Goal: Task Accomplishment & Management: Manage account settings

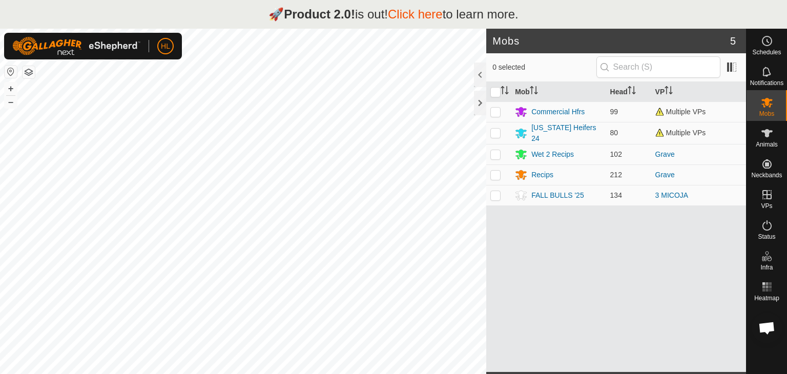
click at [414, 12] on link "Click here" at bounding box center [415, 14] width 55 height 14
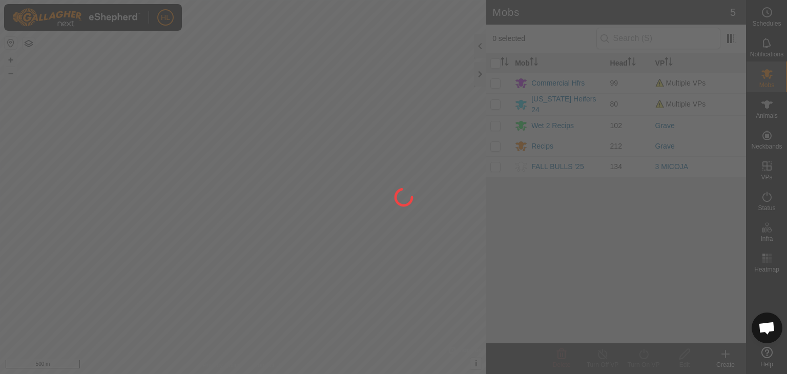
click at [766, 139] on div at bounding box center [393, 187] width 787 height 374
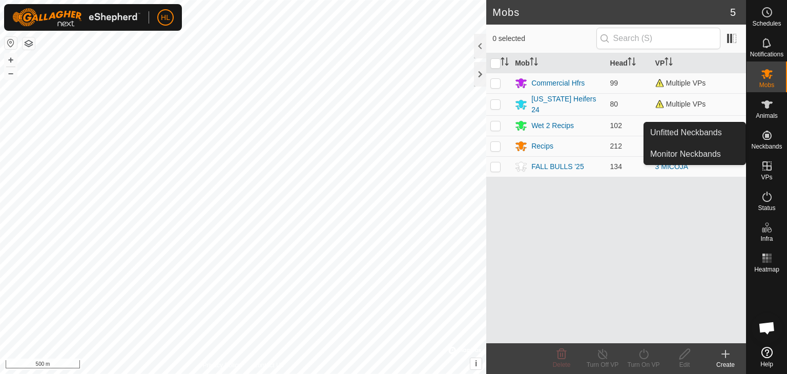
click at [766, 139] on icon at bounding box center [766, 135] width 9 height 9
click at [719, 153] on link "Monitor Neckbands" at bounding box center [694, 154] width 101 height 20
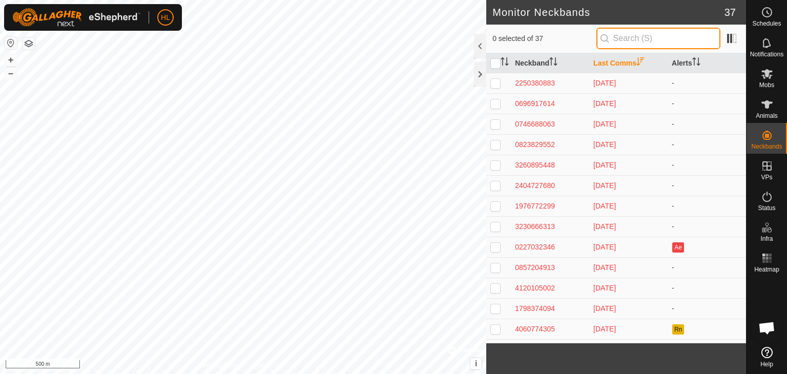
click at [649, 40] on input "text" at bounding box center [658, 39] width 124 height 22
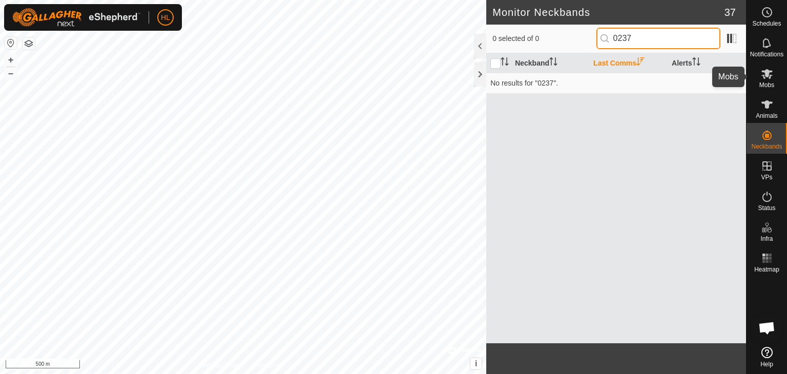
type input "0237"
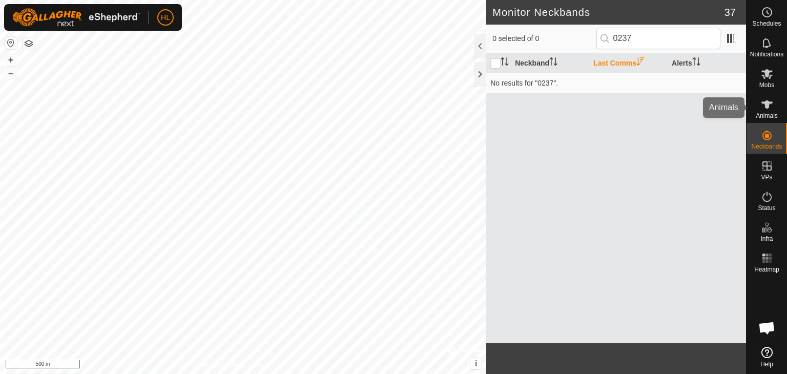
click at [763, 101] on icon at bounding box center [766, 104] width 12 height 12
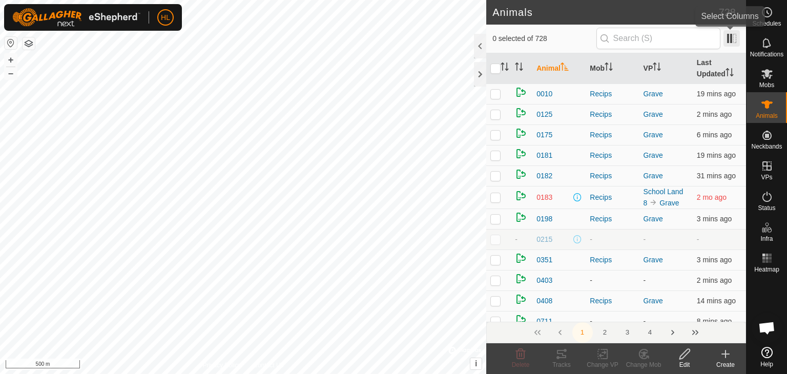
click at [733, 36] on span at bounding box center [731, 38] width 16 height 16
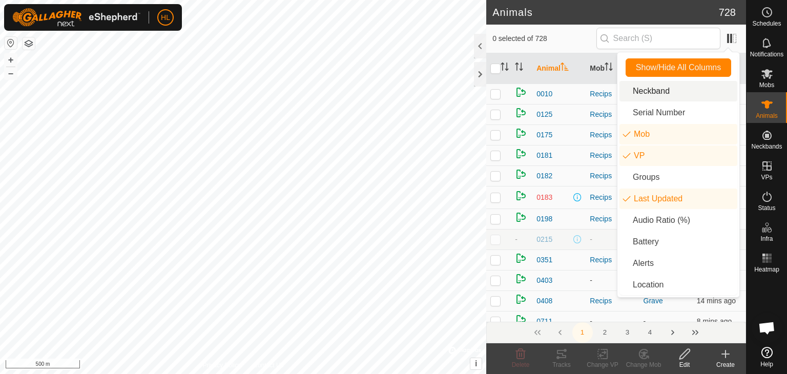
click at [664, 92] on li "Neckband" at bounding box center [678, 91] width 118 height 20
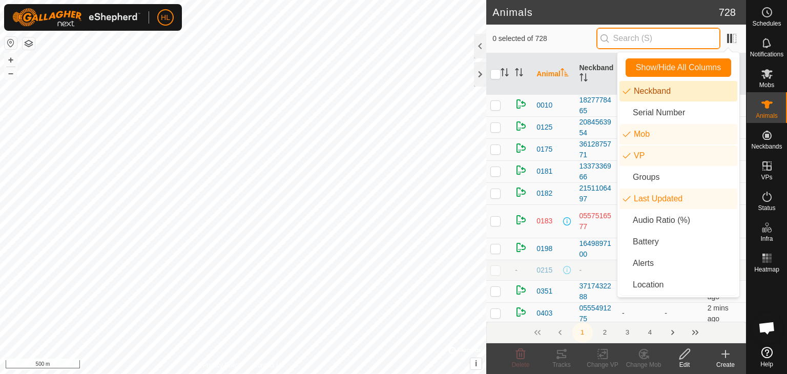
click at [660, 35] on input "text" at bounding box center [658, 39] width 124 height 22
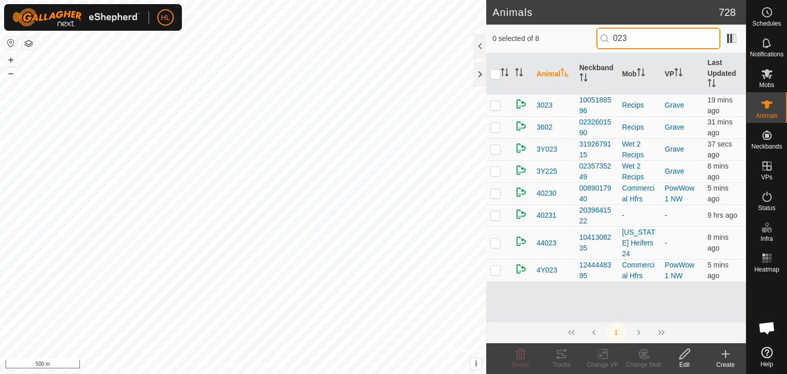
type input "0237"
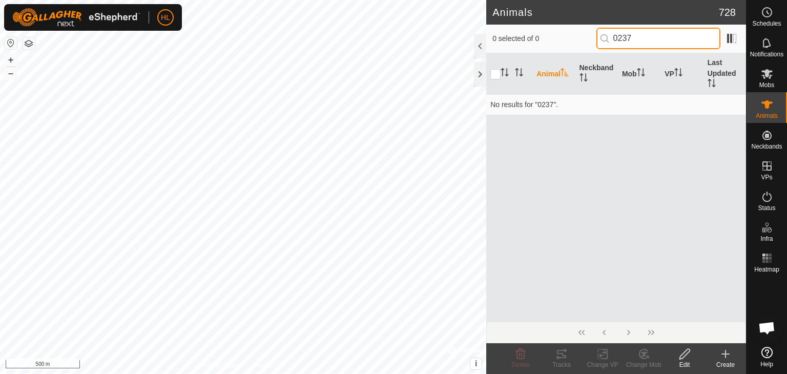
drag, startPoint x: 635, startPoint y: 35, endPoint x: 602, endPoint y: 33, distance: 33.3
click at [602, 33] on input "0237" at bounding box center [658, 39] width 124 height 22
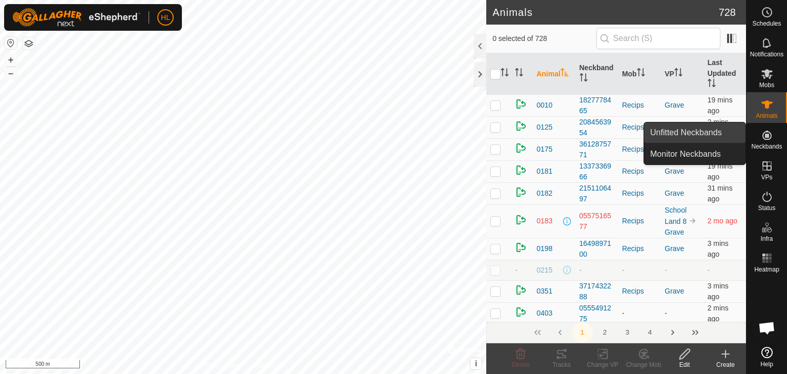
click at [719, 136] on link "Unfitted Neckbands" at bounding box center [694, 132] width 101 height 20
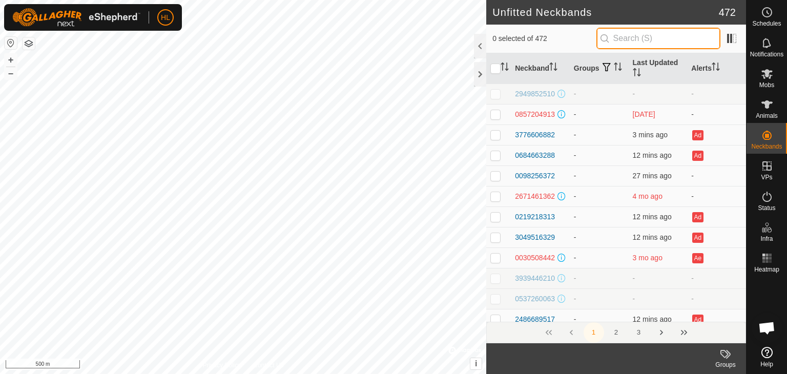
click at [652, 38] on input "text" at bounding box center [658, 39] width 124 height 22
type input "0237"
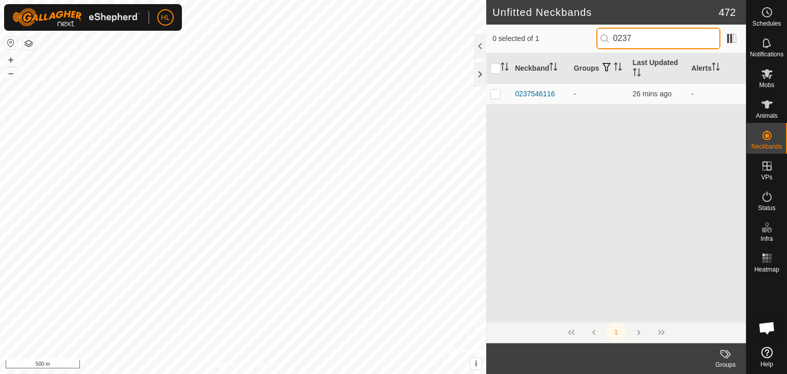
drag, startPoint x: 636, startPoint y: 38, endPoint x: 610, endPoint y: 44, distance: 27.2
click at [610, 44] on input "0237" at bounding box center [658, 39] width 124 height 22
click at [618, 36] on input "0238" at bounding box center [658, 39] width 124 height 22
type input "8"
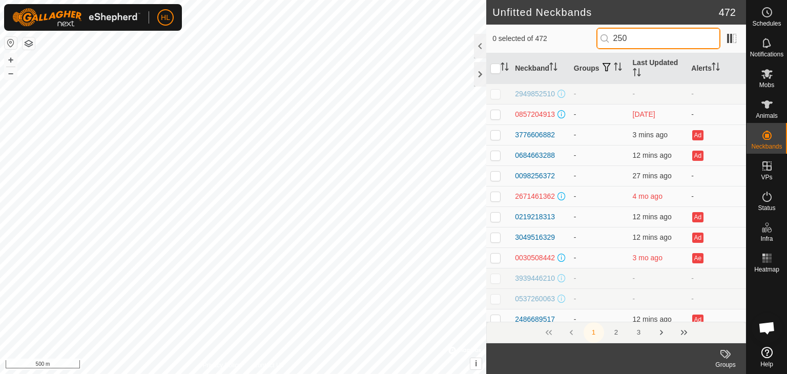
type input "2504"
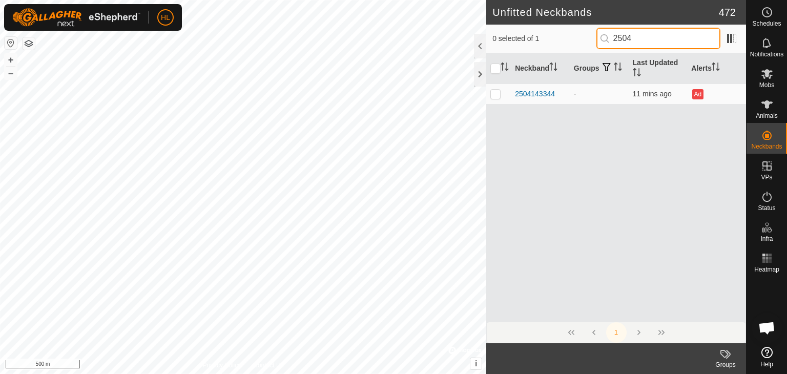
drag, startPoint x: 635, startPoint y: 38, endPoint x: 611, endPoint y: 42, distance: 23.8
click at [611, 42] on input "2504" at bounding box center [658, 39] width 124 height 22
type input "0798"
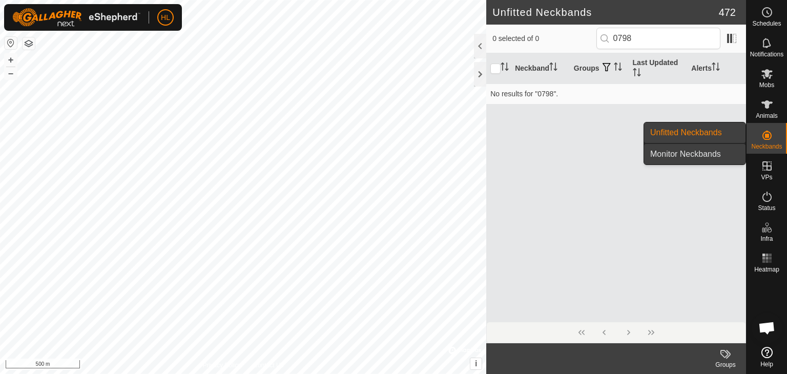
click at [714, 155] on link "Monitor Neckbands" at bounding box center [694, 154] width 101 height 20
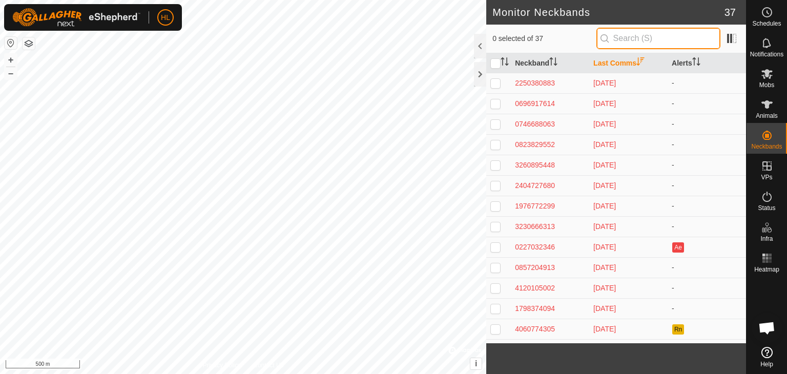
click at [658, 34] on input "text" at bounding box center [658, 39] width 124 height 22
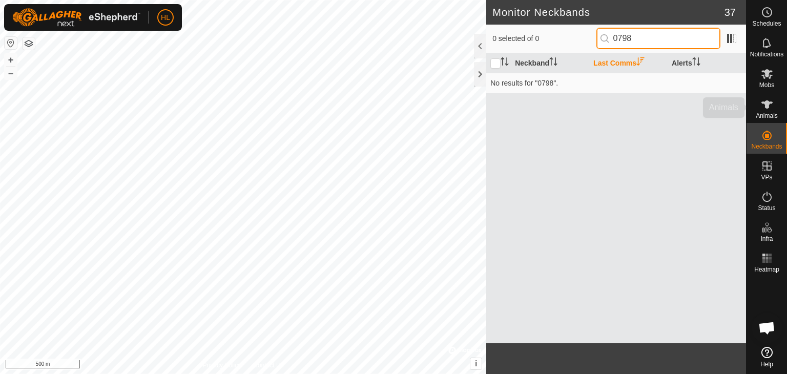
type input "0798"
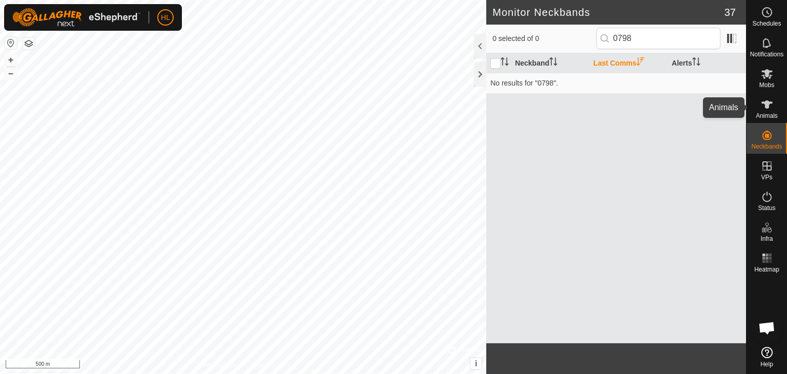
click at [762, 99] on es-animals-svg-icon at bounding box center [766, 104] width 18 height 16
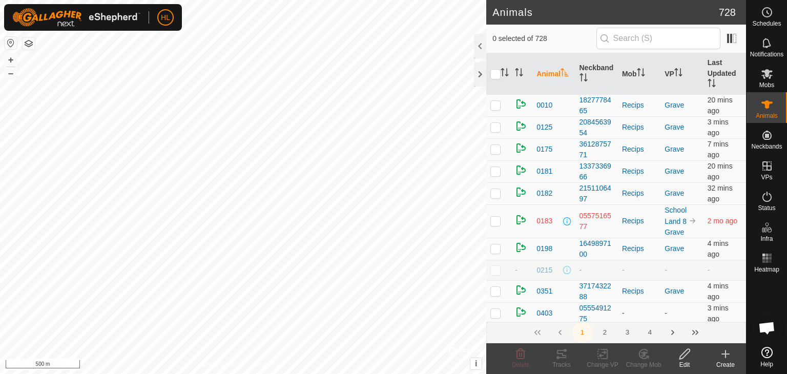
click at [657, 37] on input "text" at bounding box center [658, 39] width 124 height 22
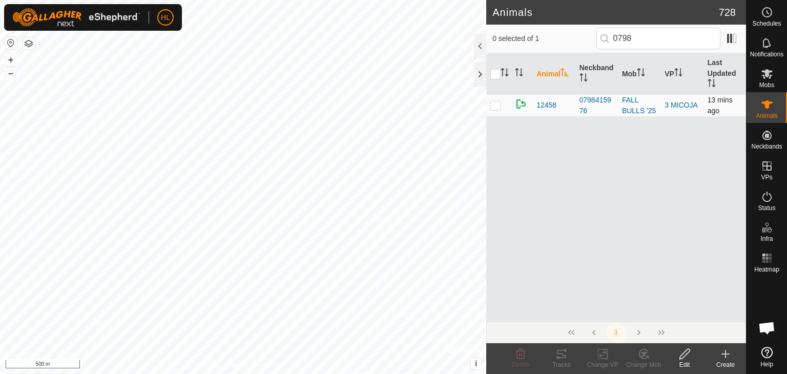
type input "0798"
click at [504, 101] on td at bounding box center [498, 105] width 25 height 22
checkbox input "true"
click at [682, 357] on icon at bounding box center [684, 354] width 13 height 12
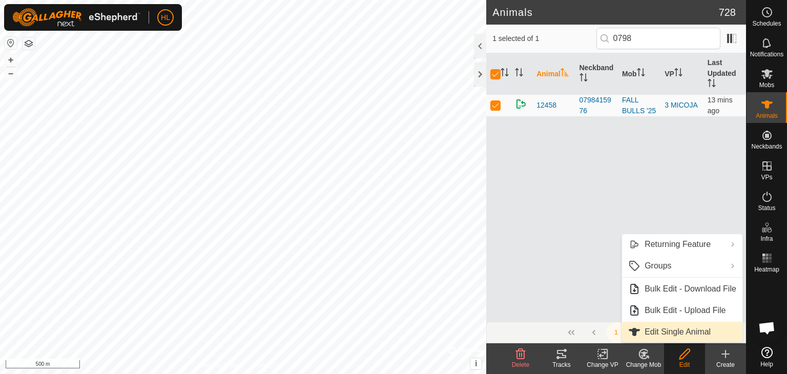
click at [682, 326] on link "Edit Single Animal" at bounding box center [682, 332] width 120 height 20
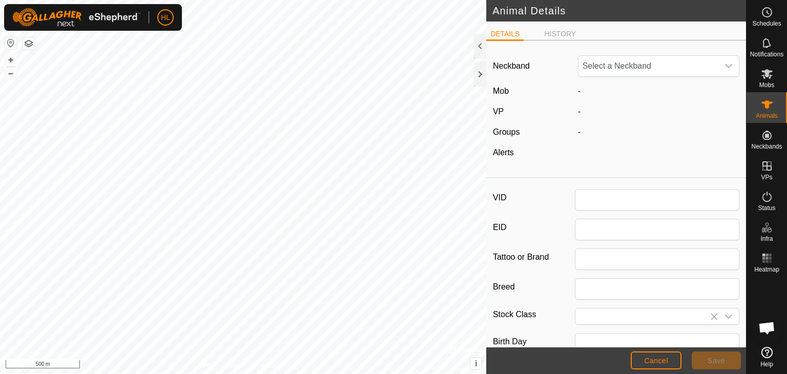
type input "12458"
type input "0"
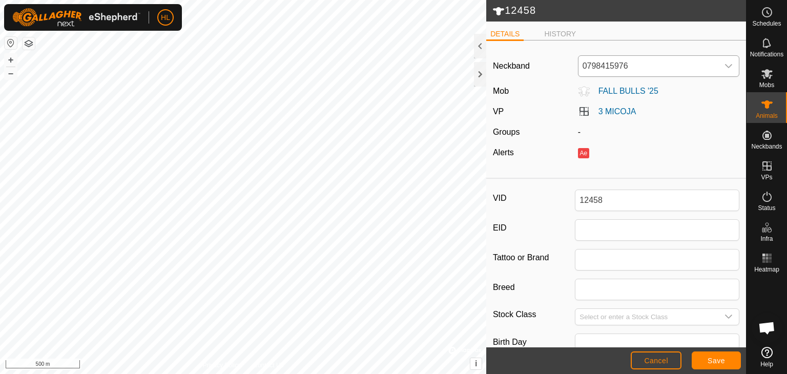
click at [693, 75] on span "0798415976" at bounding box center [648, 66] width 140 height 20
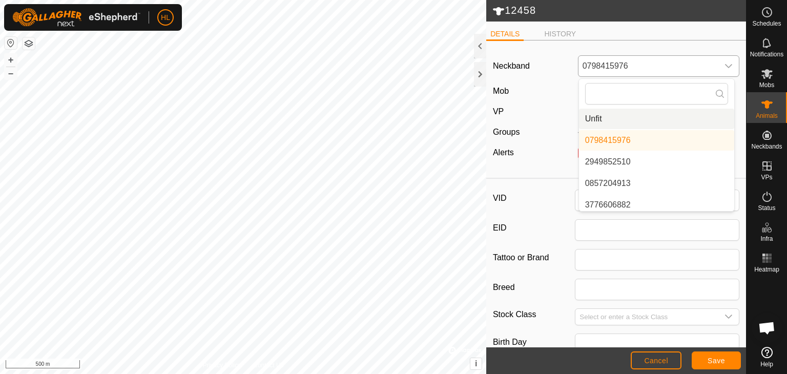
click at [626, 114] on li "Unfit" at bounding box center [656, 119] width 155 height 20
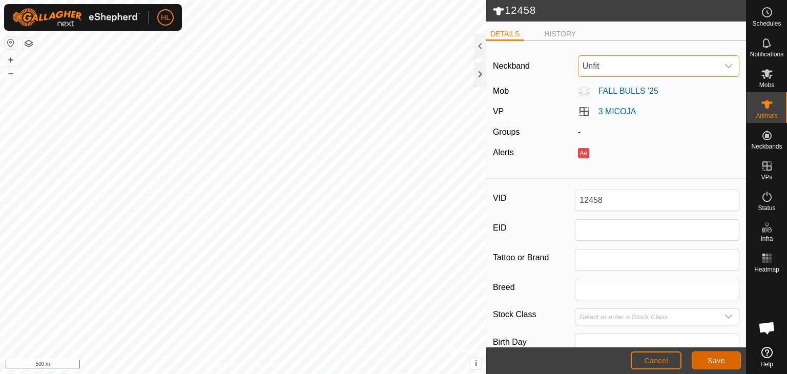
click at [717, 355] on button "Save" at bounding box center [715, 360] width 49 height 18
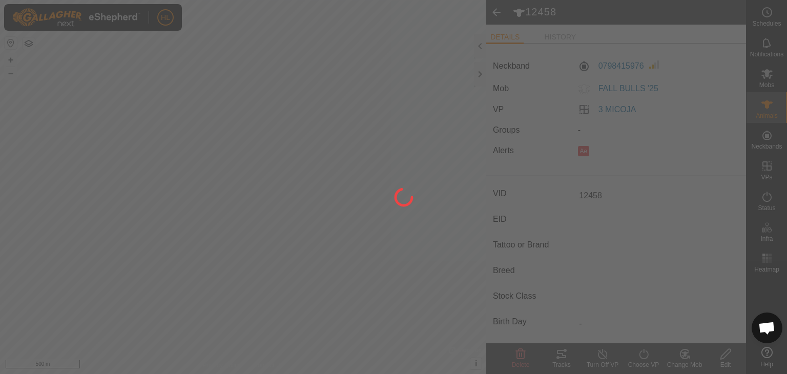
type input "-"
type input "0 kg"
type input "-"
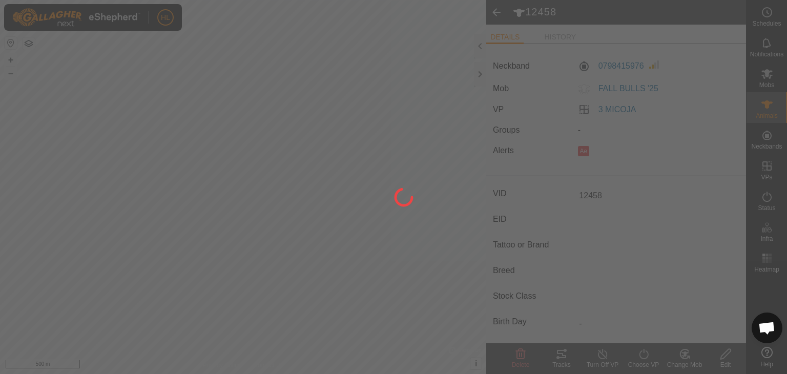
type input "-"
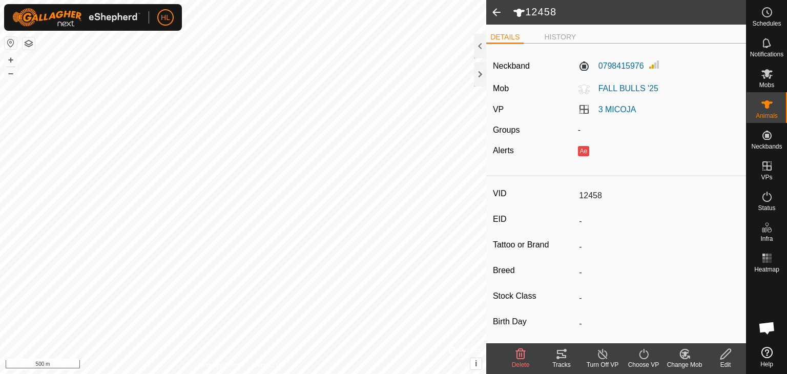
click at [498, 14] on span at bounding box center [496, 12] width 20 height 25
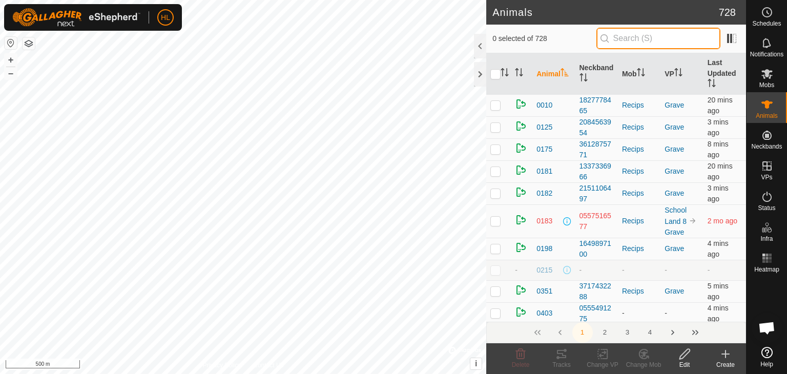
click at [635, 39] on input "text" at bounding box center [658, 39] width 124 height 22
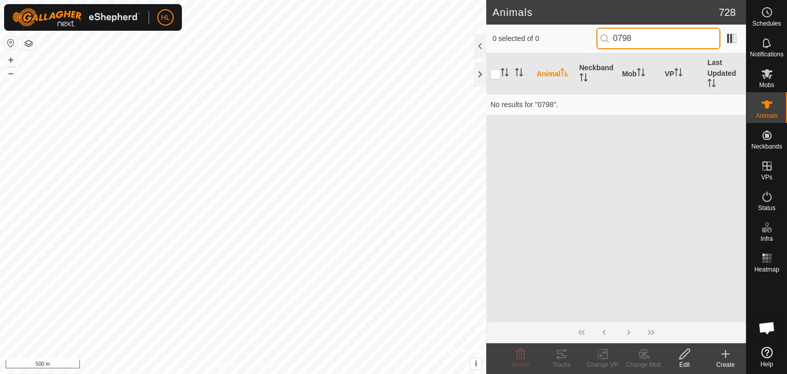
type input "0798"
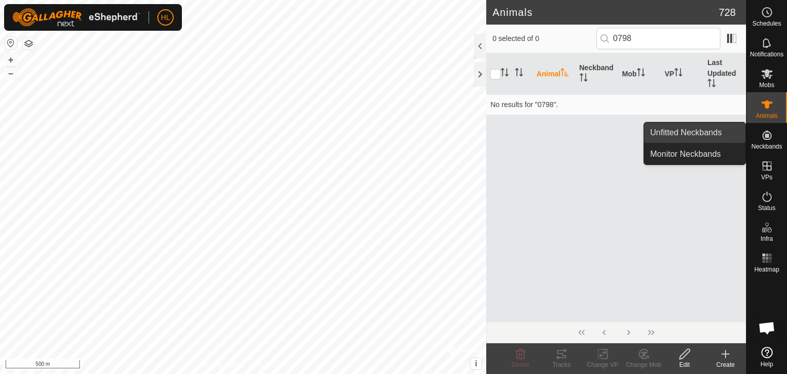
click at [713, 136] on link "Unfitted Neckbands" at bounding box center [694, 132] width 101 height 20
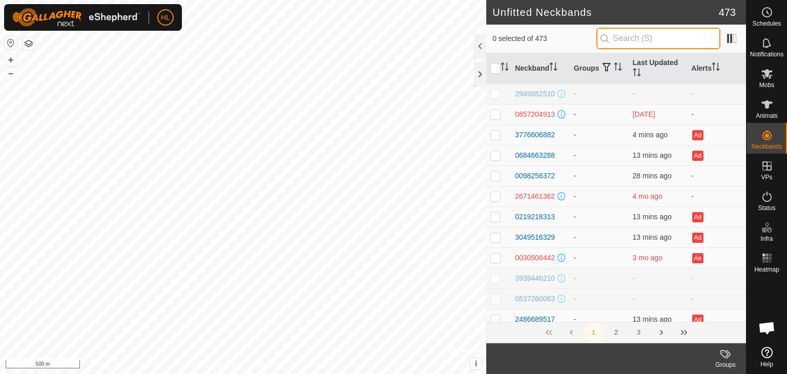
click at [617, 43] on input "text" at bounding box center [658, 39] width 124 height 22
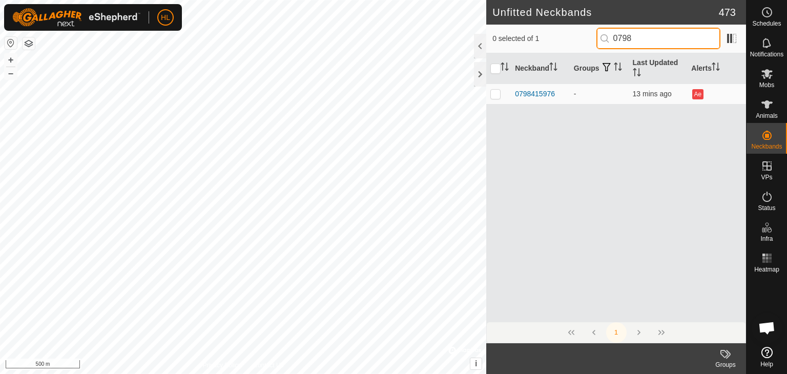
drag, startPoint x: 636, startPoint y: 37, endPoint x: 619, endPoint y: 38, distance: 17.4
click at [619, 38] on input "0798" at bounding box center [658, 39] width 124 height 22
type input "0"
type input "0089"
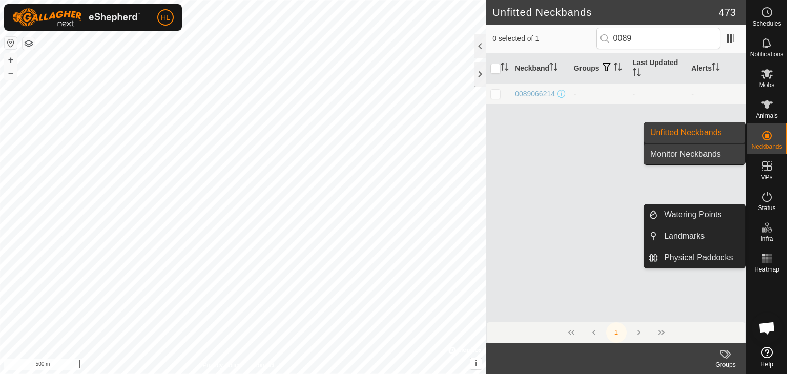
click at [718, 155] on link "Monitor Neckbands" at bounding box center [694, 154] width 101 height 20
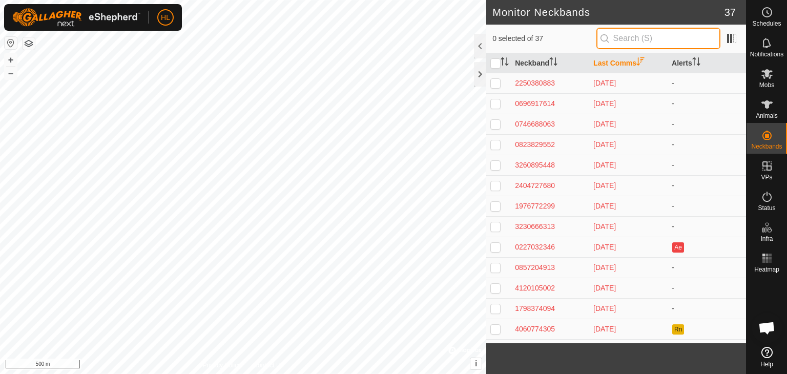
click at [645, 38] on input "text" at bounding box center [658, 39] width 124 height 22
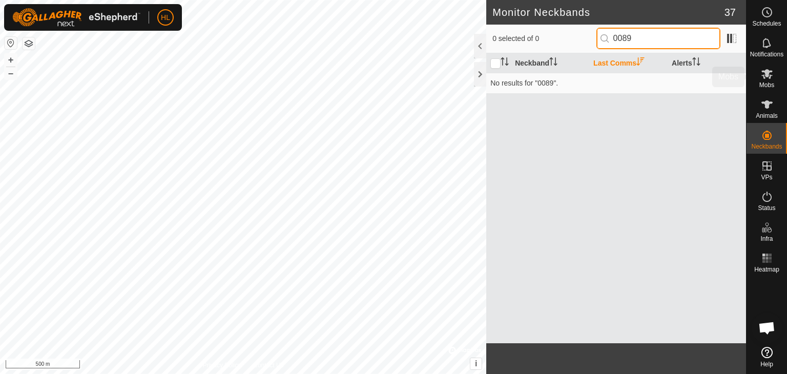
type input "0089"
click at [769, 76] on icon at bounding box center [766, 74] width 11 height 10
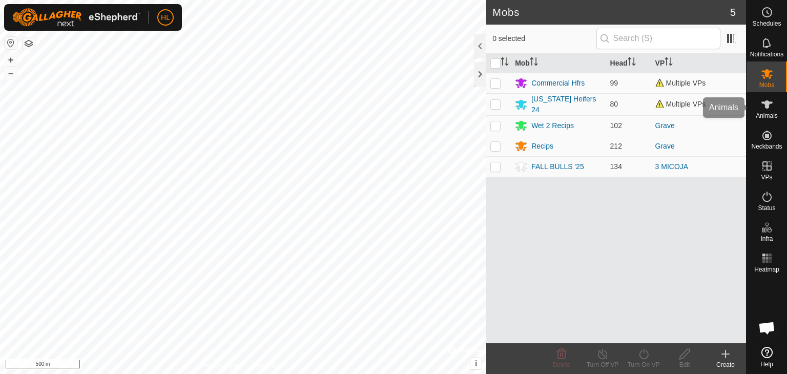
click at [768, 111] on es-animals-svg-icon at bounding box center [766, 104] width 18 height 16
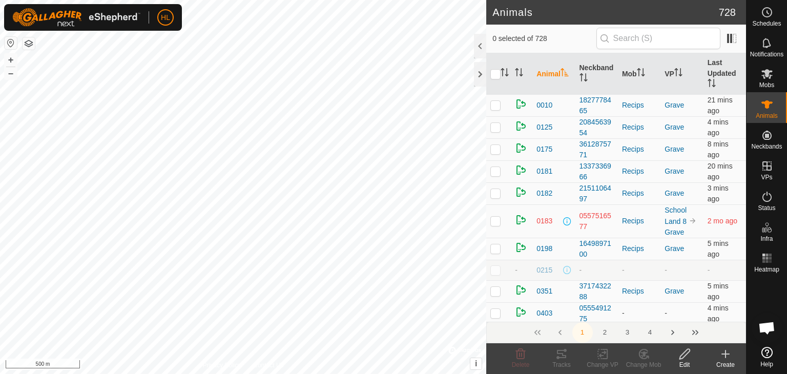
click at [674, 44] on input "text" at bounding box center [658, 39] width 124 height 22
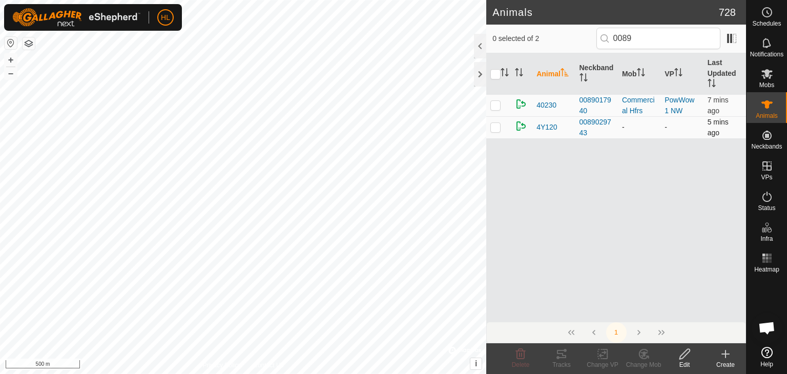
type input "0089"
click at [497, 128] on p-checkbox at bounding box center [495, 127] width 10 height 8
checkbox input "true"
click at [689, 355] on icon at bounding box center [684, 354] width 13 height 12
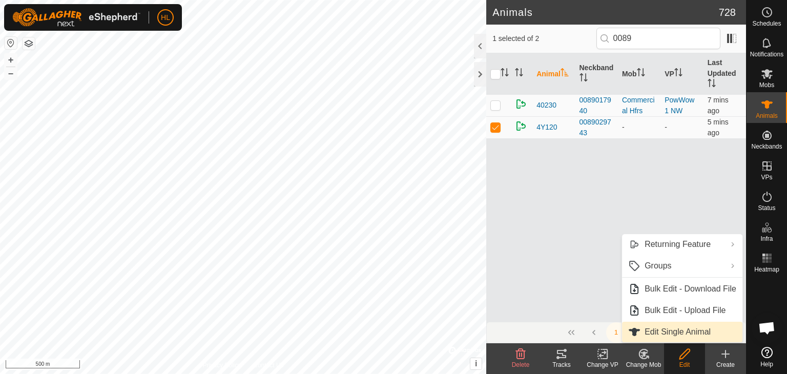
click at [641, 326] on link "Edit Single Animal" at bounding box center [682, 332] width 120 height 20
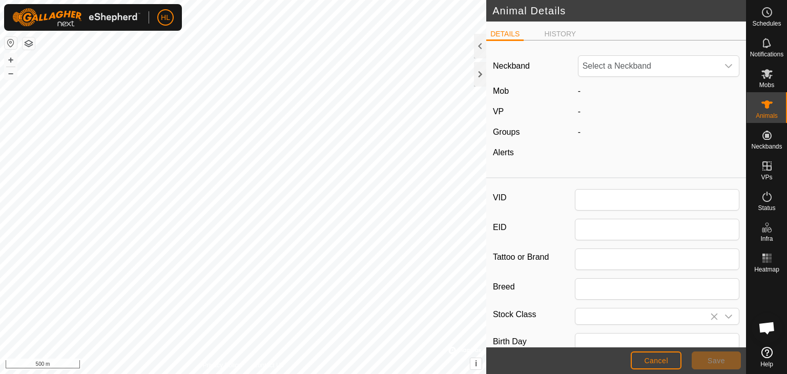
type input "4Y120"
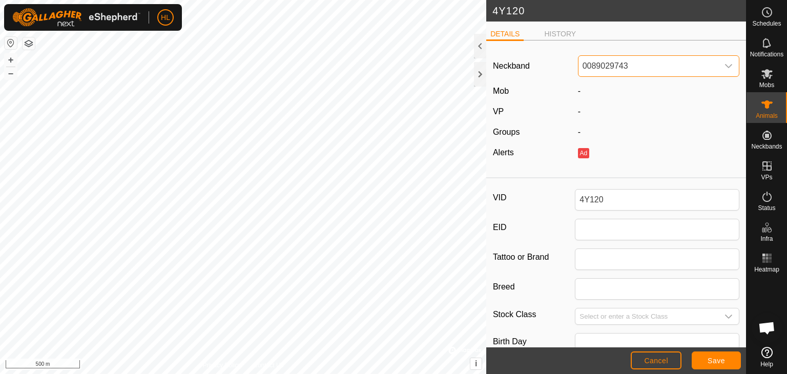
click at [643, 66] on span "0089029743" at bounding box center [648, 66] width 140 height 20
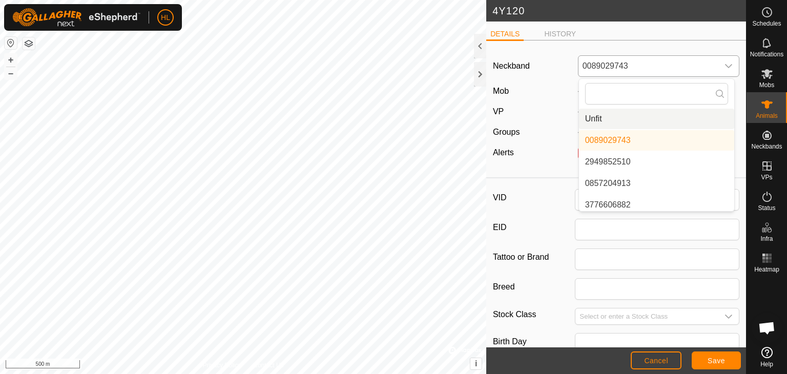
click at [614, 120] on li "Unfit" at bounding box center [656, 119] width 155 height 20
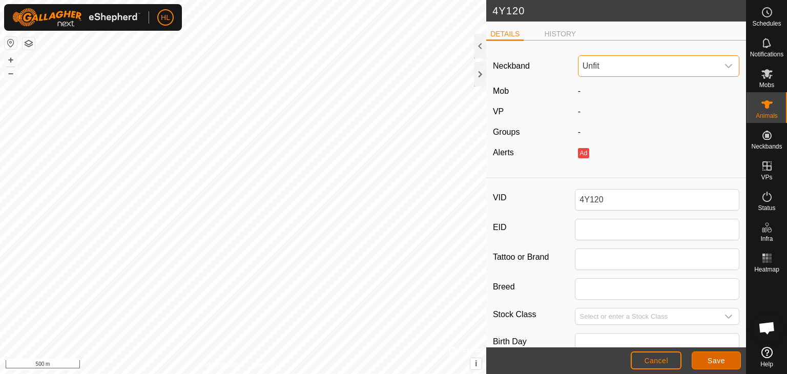
click at [715, 356] on span "Save" at bounding box center [715, 360] width 17 height 8
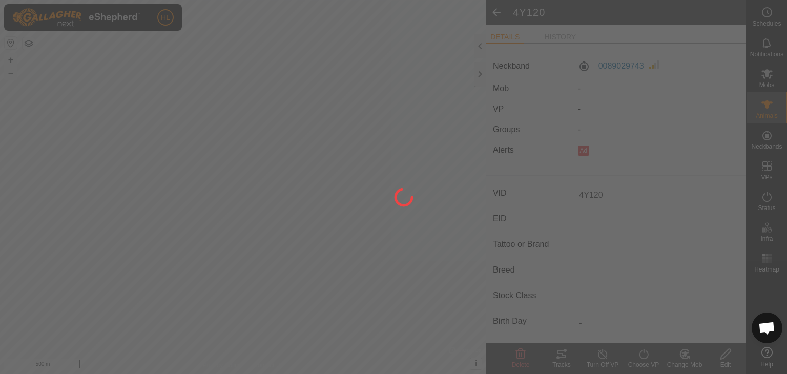
type input "-"
type input "0 kg"
type input "-"
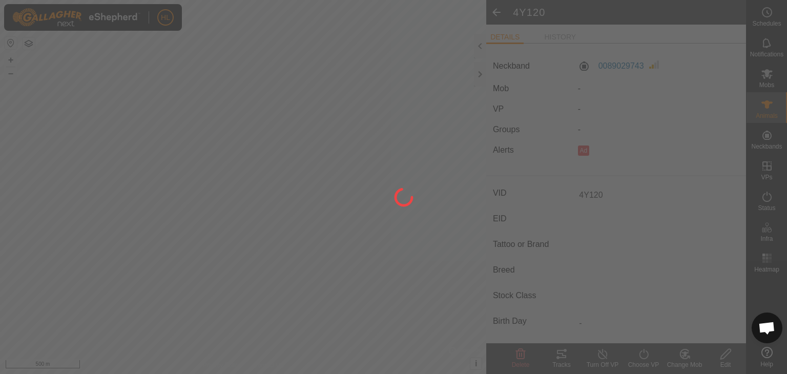
type input "-"
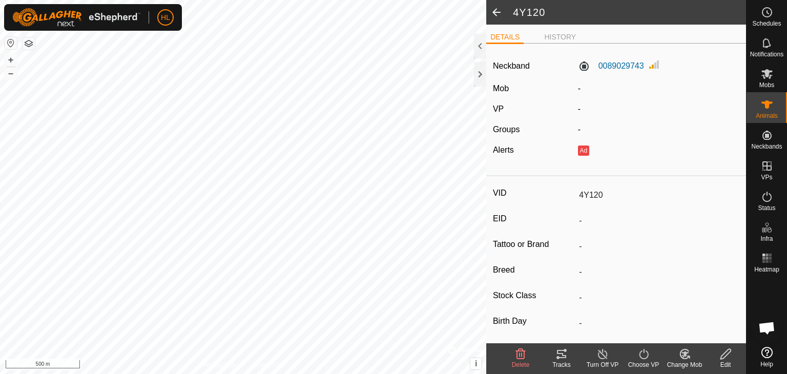
click at [497, 14] on span at bounding box center [496, 12] width 20 height 25
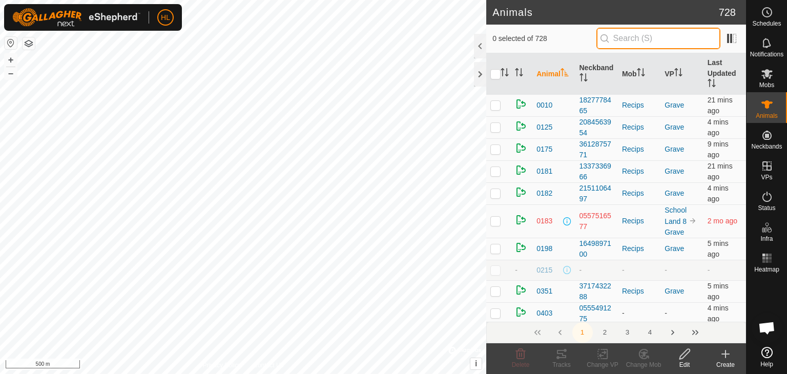
click at [649, 37] on input "text" at bounding box center [658, 39] width 124 height 22
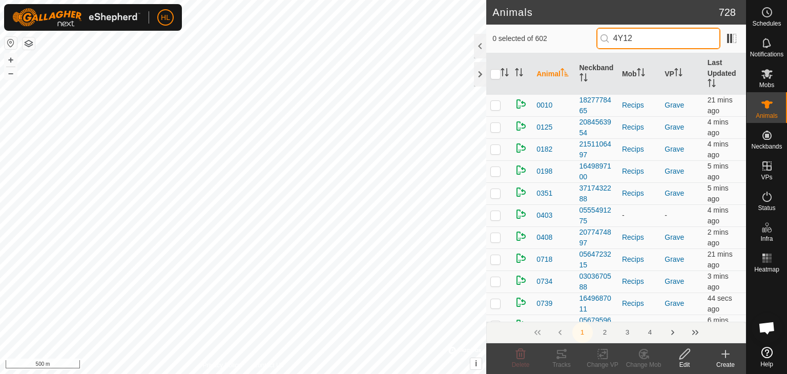
type input "4Y120"
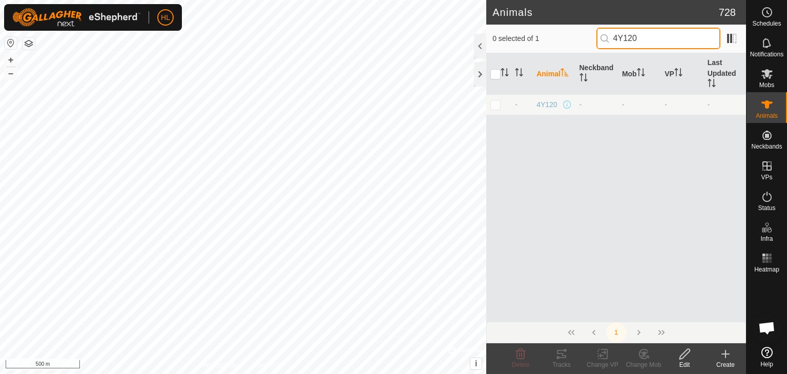
drag, startPoint x: 649, startPoint y: 37, endPoint x: 593, endPoint y: 45, distance: 56.3
click at [593, 45] on div "0 selected of 1 4Y120" at bounding box center [615, 39] width 247 height 22
type input "0541"
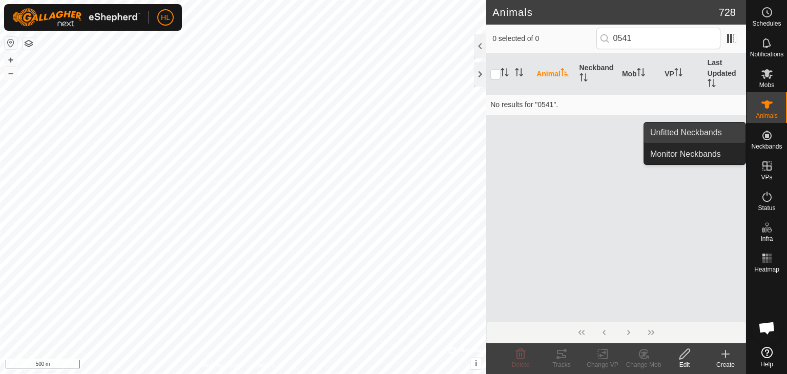
click at [687, 136] on link "Unfitted Neckbands" at bounding box center [694, 132] width 101 height 20
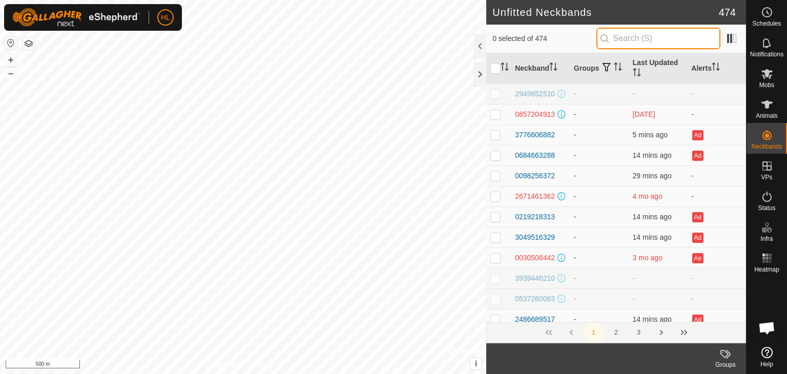
click at [636, 39] on input "text" at bounding box center [658, 39] width 124 height 22
type input "0541"
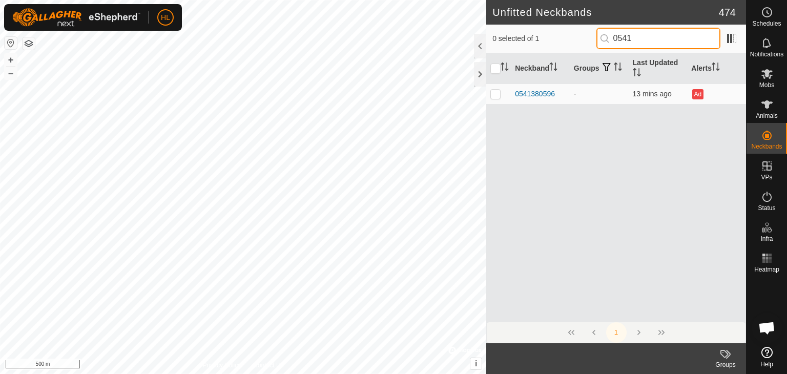
drag, startPoint x: 619, startPoint y: 49, endPoint x: 603, endPoint y: 48, distance: 15.9
click at [603, 48] on input "0541" at bounding box center [658, 39] width 124 height 22
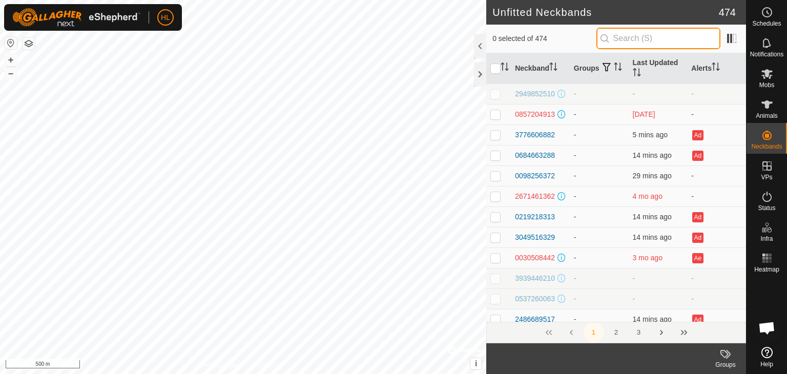
click at [642, 38] on input "text" at bounding box center [658, 39] width 124 height 22
type input "3049"
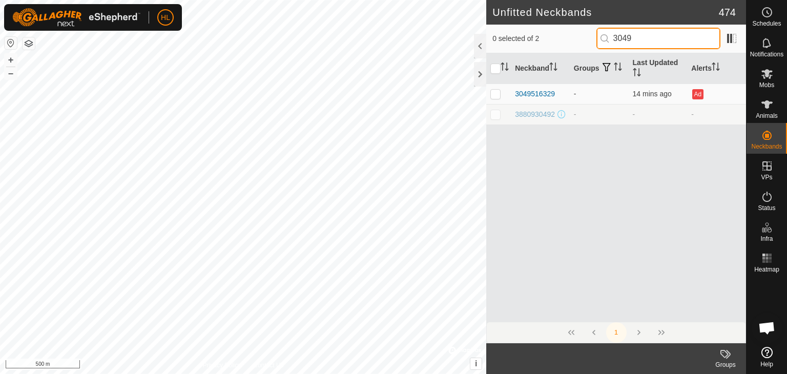
drag, startPoint x: 653, startPoint y: 40, endPoint x: 590, endPoint y: 32, distance: 63.4
click at [590, 32] on div "0 selected of 2 3049" at bounding box center [615, 39] width 247 height 22
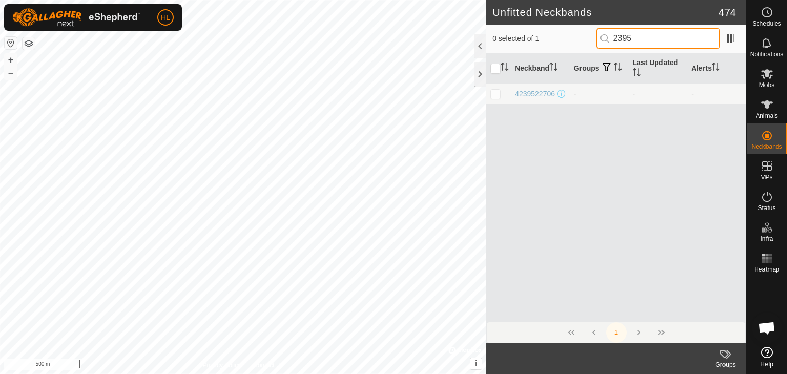
type input "2395"
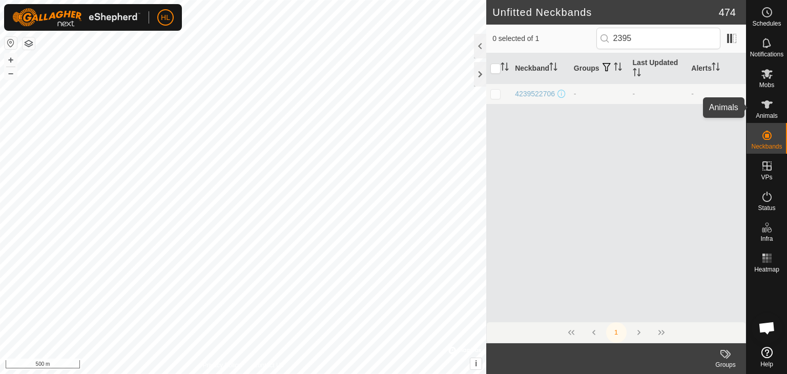
click at [762, 109] on icon at bounding box center [766, 104] width 12 height 12
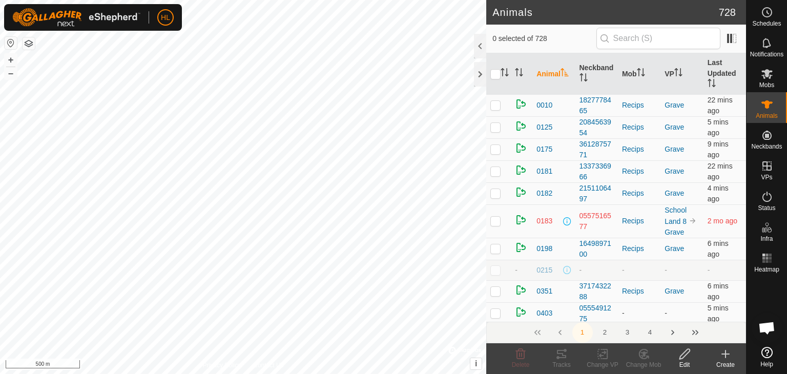
click at [670, 41] on input "text" at bounding box center [658, 39] width 124 height 22
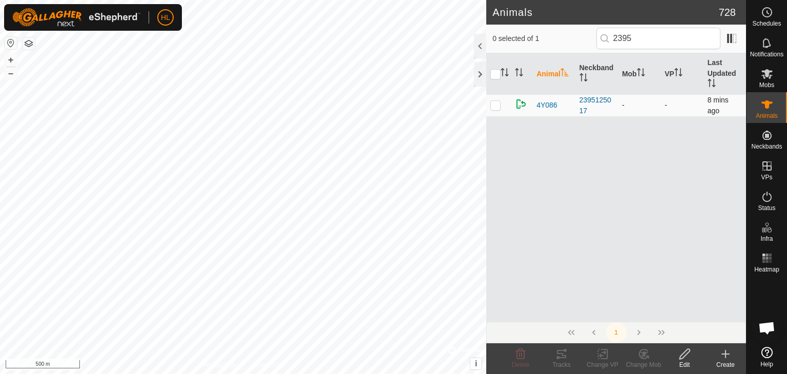
type input "2395"
click at [500, 104] on td at bounding box center [498, 105] width 25 height 22
checkbox input "true"
click at [684, 359] on icon at bounding box center [684, 354] width 13 height 12
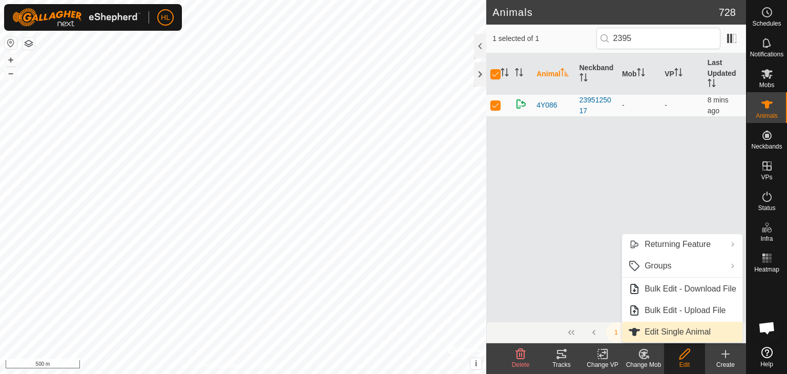
click at [662, 329] on link "Edit Single Animal" at bounding box center [682, 332] width 120 height 20
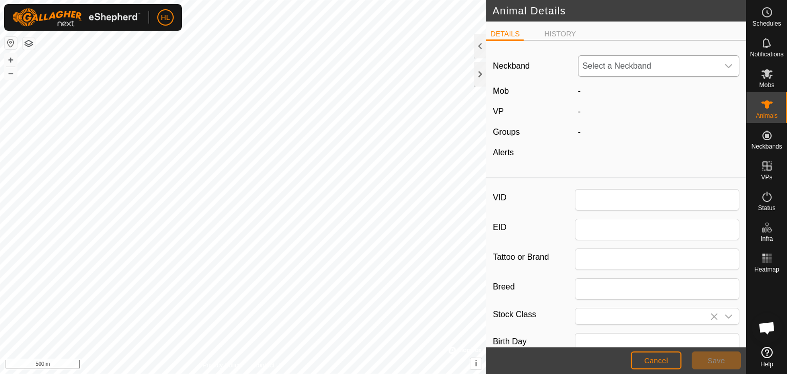
type input "4Y086"
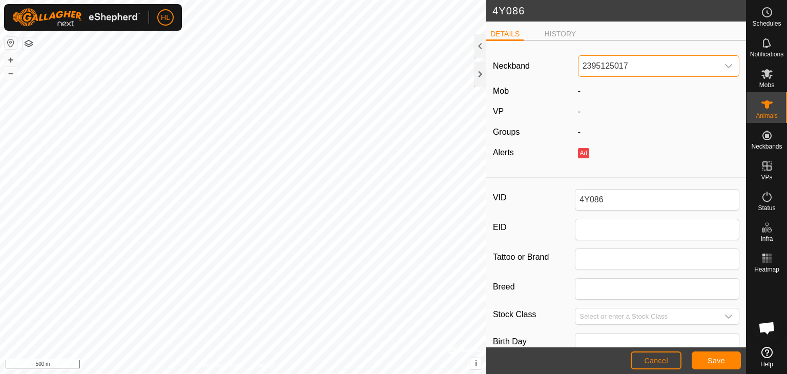
click at [634, 71] on span "2395125017" at bounding box center [648, 66] width 140 height 20
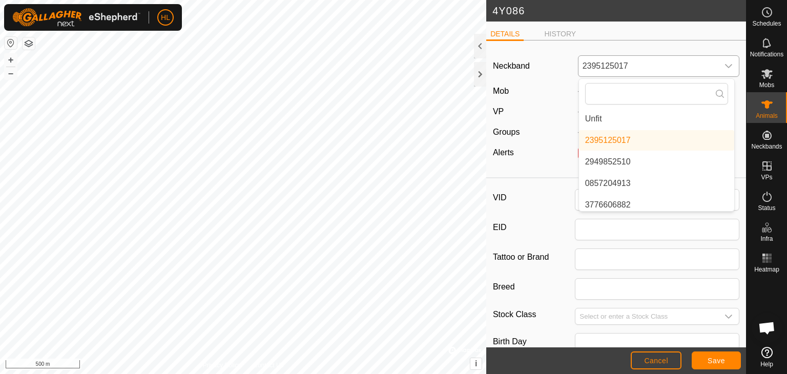
click at [602, 111] on li "Unfit" at bounding box center [656, 119] width 155 height 20
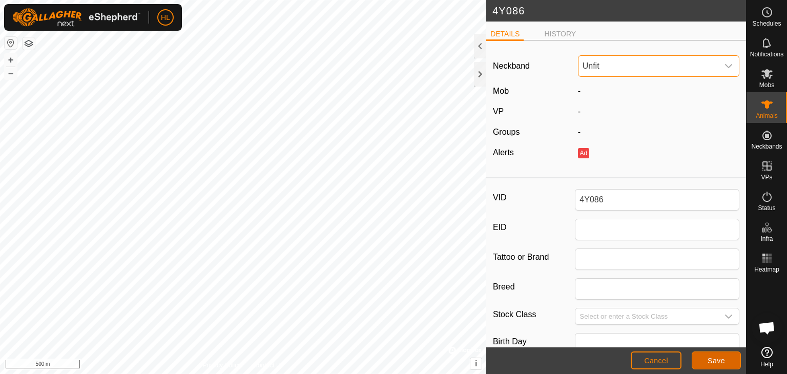
click at [710, 359] on span "Save" at bounding box center [715, 360] width 17 height 8
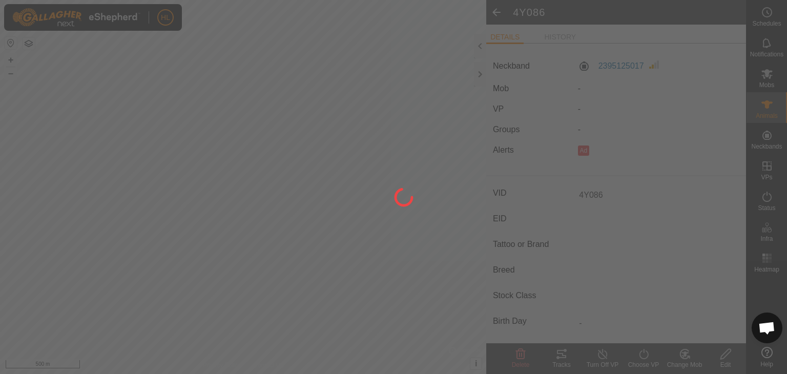
type input "-"
type input "0 kg"
type input "-"
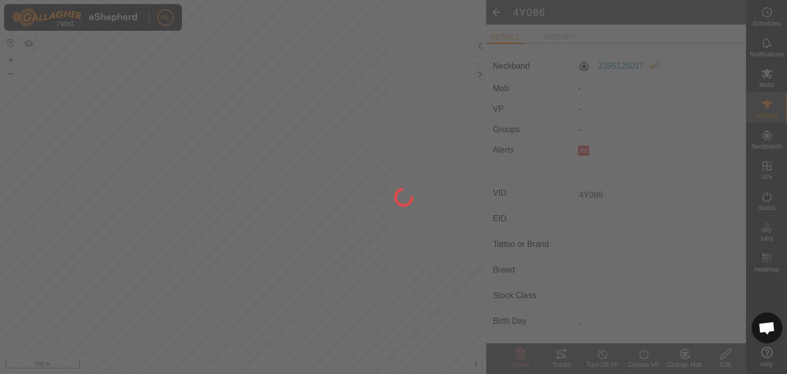
type input "-"
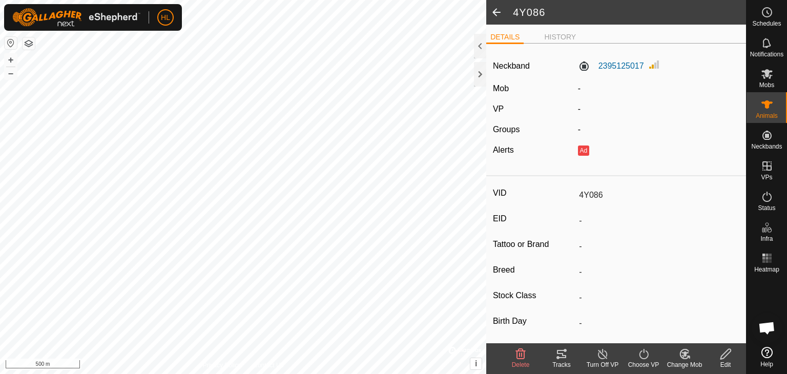
click at [498, 11] on span at bounding box center [496, 12] width 20 height 25
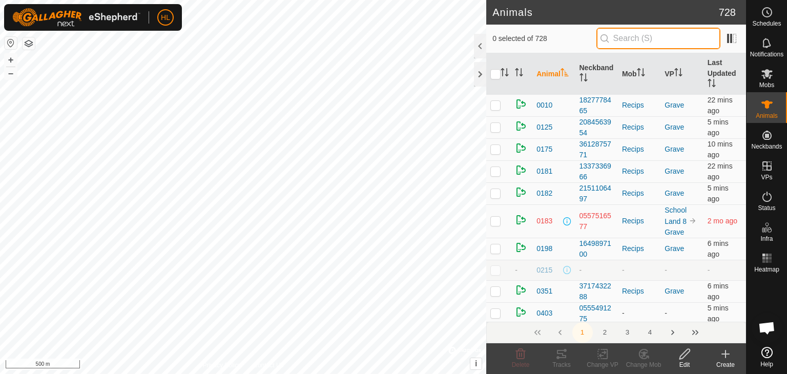
click at [651, 32] on input "text" at bounding box center [658, 39] width 124 height 22
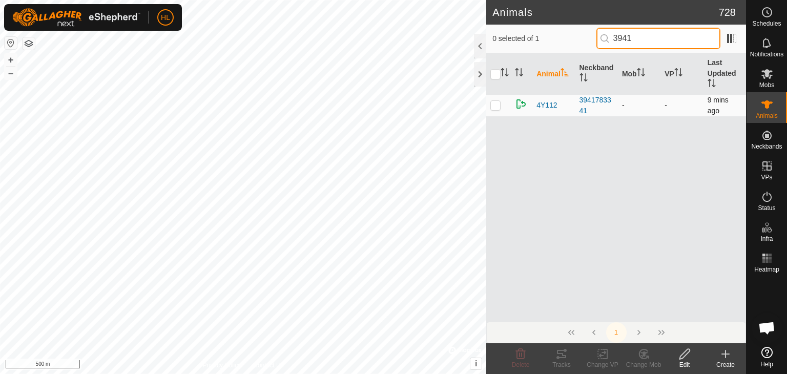
type input "3941"
click at [502, 100] on td at bounding box center [498, 105] width 25 height 22
checkbox input "true"
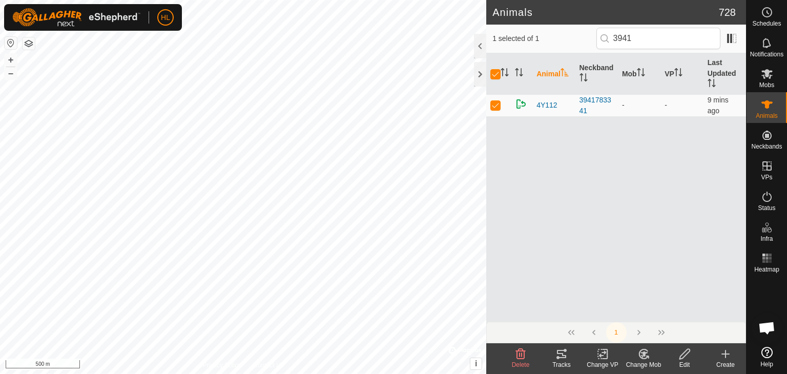
click at [683, 358] on icon at bounding box center [684, 354] width 13 height 12
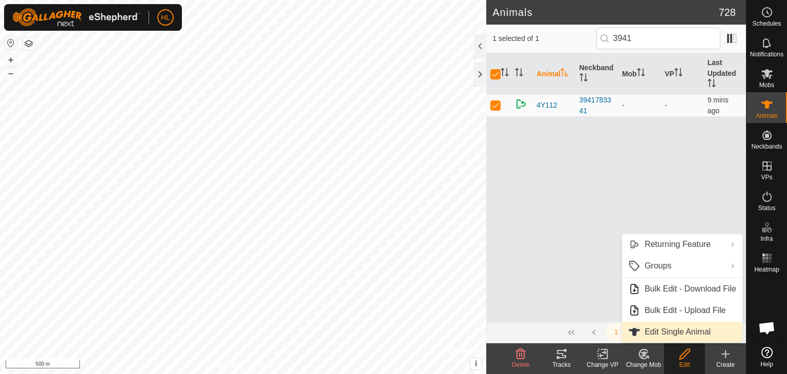
click at [644, 332] on link "Edit Single Animal" at bounding box center [682, 332] width 120 height 20
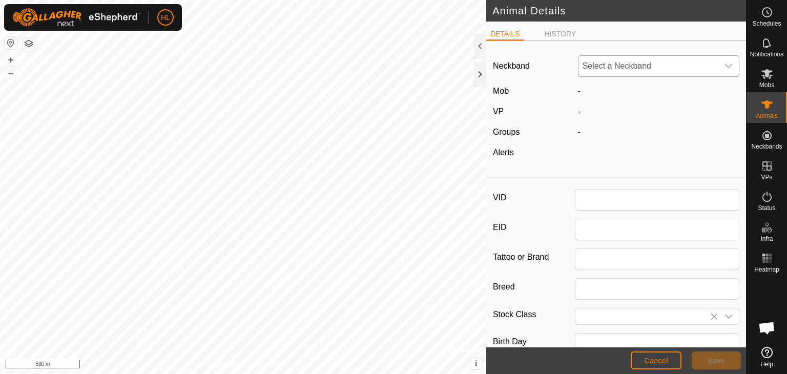
type input "4Y112"
click at [610, 60] on span "3941783341" at bounding box center [648, 66] width 140 height 20
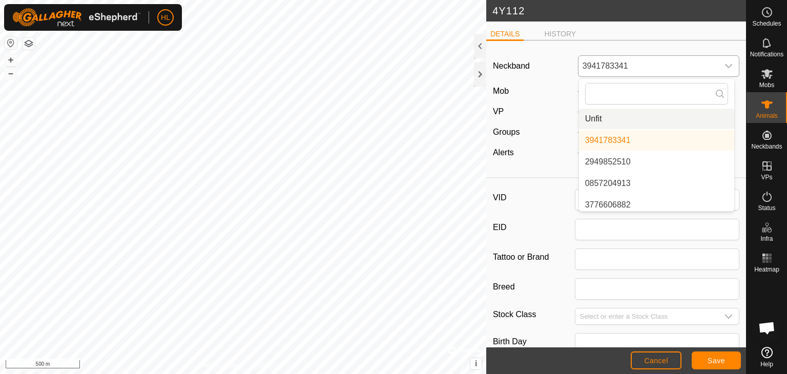
click at [606, 113] on li "Unfit" at bounding box center [656, 119] width 155 height 20
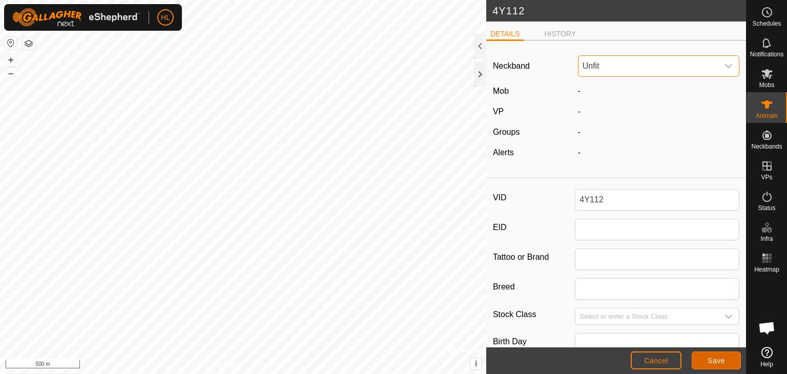
click at [700, 359] on button "Save" at bounding box center [715, 360] width 49 height 18
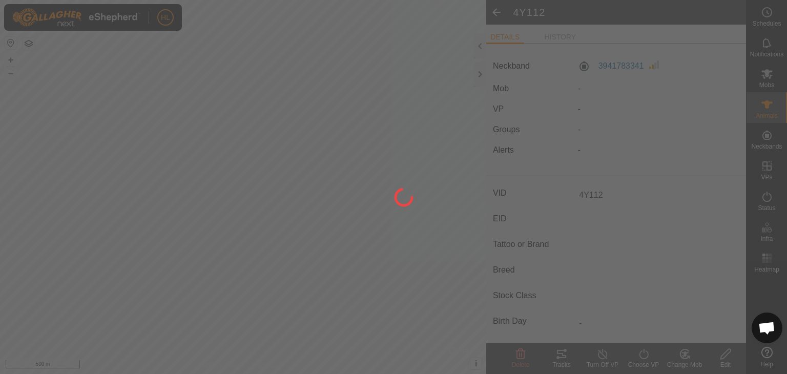
type input "-"
type input "0 kg"
type input "-"
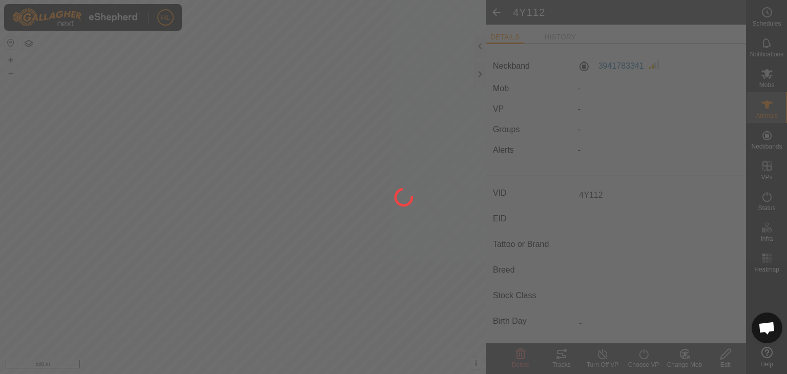
type input "-"
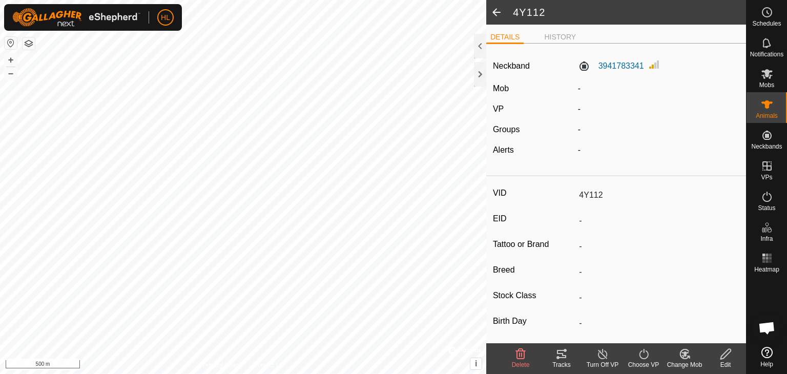
click at [499, 11] on span at bounding box center [496, 12] width 20 height 25
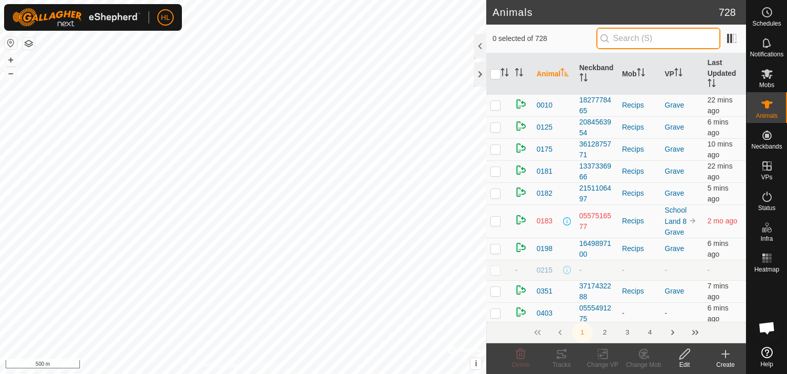
click at [638, 39] on input "text" at bounding box center [658, 39] width 124 height 22
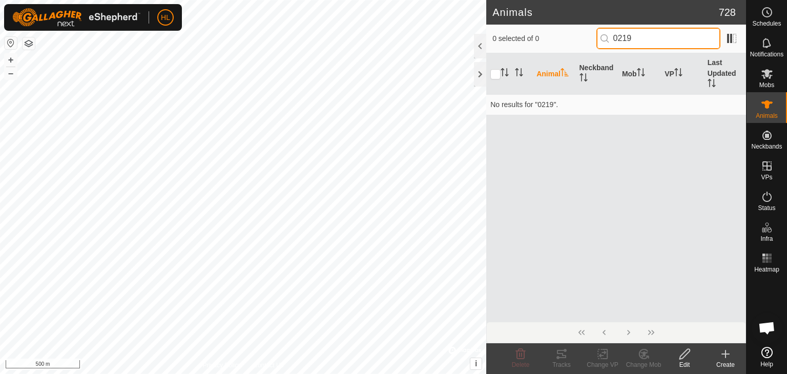
type input "0219"
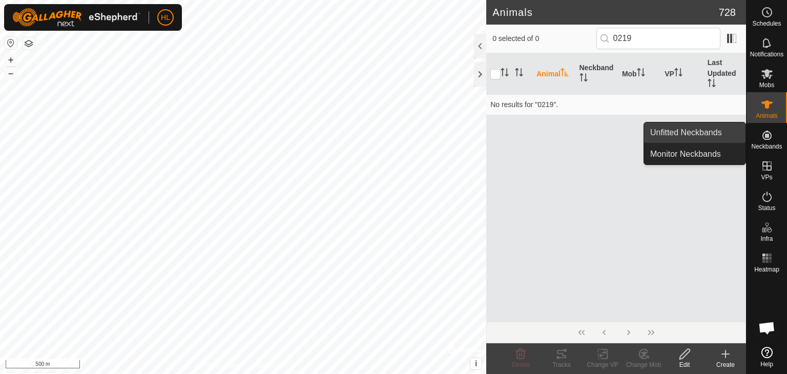
click at [707, 130] on link "Unfitted Neckbands" at bounding box center [694, 132] width 101 height 20
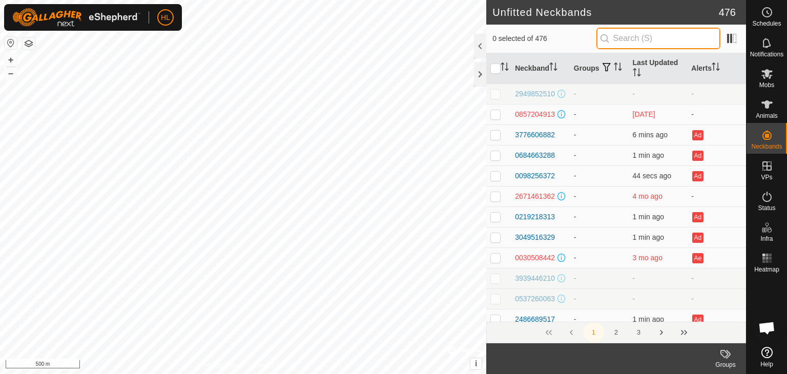
click at [639, 37] on input "text" at bounding box center [658, 39] width 124 height 22
type input "0219"
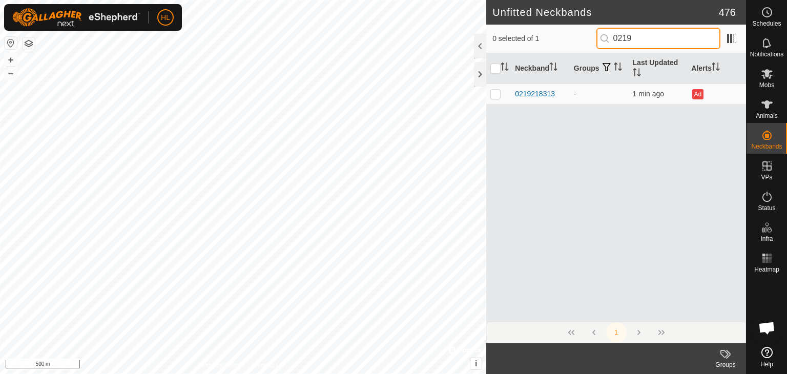
drag, startPoint x: 613, startPoint y: 31, endPoint x: 590, endPoint y: 33, distance: 23.1
click at [594, 30] on div "0 selected of 1 0219" at bounding box center [615, 39] width 247 height 22
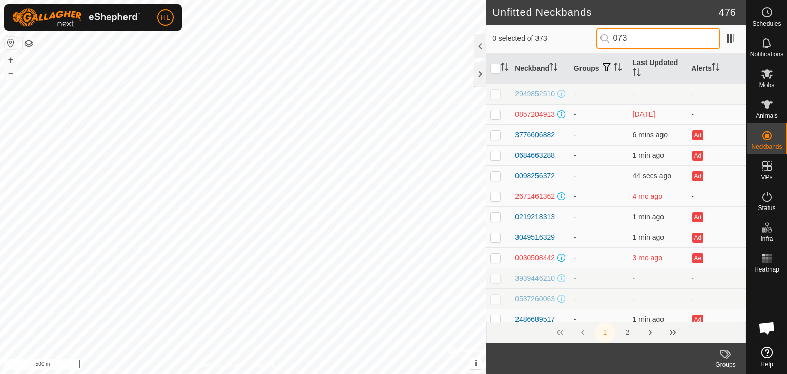
type input "0733"
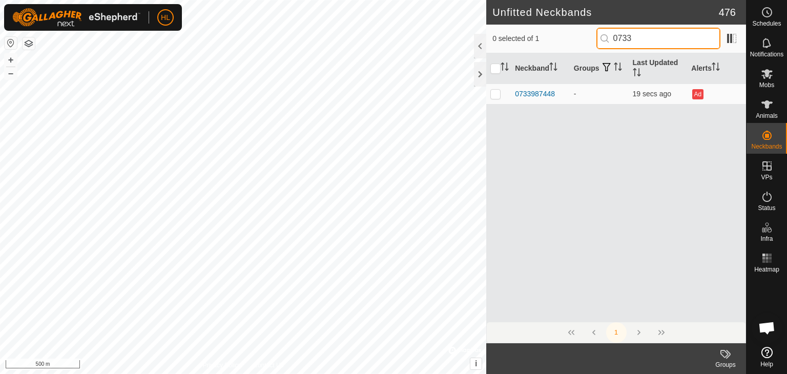
drag, startPoint x: 641, startPoint y: 37, endPoint x: 610, endPoint y: 40, distance: 31.4
click at [610, 40] on p-iconfield "0733" at bounding box center [658, 39] width 124 height 22
type input "2267"
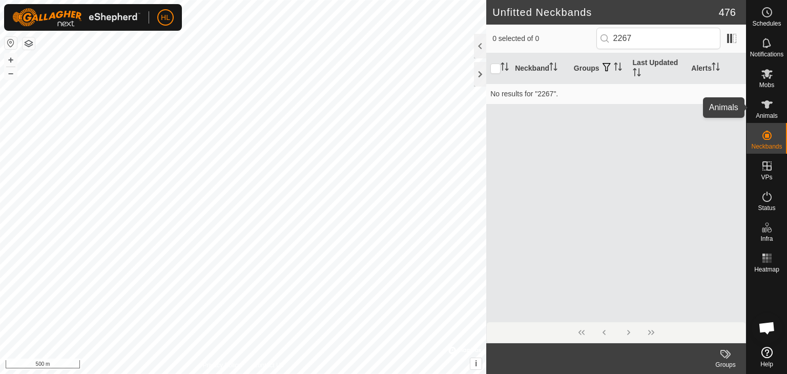
click at [766, 107] on icon at bounding box center [766, 104] width 11 height 8
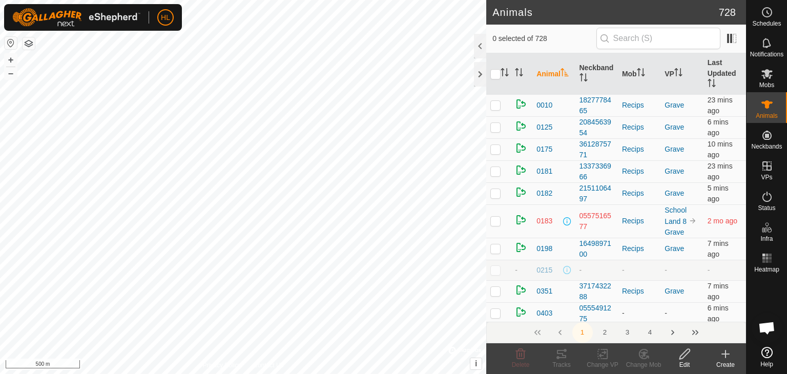
click at [647, 42] on input "text" at bounding box center [658, 39] width 124 height 22
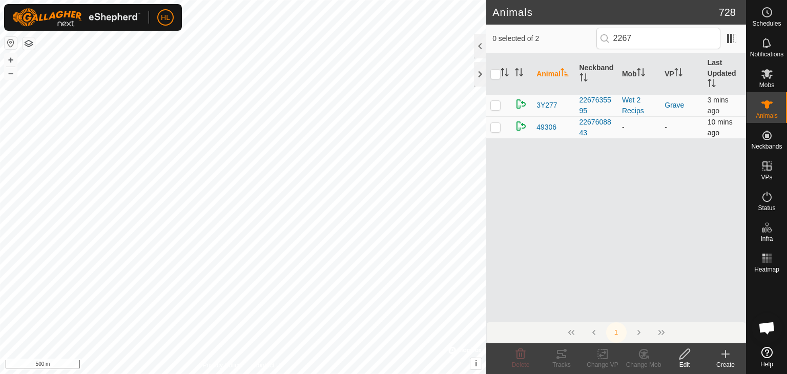
type input "2267"
click at [498, 127] on p-checkbox at bounding box center [495, 127] width 10 height 8
checkbox input "true"
click at [682, 360] on div "Edit" at bounding box center [684, 364] width 41 height 9
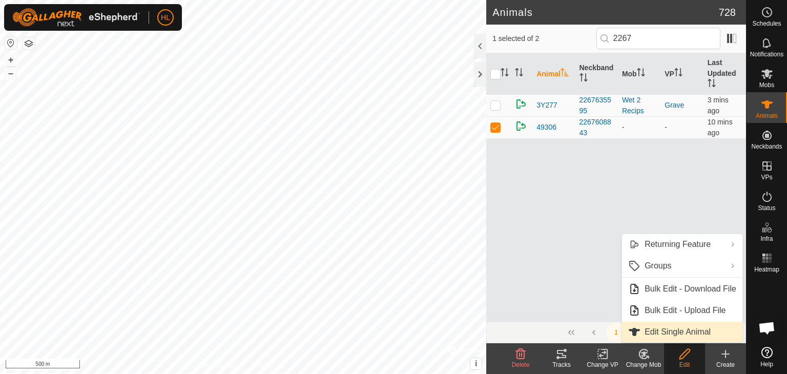
click at [664, 328] on link "Edit Single Animal" at bounding box center [682, 332] width 120 height 20
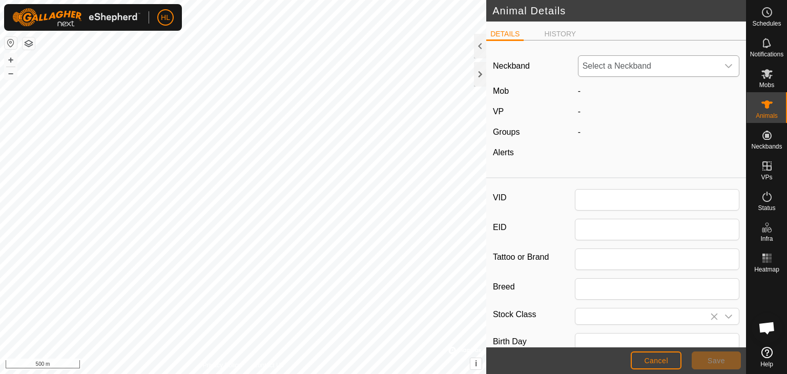
type input "49306"
click at [633, 70] on span "2267608843" at bounding box center [648, 66] width 140 height 20
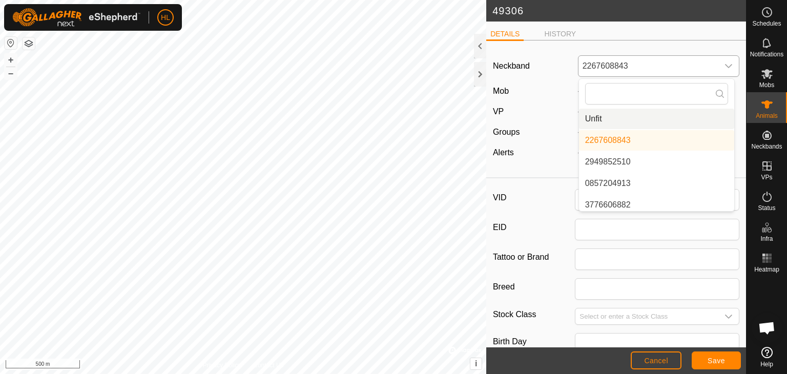
click at [620, 113] on li "Unfit" at bounding box center [656, 119] width 155 height 20
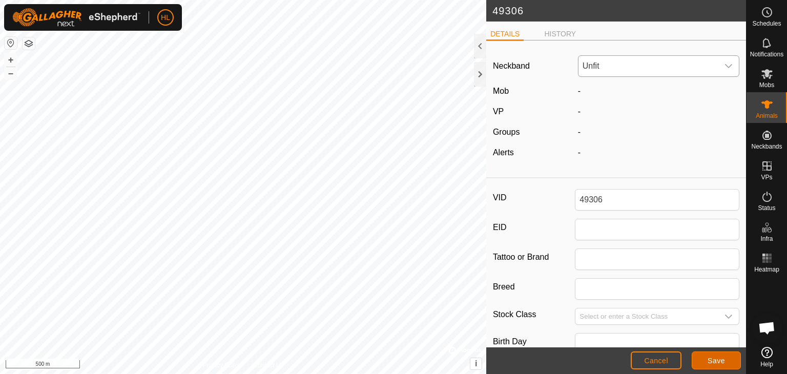
click at [713, 359] on span "Save" at bounding box center [715, 360] width 17 height 8
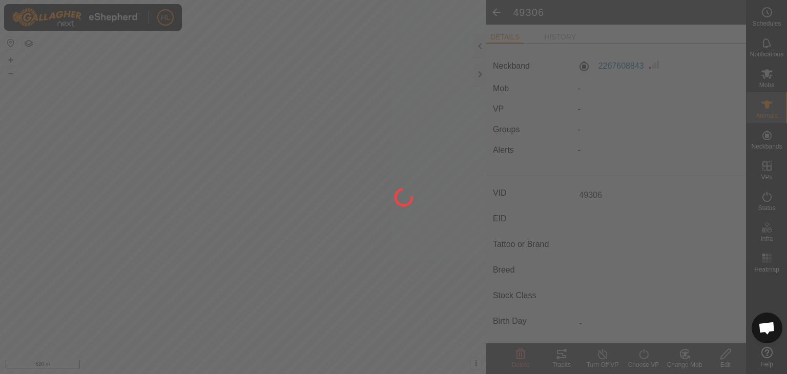
type input "-"
type input "0 kg"
type input "-"
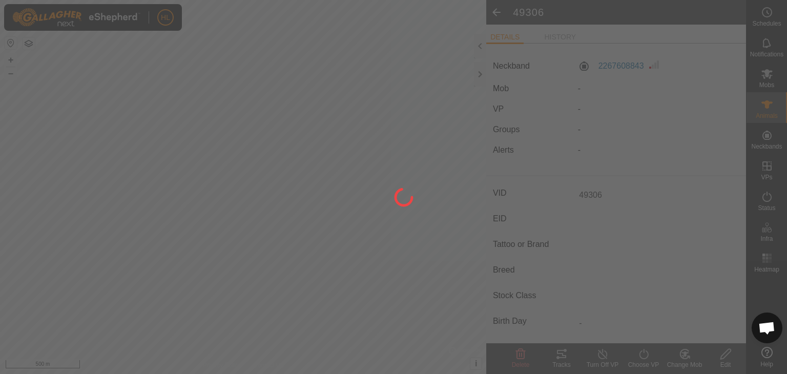
type input "-"
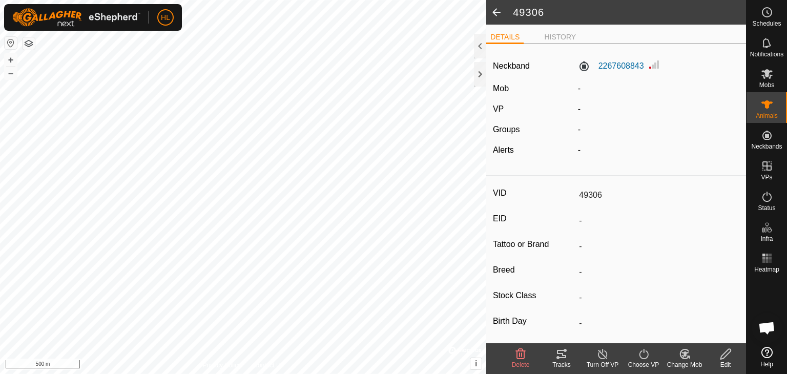
click at [495, 11] on span at bounding box center [496, 12] width 20 height 25
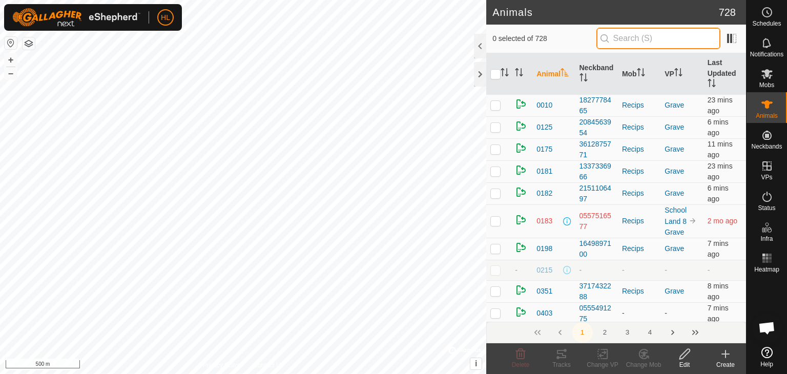
click at [641, 41] on input "text" at bounding box center [658, 39] width 124 height 22
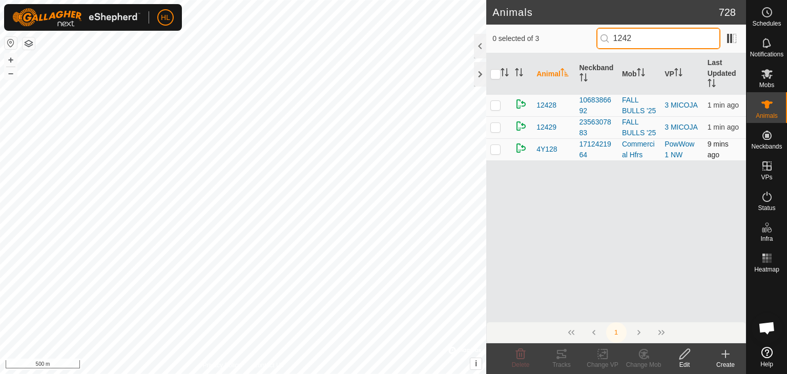
type input "1242"
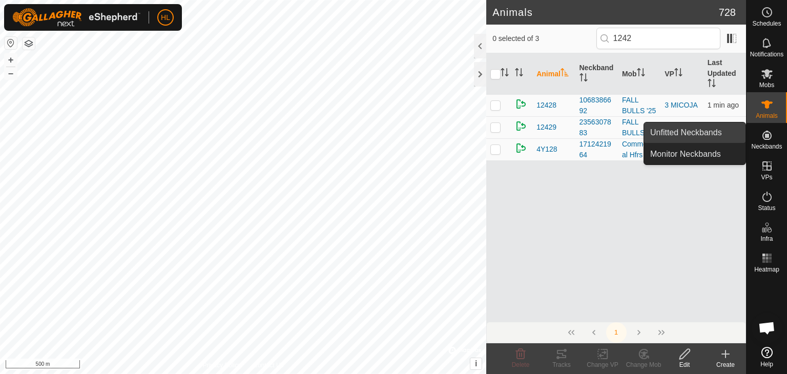
click at [723, 138] on link "Unfitted Neckbands" at bounding box center [694, 132] width 101 height 20
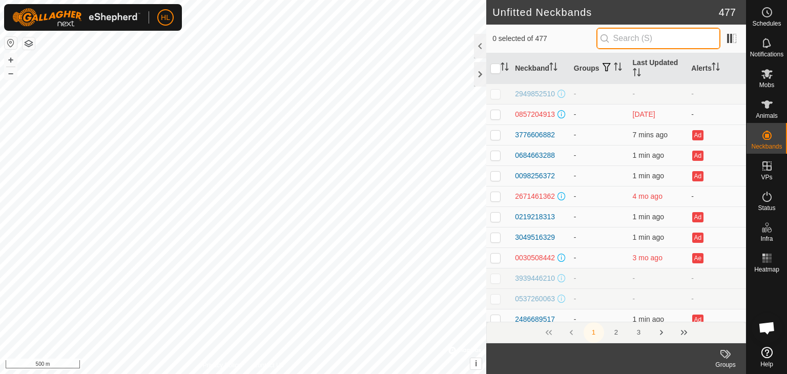
click at [663, 36] on input "text" at bounding box center [658, 39] width 124 height 22
type input "1242"
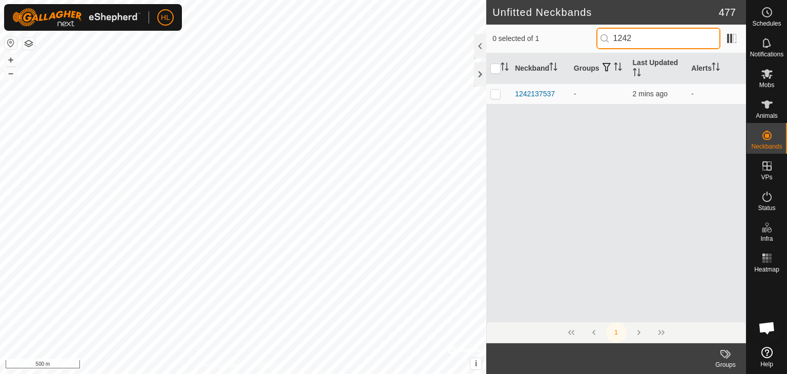
drag, startPoint x: 645, startPoint y: 41, endPoint x: 617, endPoint y: 38, distance: 28.8
click at [617, 38] on input "1242" at bounding box center [658, 39] width 124 height 22
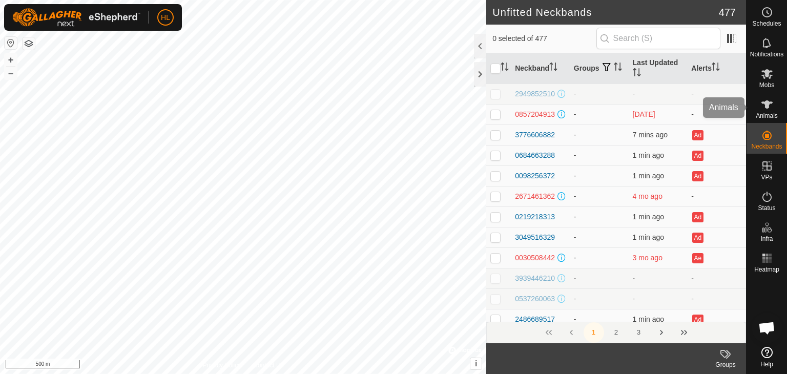
click at [763, 111] on es-animals-svg-icon at bounding box center [766, 104] width 18 height 16
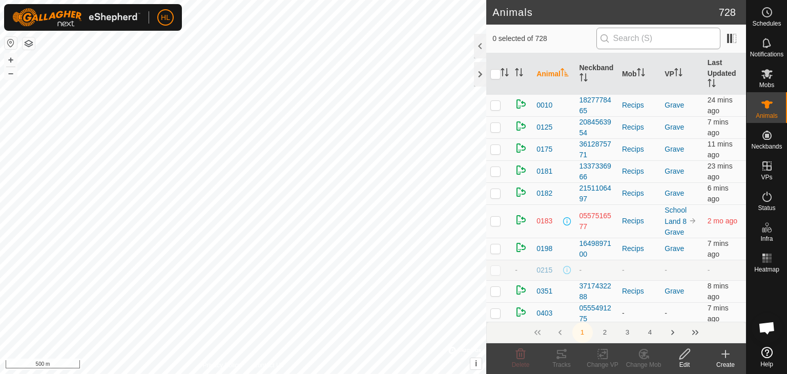
click at [640, 43] on input "text" at bounding box center [658, 39] width 124 height 22
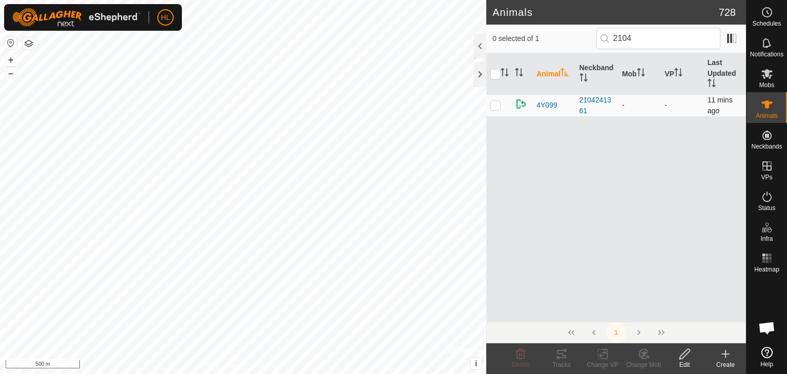
type input "2104"
click at [493, 103] on p-checkbox at bounding box center [495, 105] width 10 height 8
checkbox input "true"
click at [686, 355] on icon at bounding box center [684, 354] width 13 height 12
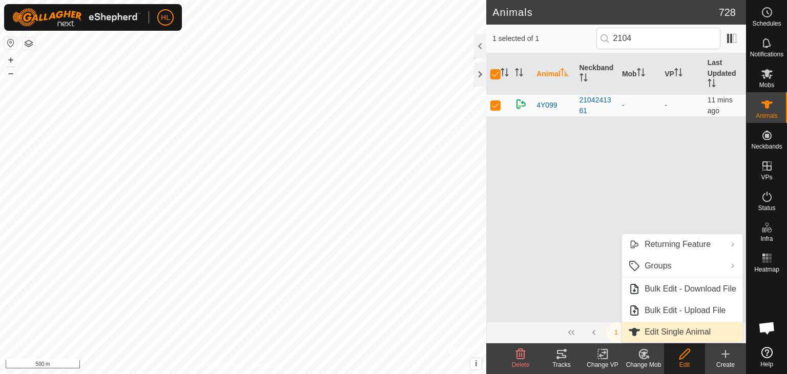
click at [649, 324] on link "Edit Single Animal" at bounding box center [682, 332] width 120 height 20
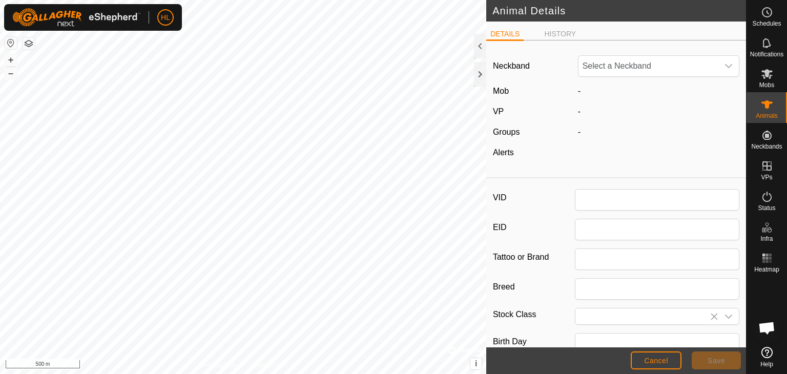
type input "4Y099"
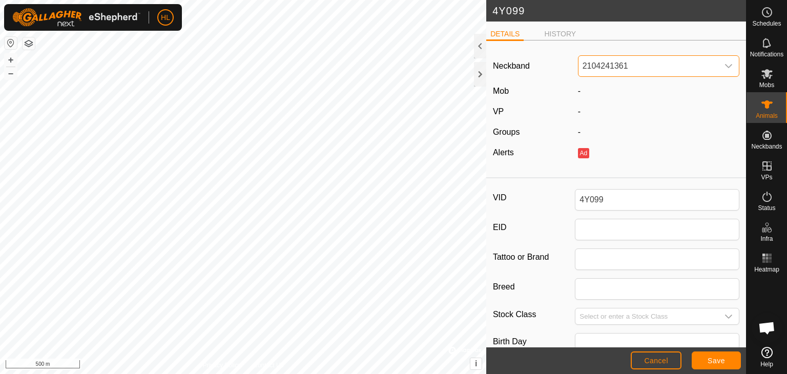
click at [627, 58] on span "2104241361" at bounding box center [648, 66] width 140 height 20
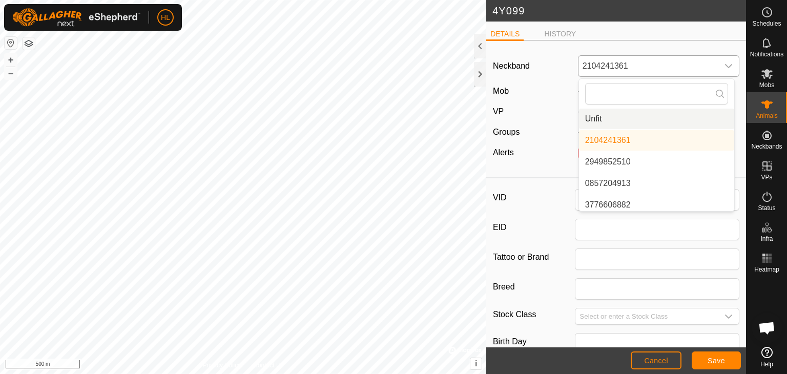
click at [610, 117] on li "Unfit" at bounding box center [656, 119] width 155 height 20
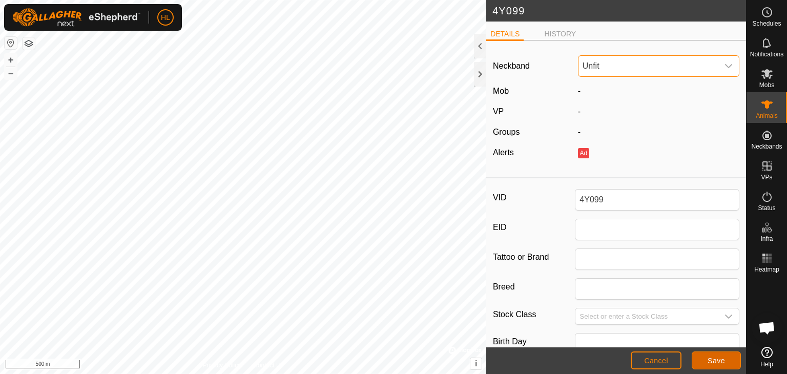
click at [710, 360] on span "Save" at bounding box center [715, 360] width 17 height 8
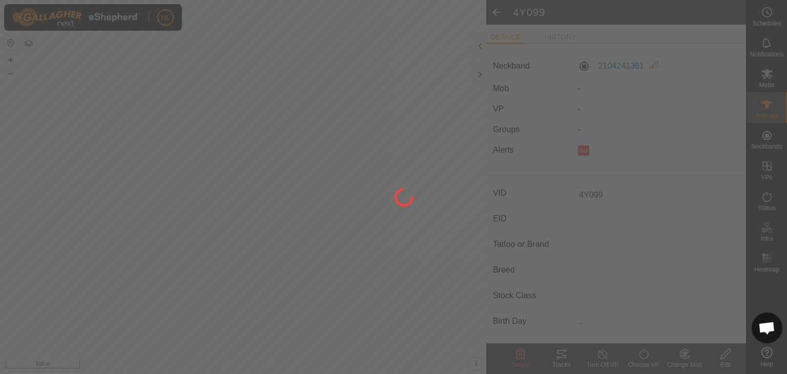
type input "-"
type input "0 kg"
type input "-"
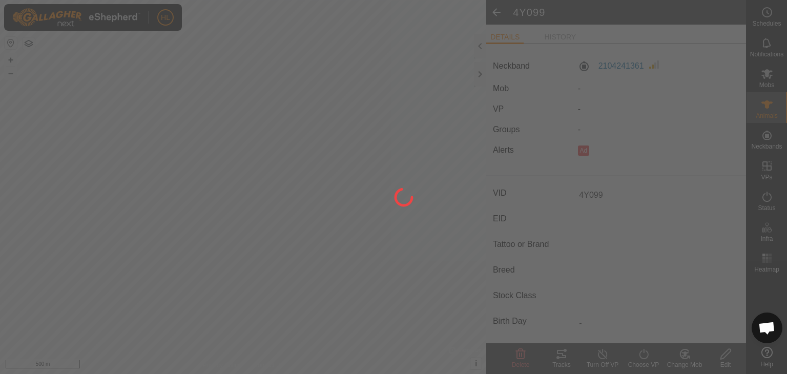
type input "-"
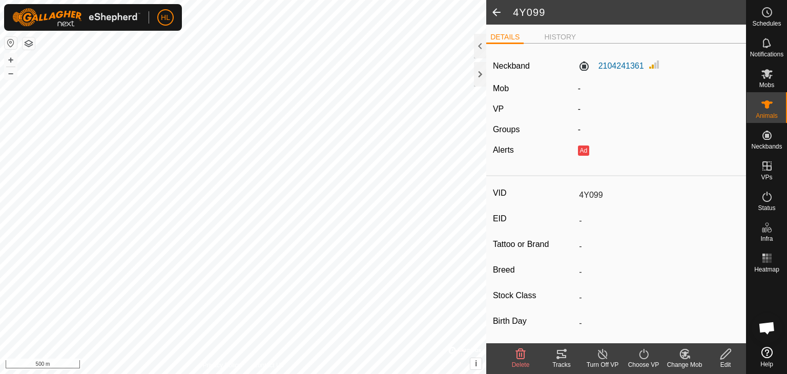
click at [496, 10] on span at bounding box center [496, 12] width 20 height 25
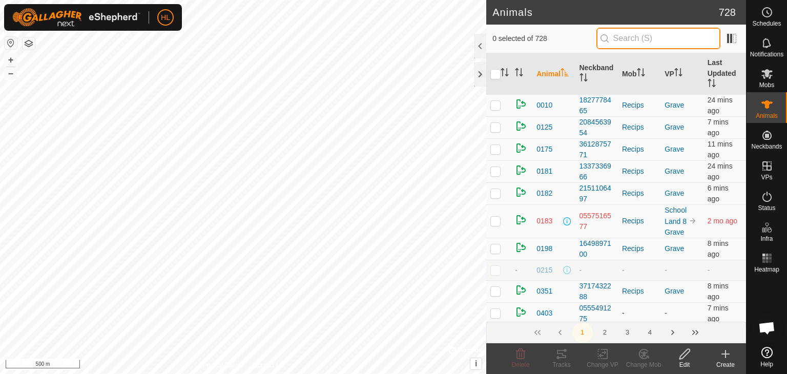
click at [661, 42] on input "text" at bounding box center [658, 39] width 124 height 22
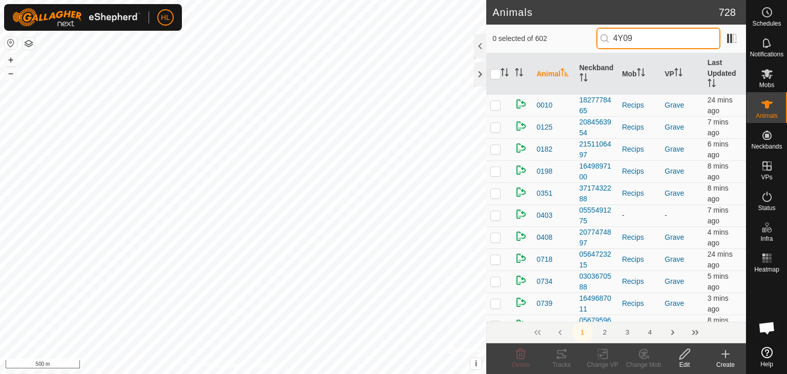
type input "4Y099"
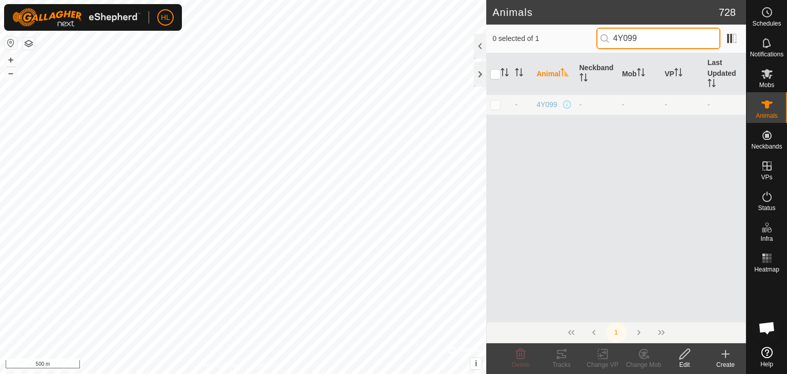
drag, startPoint x: 661, startPoint y: 42, endPoint x: 601, endPoint y: 42, distance: 59.9
click at [601, 42] on input "4Y099" at bounding box center [658, 39] width 124 height 22
type input "3501"
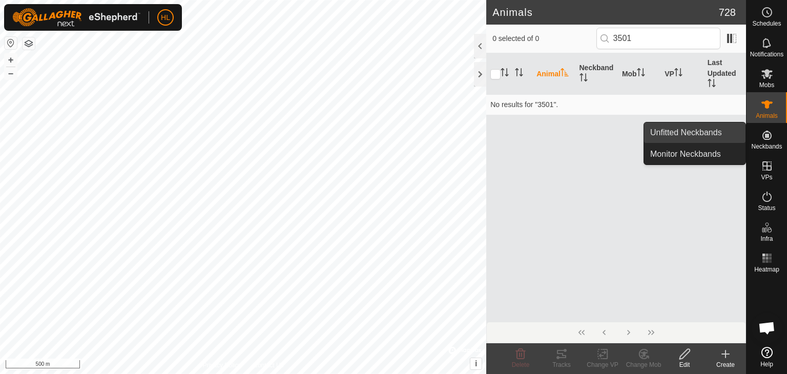
click at [707, 135] on link "Unfitted Neckbands" at bounding box center [694, 132] width 101 height 20
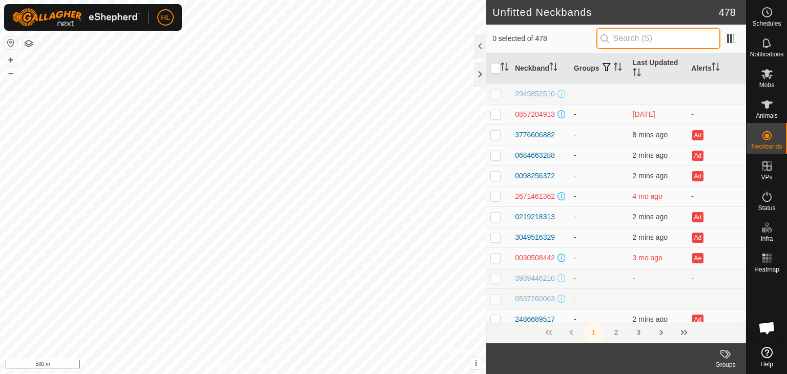
click at [637, 32] on input "text" at bounding box center [658, 39] width 124 height 22
type input "3501"
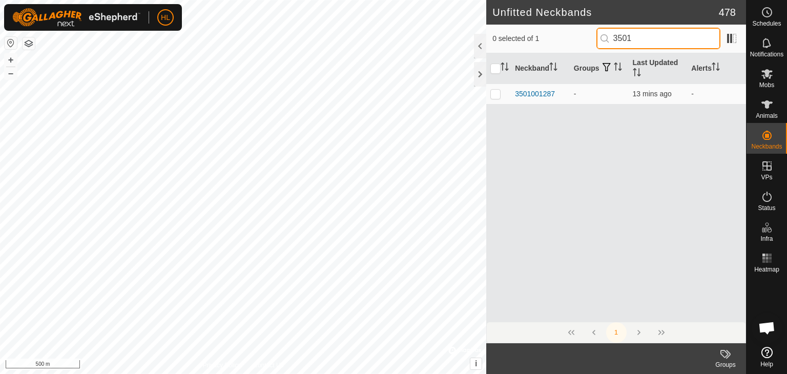
drag, startPoint x: 665, startPoint y: 38, endPoint x: 591, endPoint y: 30, distance: 73.7
click at [591, 30] on div "0 selected of 1 3501" at bounding box center [615, 39] width 247 height 22
type input "1890"
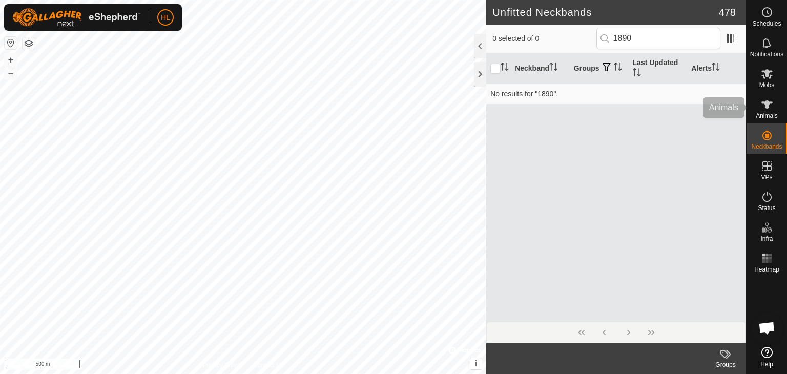
click at [768, 106] on icon at bounding box center [766, 104] width 11 height 8
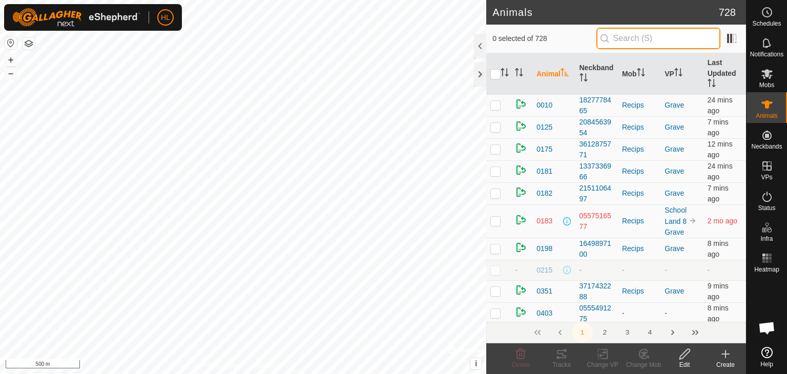
click at [671, 43] on input "text" at bounding box center [658, 39] width 124 height 22
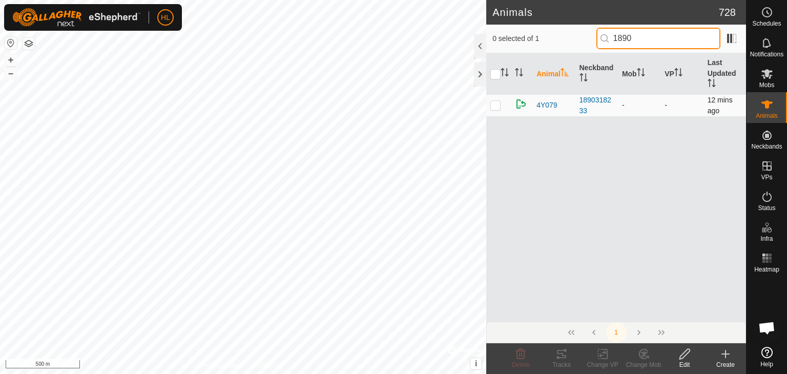
type input "1890"
click at [495, 105] on p-checkbox at bounding box center [495, 105] width 10 height 8
checkbox input "true"
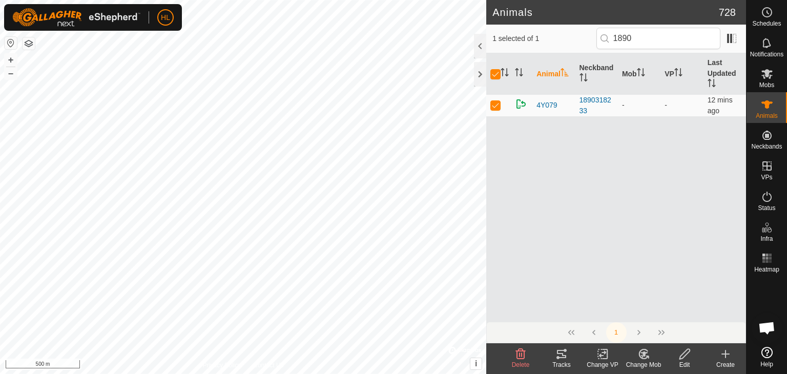
click at [690, 356] on icon at bounding box center [684, 354] width 13 height 12
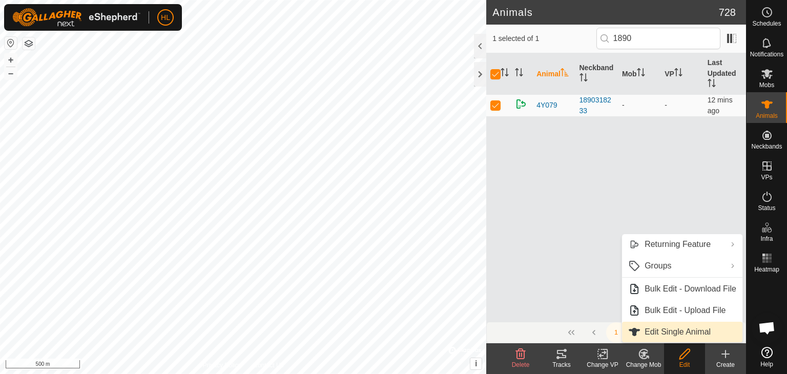
click at [669, 331] on link "Edit Single Animal" at bounding box center [682, 332] width 120 height 20
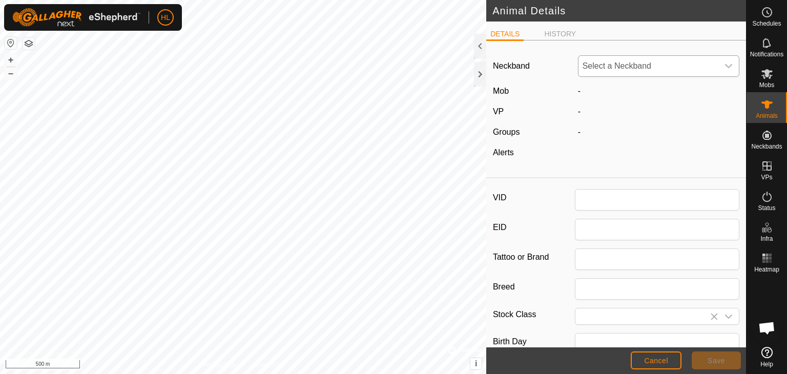
type input "4Y079"
click at [617, 66] on span "1890318233" at bounding box center [648, 66] width 140 height 20
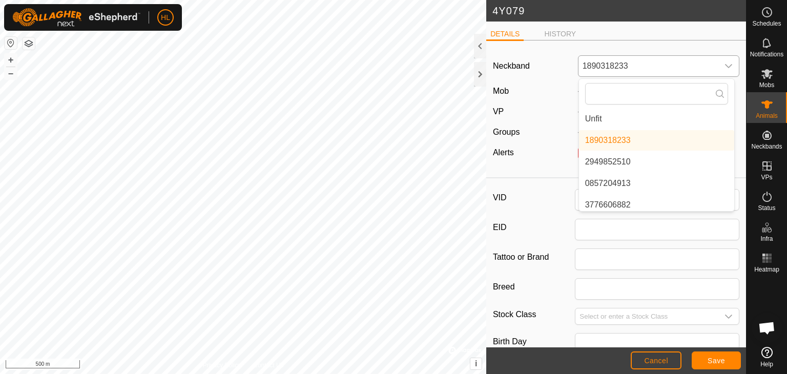
click at [604, 118] on li "Unfit" at bounding box center [656, 119] width 155 height 20
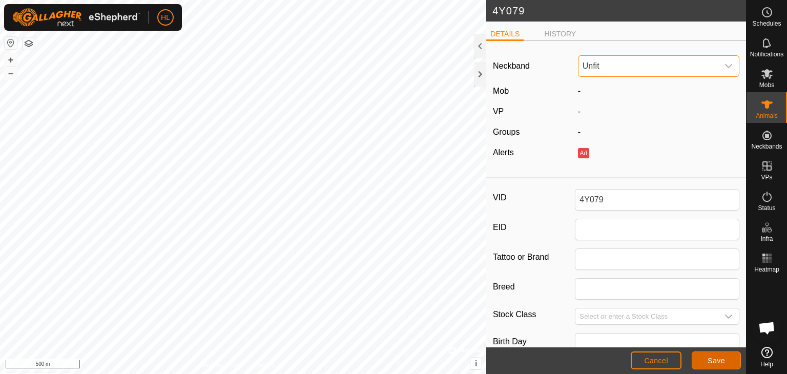
click at [710, 359] on span "Save" at bounding box center [715, 360] width 17 height 8
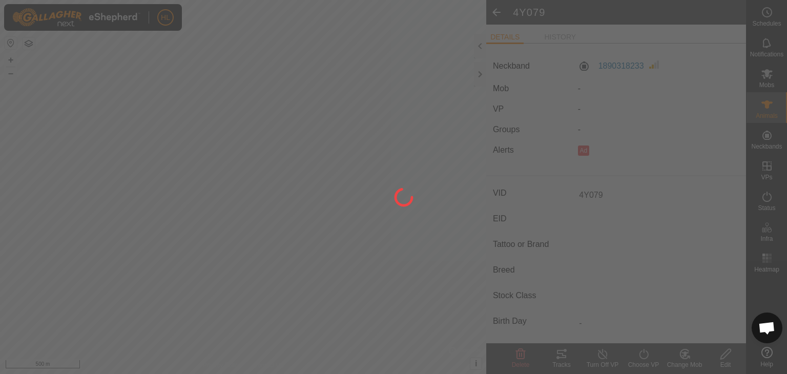
type input "-"
type input "0 kg"
type input "-"
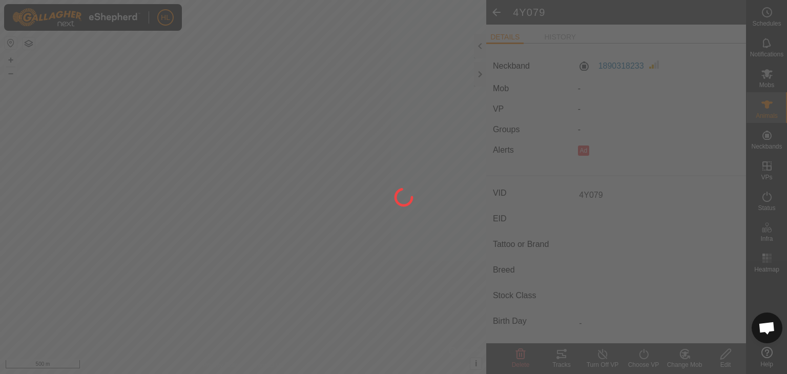
type input "-"
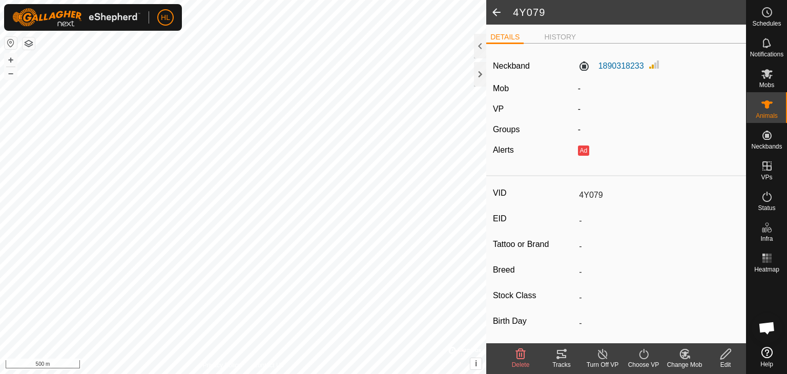
click at [501, 19] on span at bounding box center [496, 12] width 20 height 25
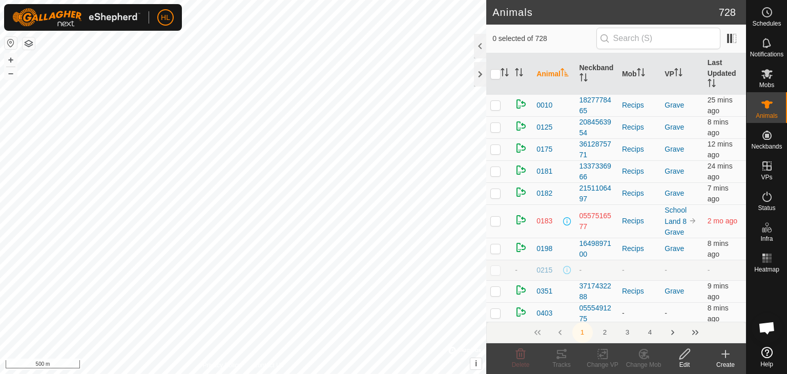
click at [637, 38] on input "text" at bounding box center [658, 39] width 124 height 22
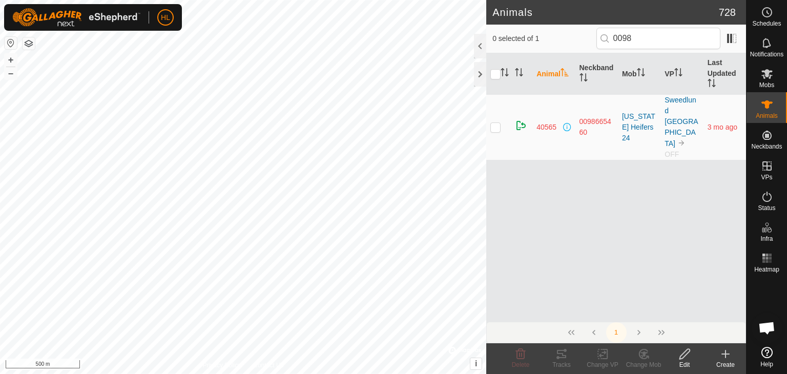
type input "0098"
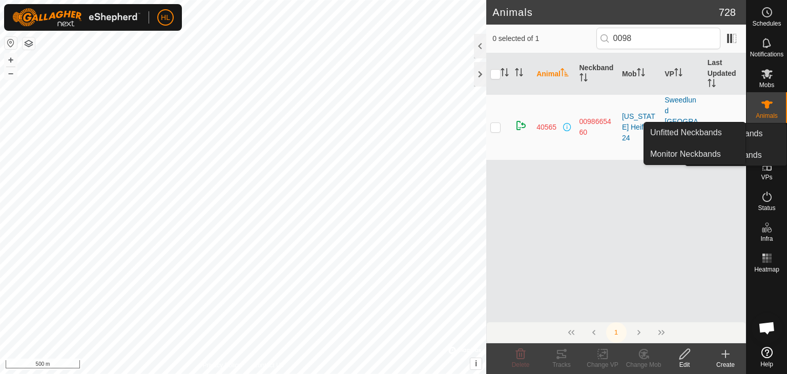
click at [775, 137] on es-neckbands-svg-icon at bounding box center [766, 135] width 18 height 16
click at [705, 133] on link "Unfitted Neckbands" at bounding box center [694, 132] width 101 height 20
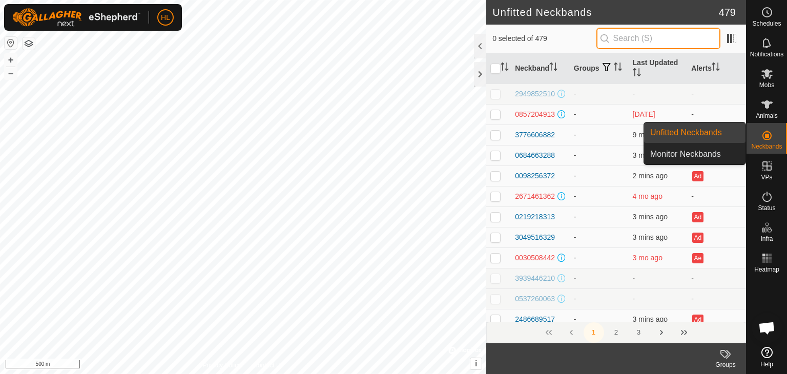
click at [657, 39] on input "text" at bounding box center [658, 39] width 124 height 22
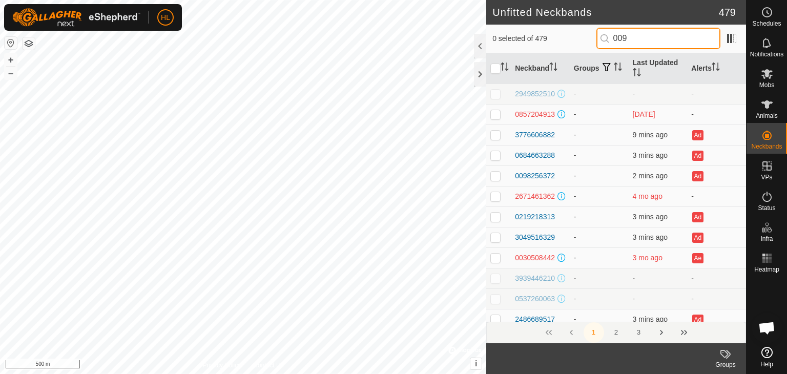
type input "0098"
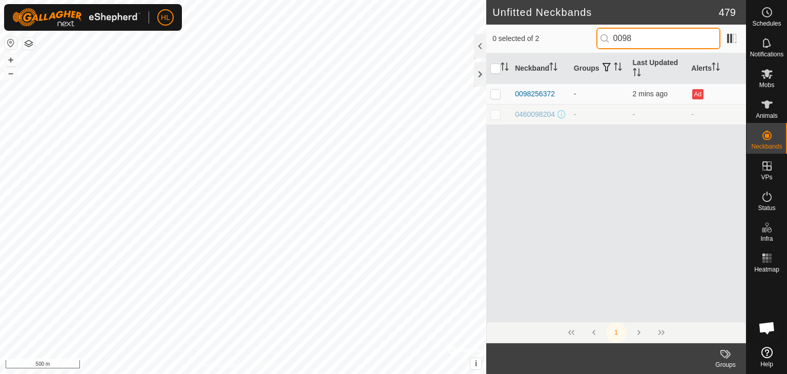
drag, startPoint x: 639, startPoint y: 41, endPoint x: 594, endPoint y: 30, distance: 46.0
click at [594, 30] on div "0 selected of 2 0098" at bounding box center [615, 39] width 247 height 22
type input "2118"
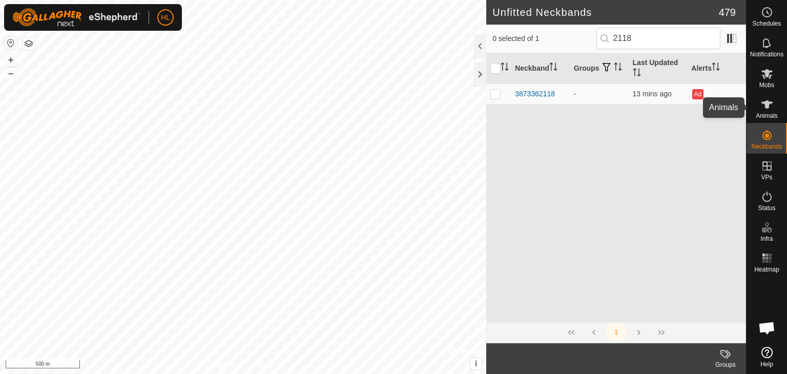
click at [772, 113] on span "Animals" at bounding box center [766, 116] width 22 height 6
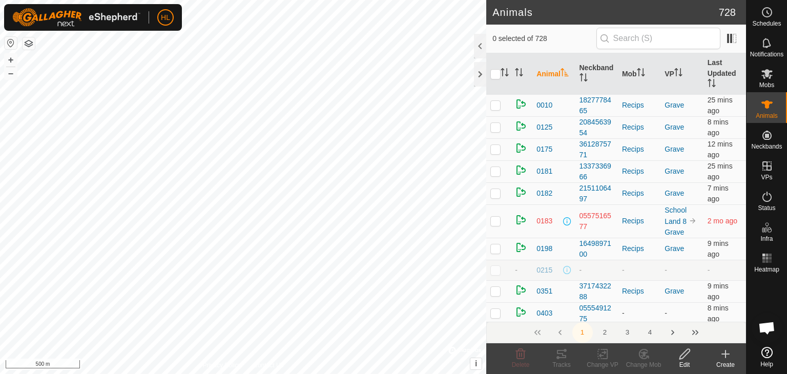
click at [676, 44] on input "text" at bounding box center [658, 39] width 124 height 22
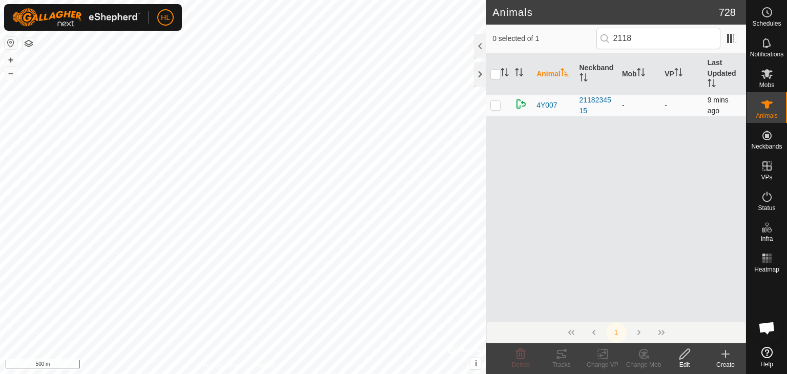
type input "2118"
click at [498, 100] on td at bounding box center [498, 105] width 25 height 22
checkbox input "true"
click at [683, 355] on icon at bounding box center [684, 354] width 13 height 12
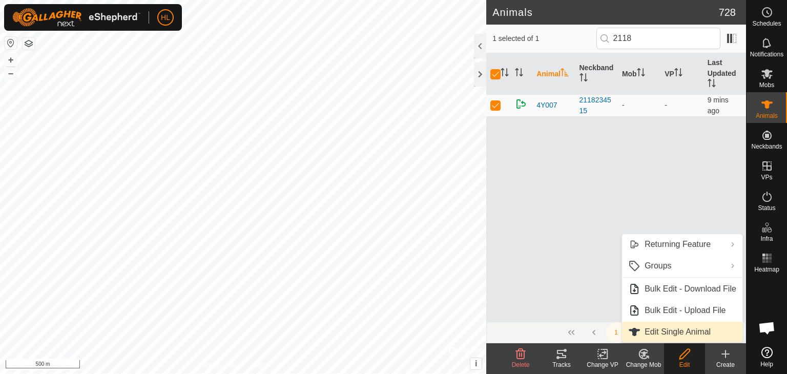
click at [668, 326] on link "Edit Single Animal" at bounding box center [682, 332] width 120 height 20
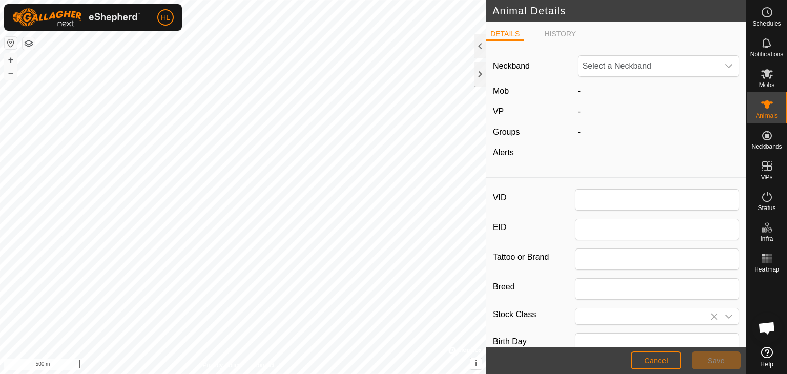
type input "4Y007"
type input "0"
click at [637, 67] on span "2118234515" at bounding box center [648, 66] width 140 height 20
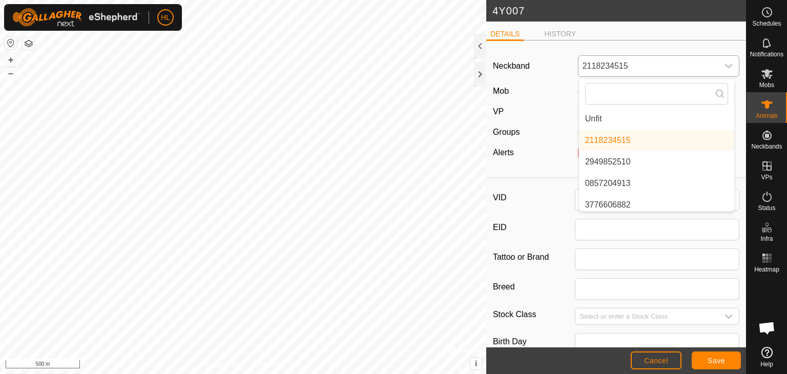
click at [600, 118] on li "Unfit" at bounding box center [656, 119] width 155 height 20
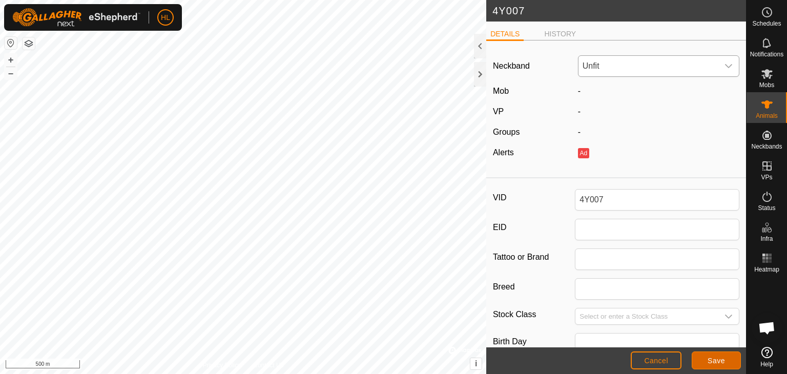
click at [716, 362] on span "Save" at bounding box center [715, 360] width 17 height 8
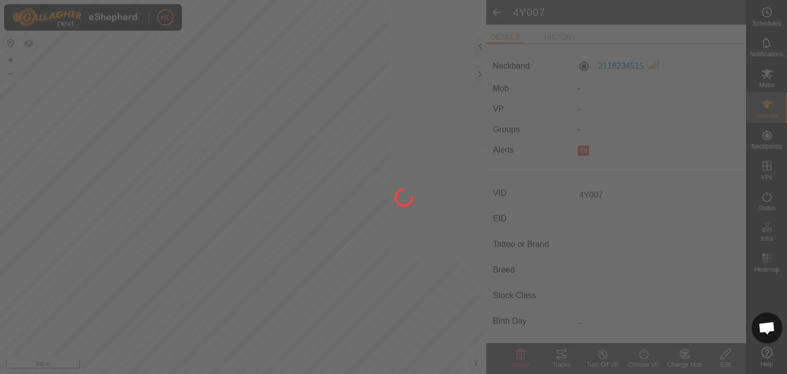
type input "-"
type input "0 kg"
type input "-"
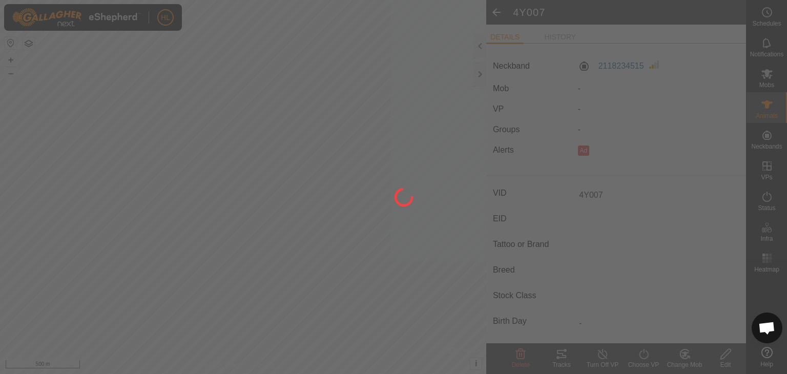
type input "-"
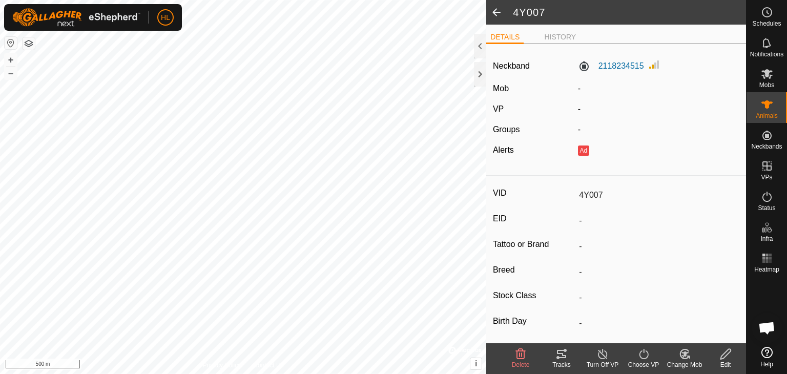
click at [498, 13] on span at bounding box center [496, 12] width 20 height 25
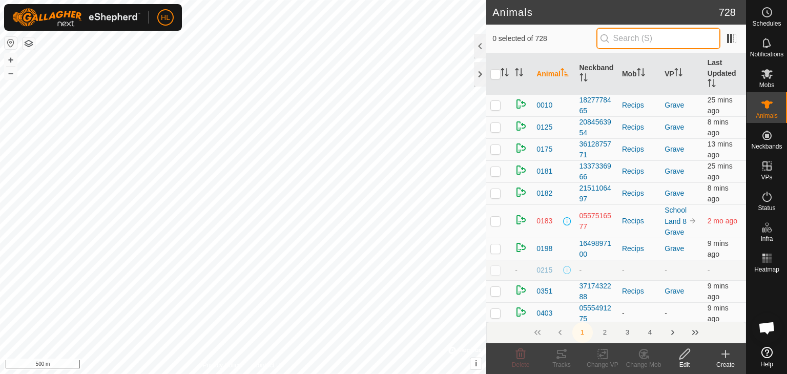
click at [650, 46] on input "text" at bounding box center [658, 39] width 124 height 22
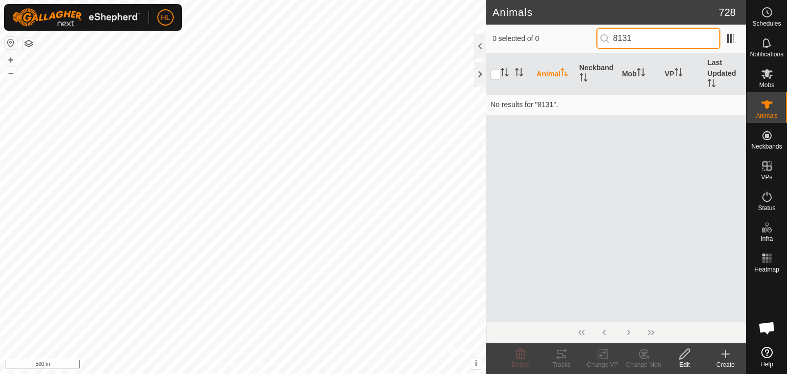
type input "8131"
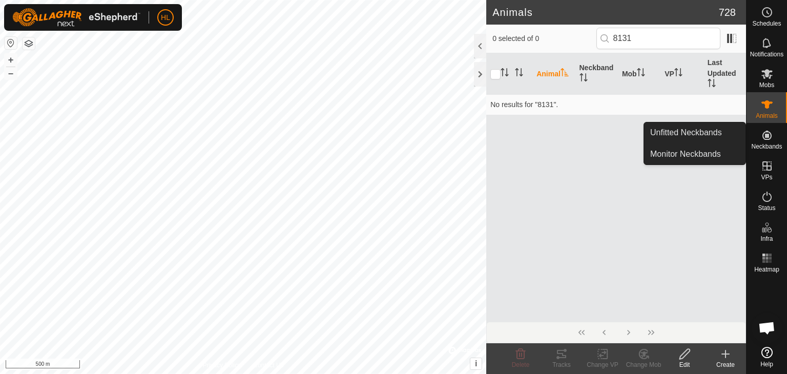
click at [707, 132] on link "Unfitted Neckbands" at bounding box center [694, 132] width 101 height 20
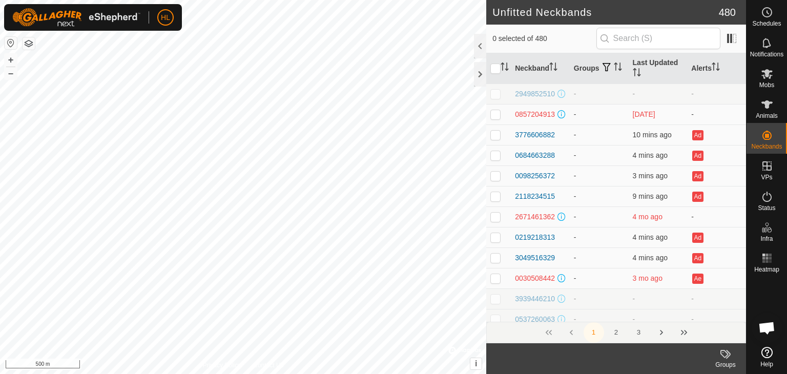
click at [655, 29] on input "text" at bounding box center [658, 39] width 124 height 22
type input "8131"
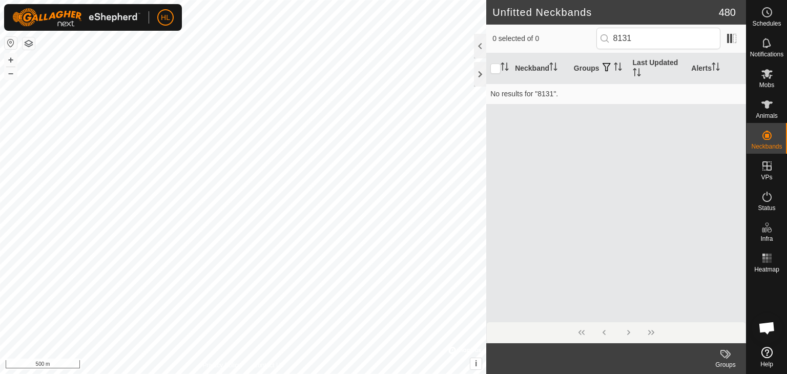
drag, startPoint x: 646, startPoint y: 35, endPoint x: 596, endPoint y: 39, distance: 49.8
click at [596, 39] on div "0 selected of 0 8131" at bounding box center [615, 39] width 247 height 22
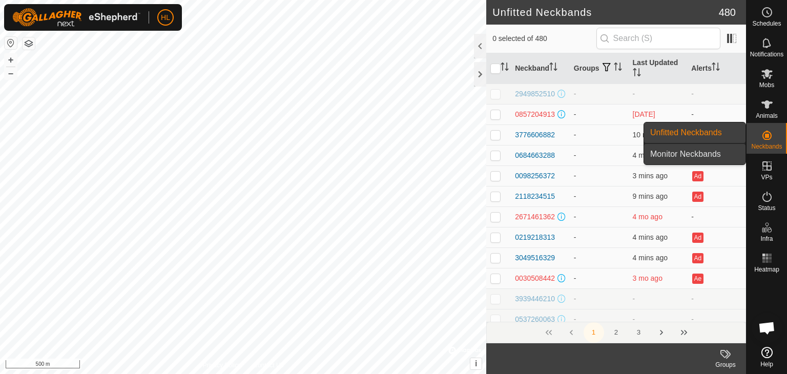
click at [712, 155] on link "Monitor Neckbands" at bounding box center [694, 154] width 101 height 20
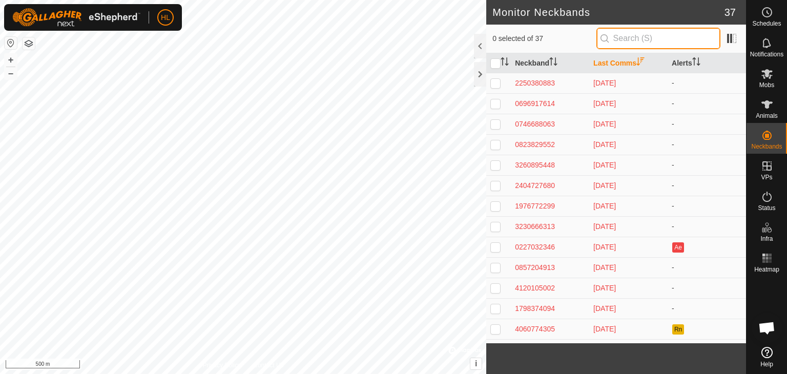
click at [652, 40] on input "text" at bounding box center [658, 39] width 124 height 22
type input "8131"
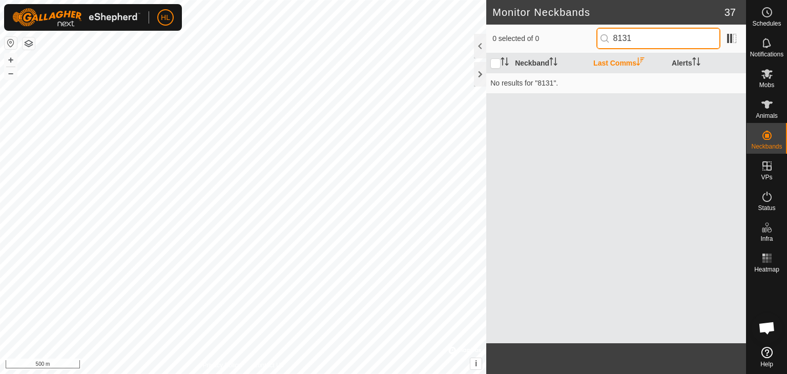
drag, startPoint x: 643, startPoint y: 45, endPoint x: 604, endPoint y: 43, distance: 39.0
click at [604, 43] on input "8131" at bounding box center [658, 39] width 124 height 22
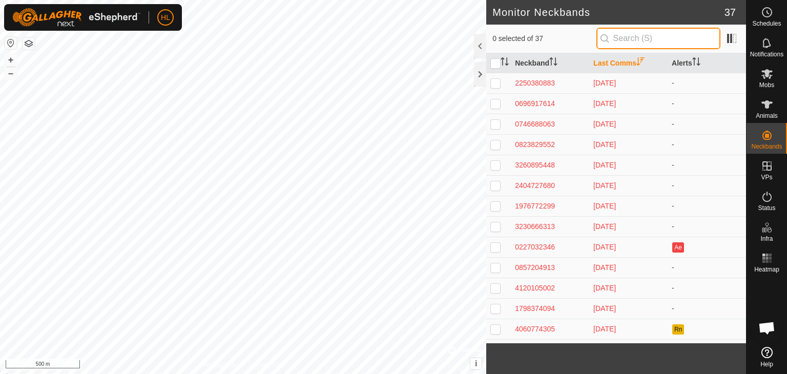
click at [673, 36] on input "text" at bounding box center [658, 39] width 124 height 22
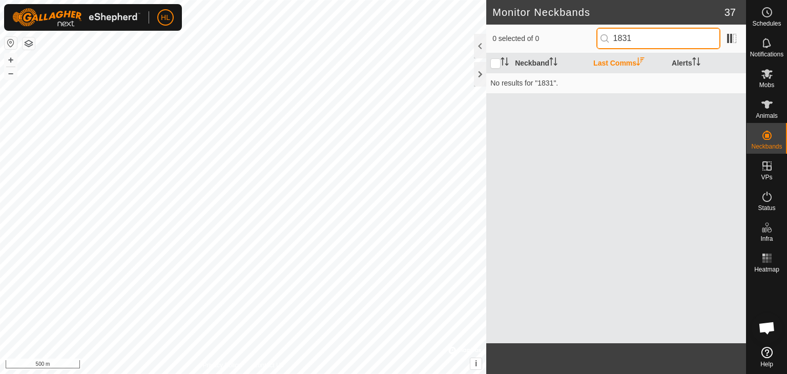
type input "1831"
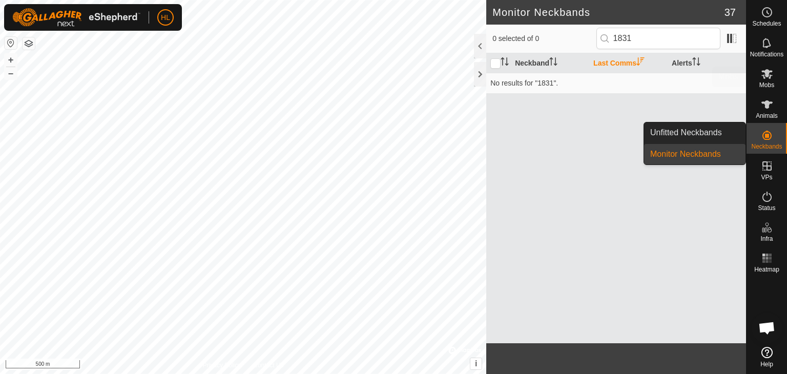
click at [766, 93] on nav "Schedules Notifications Mobs Animals Neckbands VPs Status Infra Heatmap Help" at bounding box center [766, 187] width 40 height 374
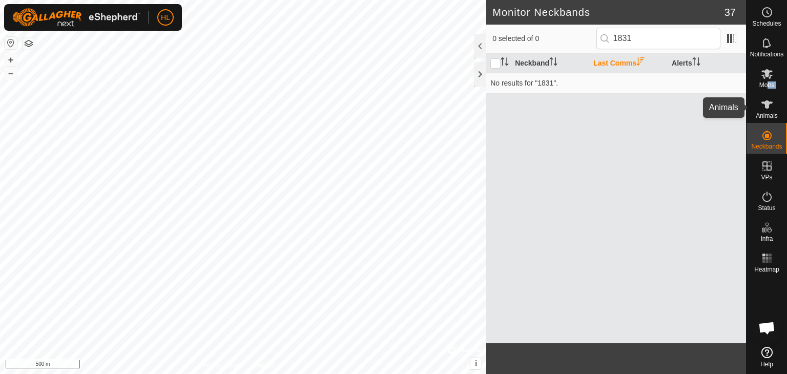
click at [769, 108] on icon at bounding box center [766, 104] width 12 height 12
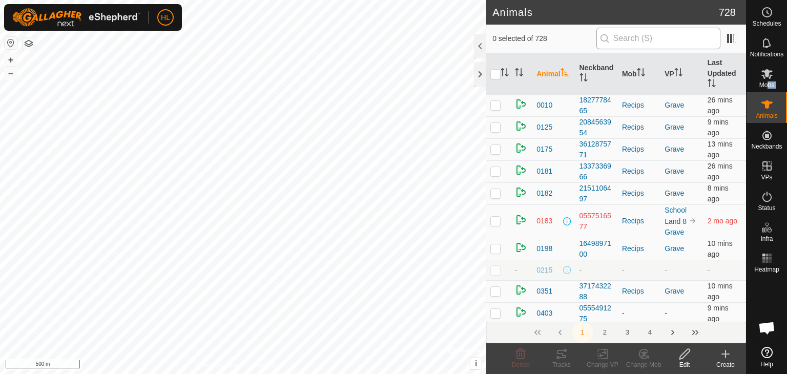
click at [655, 36] on input "text" at bounding box center [658, 39] width 124 height 22
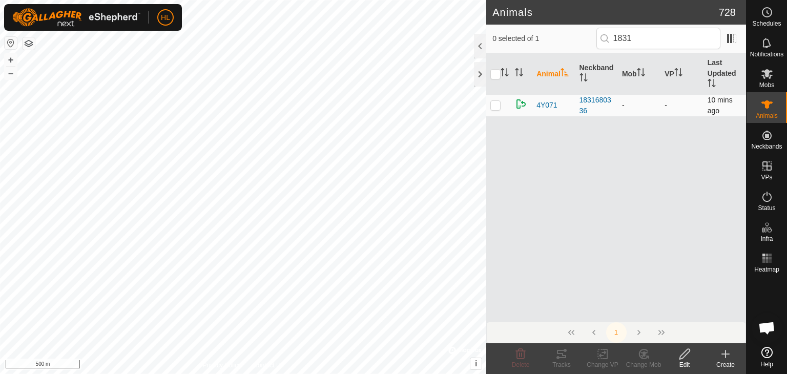
type input "1831"
click at [498, 105] on p-checkbox at bounding box center [495, 105] width 10 height 8
checkbox input "true"
click at [689, 356] on icon at bounding box center [684, 354] width 13 height 12
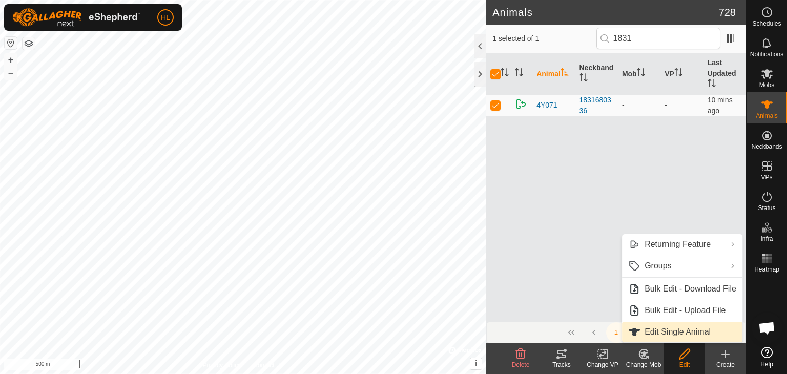
click at [669, 328] on link "Edit Single Animal" at bounding box center [682, 332] width 120 height 20
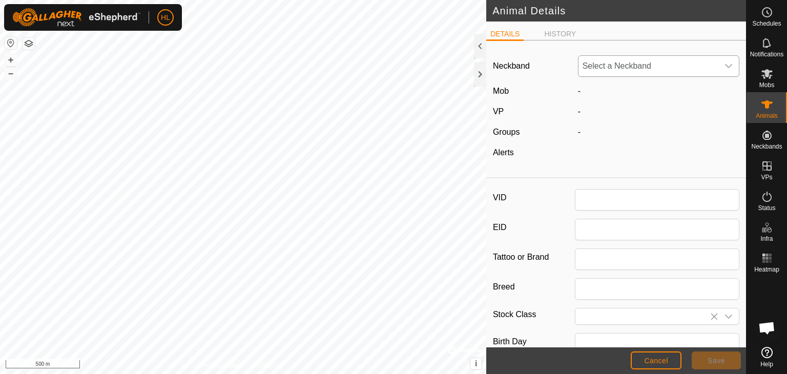
type input "4Y071"
click at [630, 68] on span "Select a Neckband" at bounding box center [648, 66] width 140 height 20
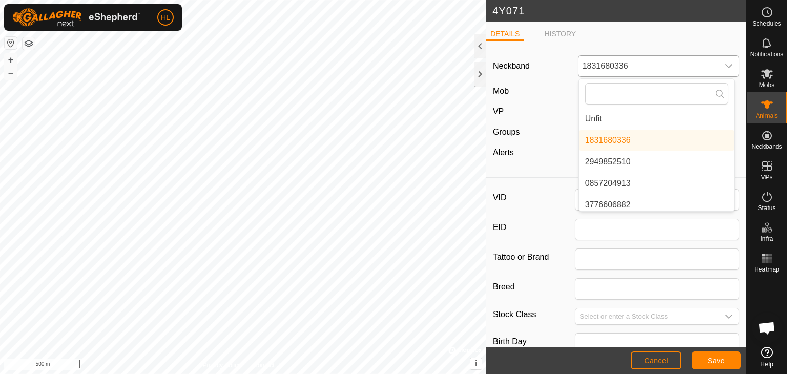
click at [630, 118] on li "Unfit" at bounding box center [656, 119] width 155 height 20
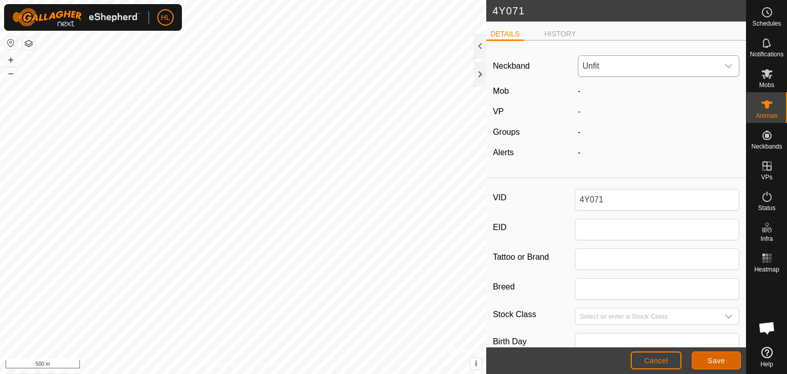
drag, startPoint x: 721, startPoint y: 358, endPoint x: 726, endPoint y: 352, distance: 8.0
click at [726, 352] on button "Save" at bounding box center [715, 360] width 49 height 18
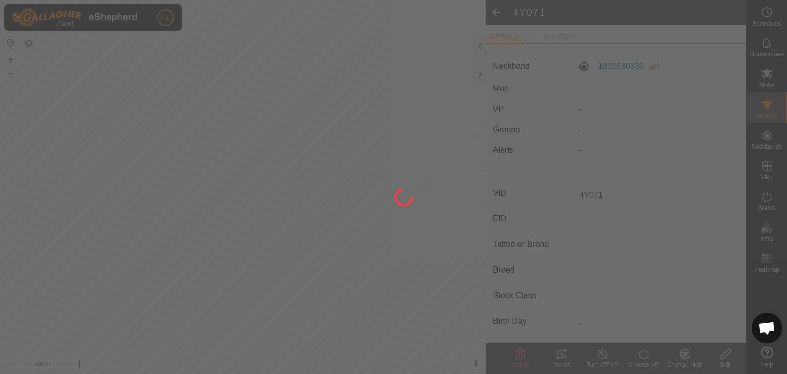
type input "-"
type input "0 kg"
type input "-"
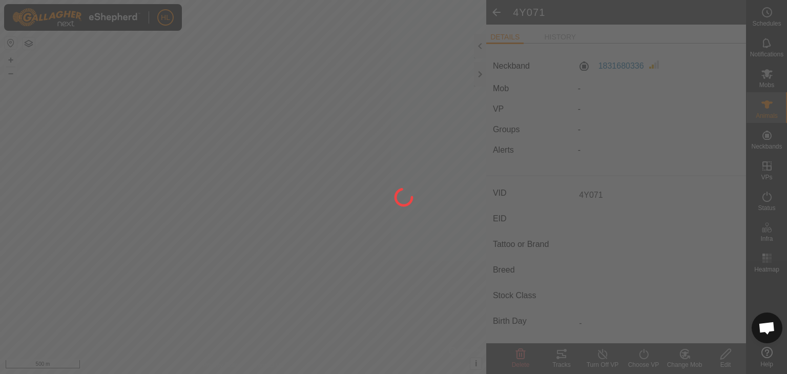
type input "-"
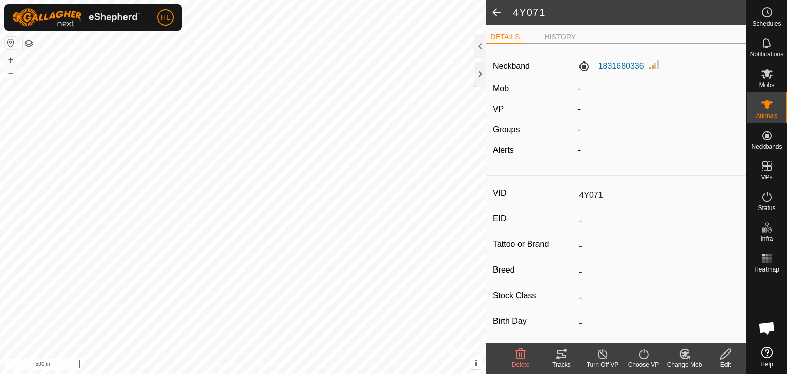
click at [497, 13] on span at bounding box center [496, 12] width 20 height 25
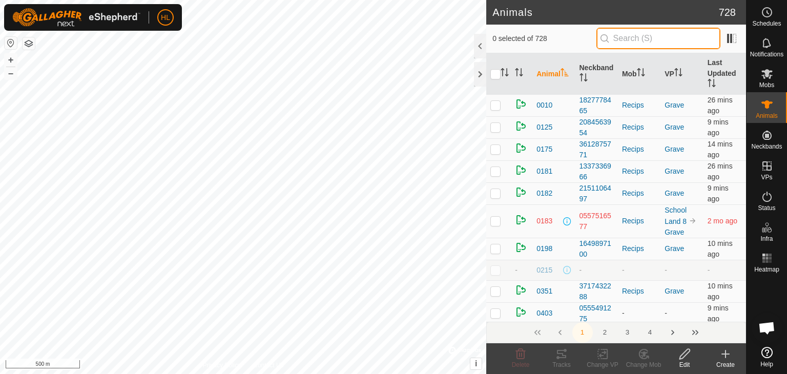
click at [666, 44] on input "text" at bounding box center [658, 39] width 124 height 22
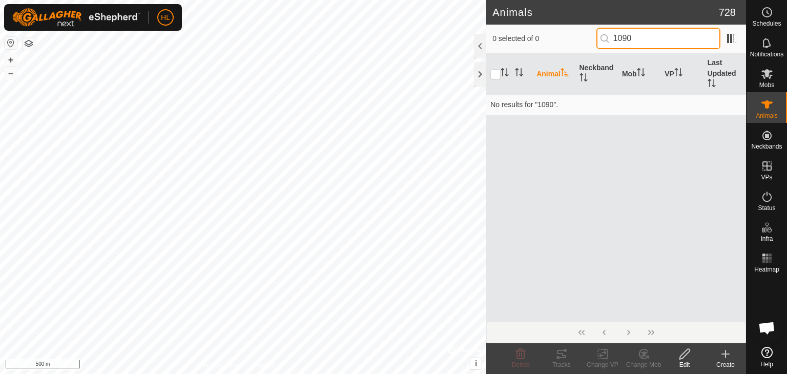
type input "1090"
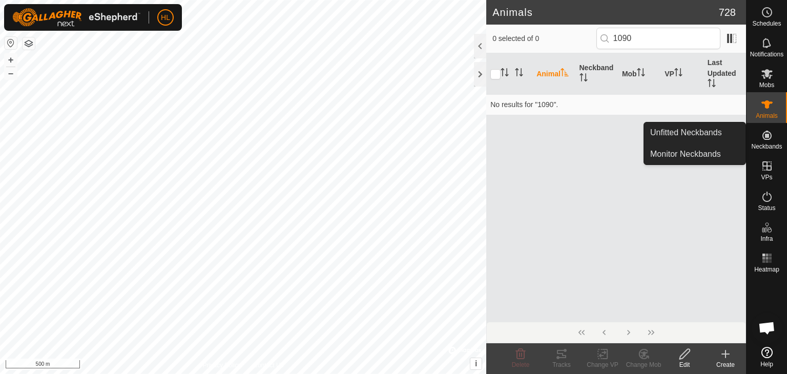
click at [700, 130] on link "Unfitted Neckbands" at bounding box center [694, 132] width 101 height 20
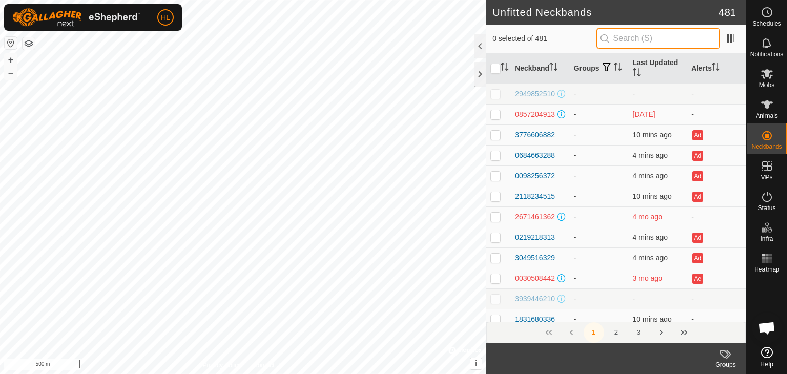
click at [645, 40] on input "text" at bounding box center [658, 39] width 124 height 22
type input "1090"
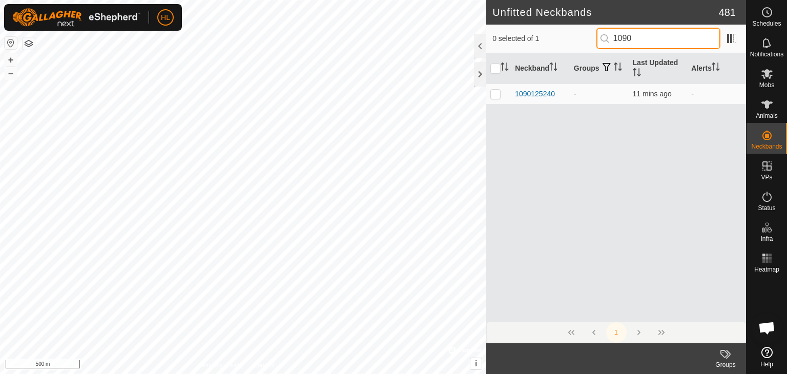
drag, startPoint x: 647, startPoint y: 38, endPoint x: 553, endPoint y: 37, distance: 94.2
click at [553, 37] on div "0 selected of 1 1090" at bounding box center [615, 39] width 247 height 22
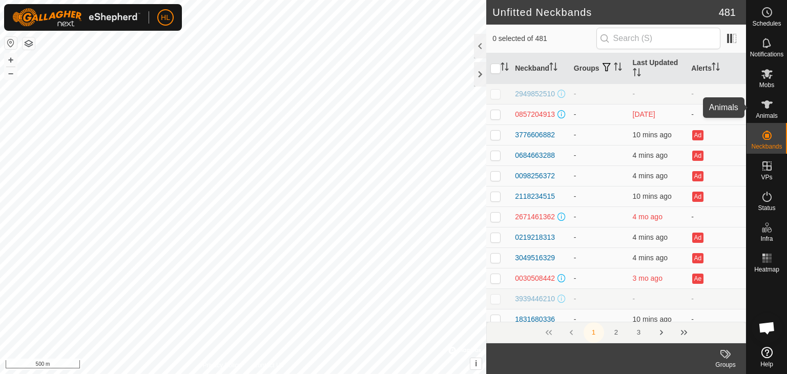
click at [767, 107] on icon at bounding box center [766, 104] width 11 height 8
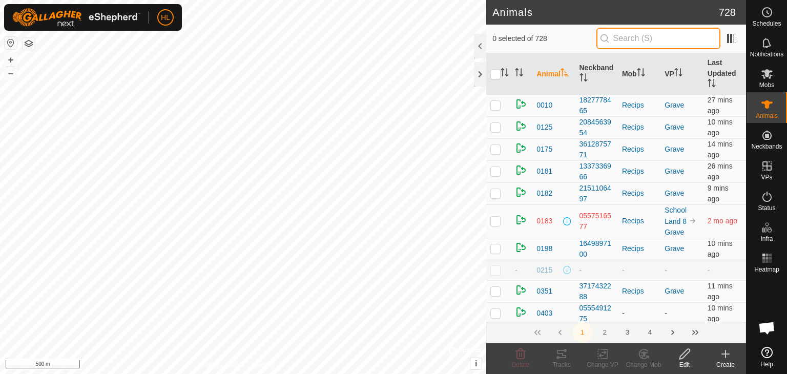
click at [661, 45] on input "text" at bounding box center [658, 39] width 124 height 22
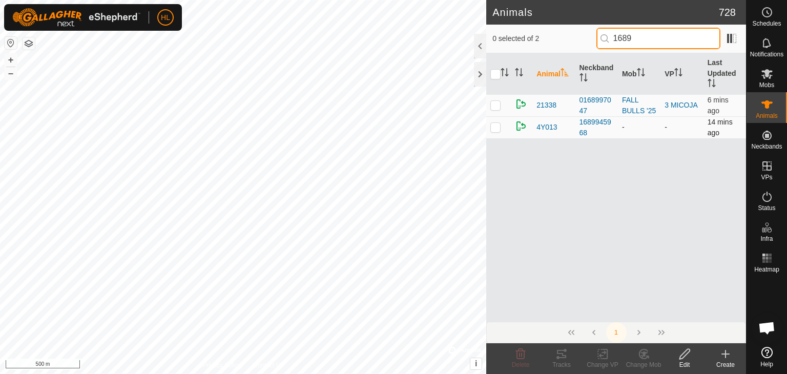
type input "1689"
click at [498, 127] on p-checkbox at bounding box center [495, 127] width 10 height 8
checkbox input "true"
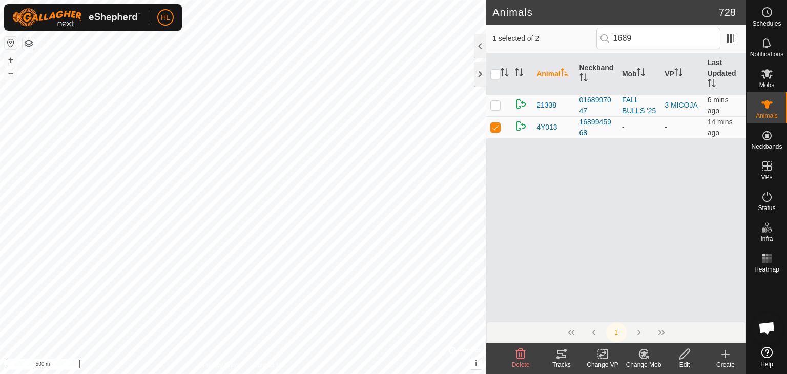
click at [684, 361] on div "Edit" at bounding box center [684, 364] width 41 height 9
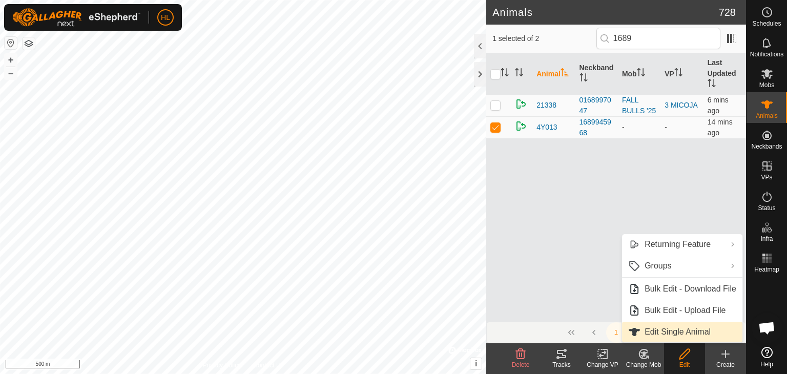
click at [660, 332] on link "Edit Single Animal" at bounding box center [682, 332] width 120 height 20
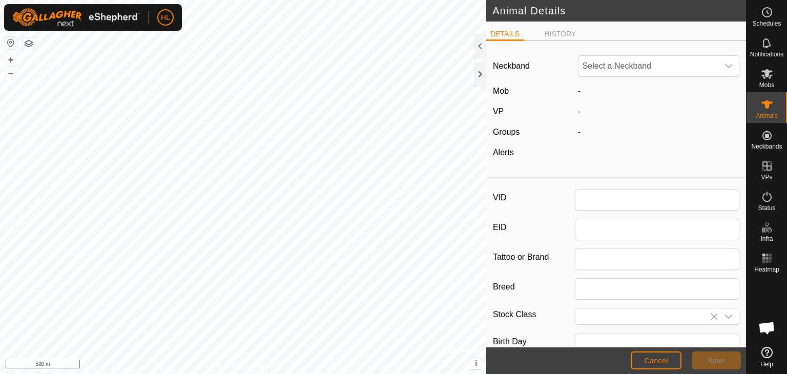
type input "4Y013"
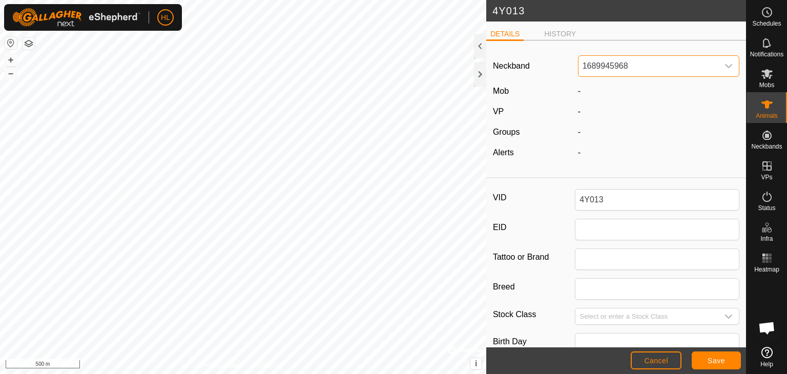
click at [633, 66] on span "1689945968" at bounding box center [648, 66] width 140 height 20
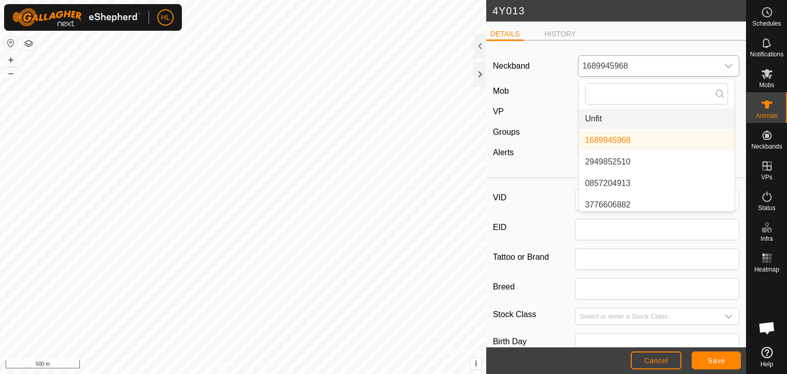
click at [623, 121] on li "Unfit" at bounding box center [656, 119] width 155 height 20
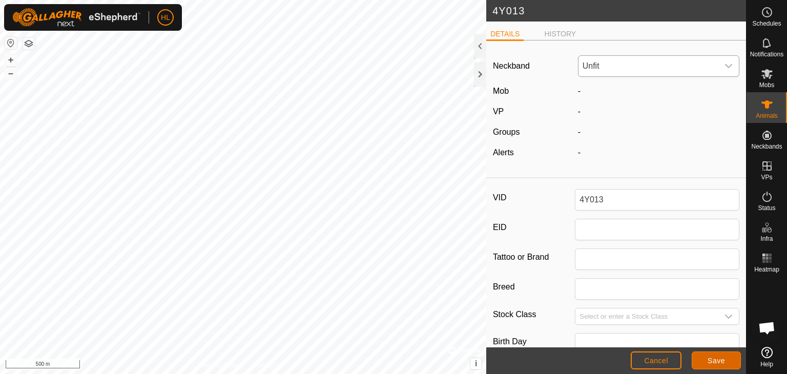
click at [715, 364] on span "Save" at bounding box center [715, 360] width 17 height 8
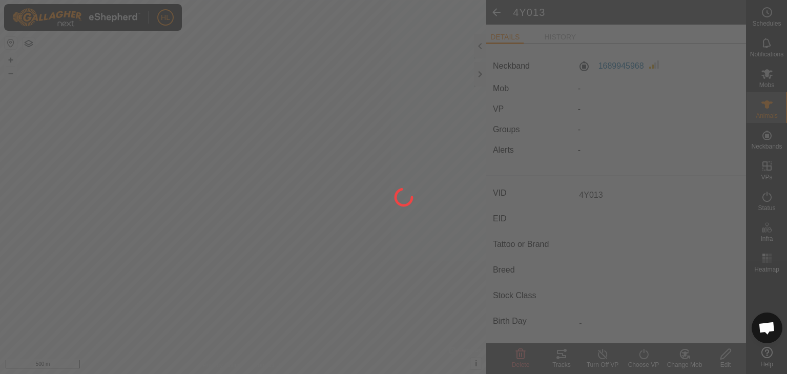
type input "-"
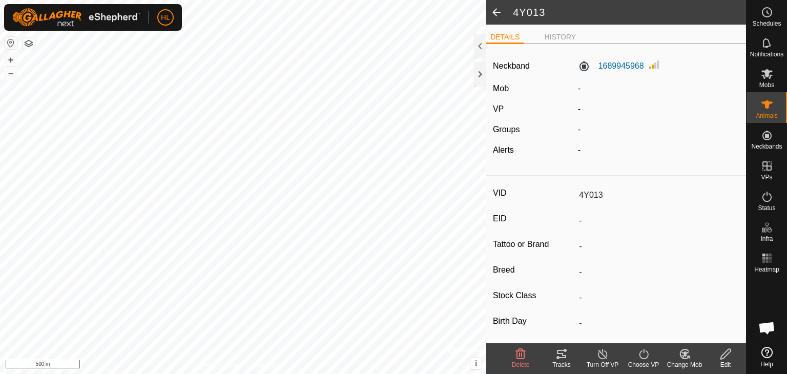
click at [495, 12] on span at bounding box center [496, 12] width 20 height 25
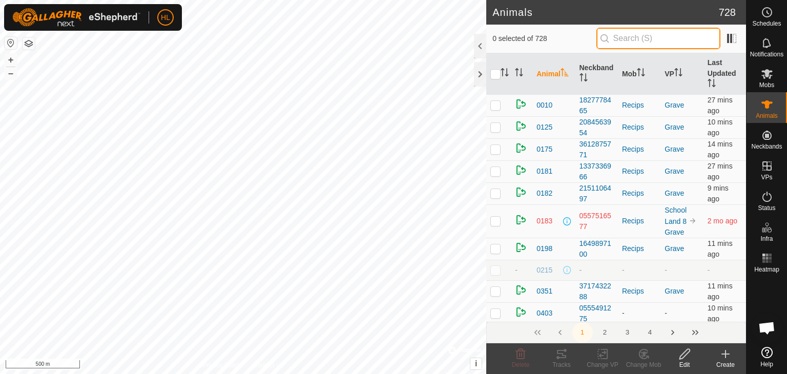
click at [649, 41] on input "text" at bounding box center [658, 39] width 124 height 22
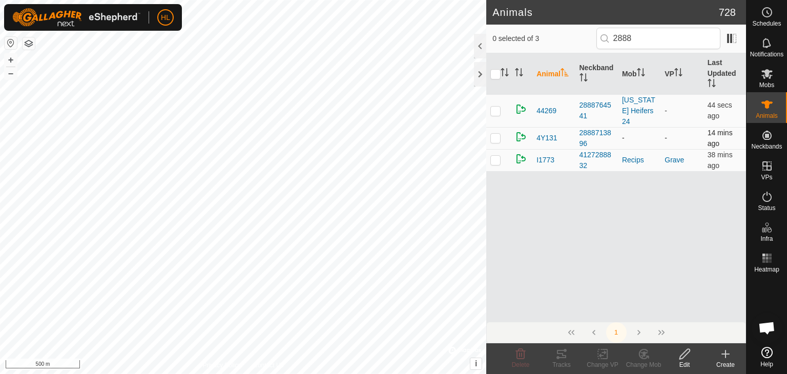
drag, startPoint x: 500, startPoint y: 128, endPoint x: 507, endPoint y: 135, distance: 10.5
click at [500, 134] on p-tablecheckbox at bounding box center [495, 138] width 10 height 8
click at [680, 355] on icon at bounding box center [684, 354] width 10 height 10
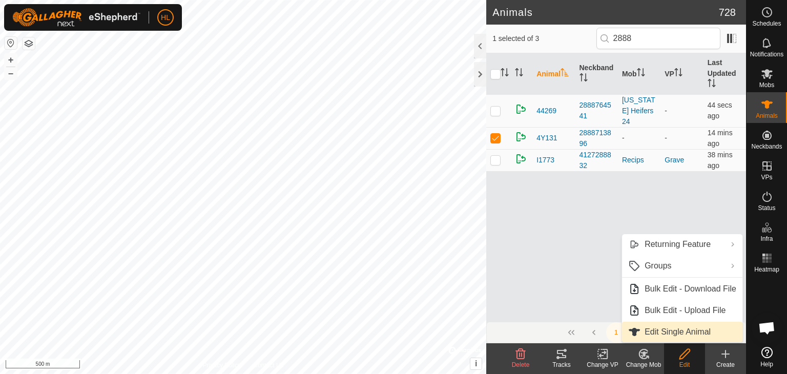
click at [654, 328] on link "Edit Single Animal" at bounding box center [682, 332] width 120 height 20
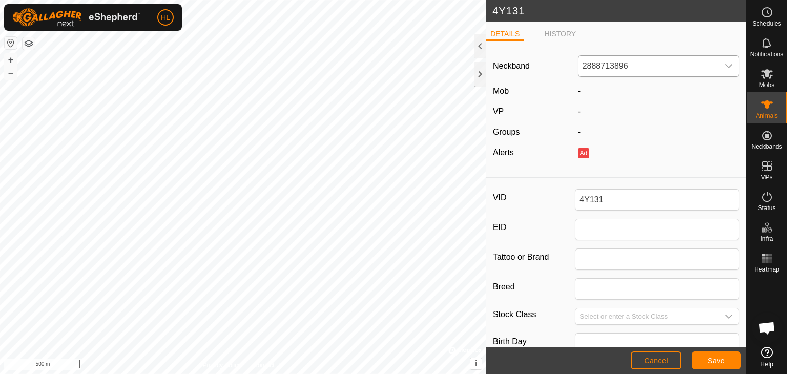
click at [642, 68] on span "2888713896" at bounding box center [648, 66] width 140 height 20
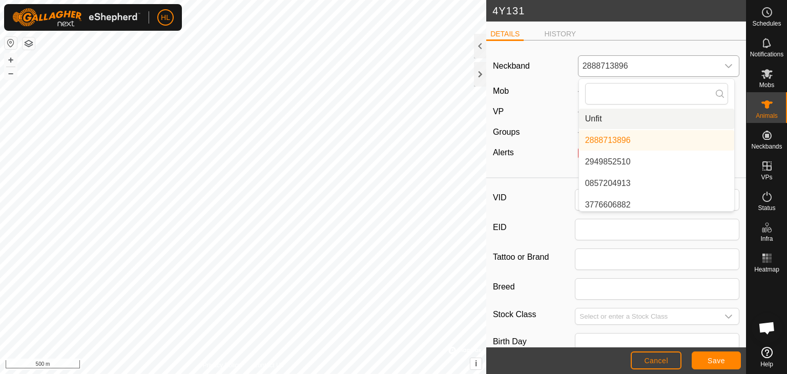
click at [619, 115] on li "Unfit" at bounding box center [656, 119] width 155 height 20
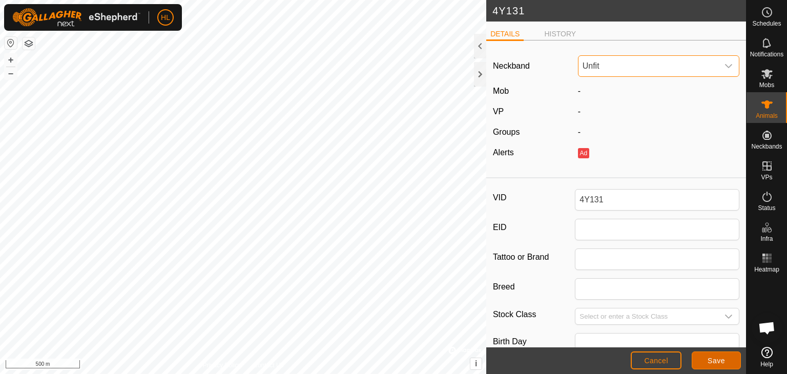
click at [707, 354] on button "Save" at bounding box center [715, 360] width 49 height 18
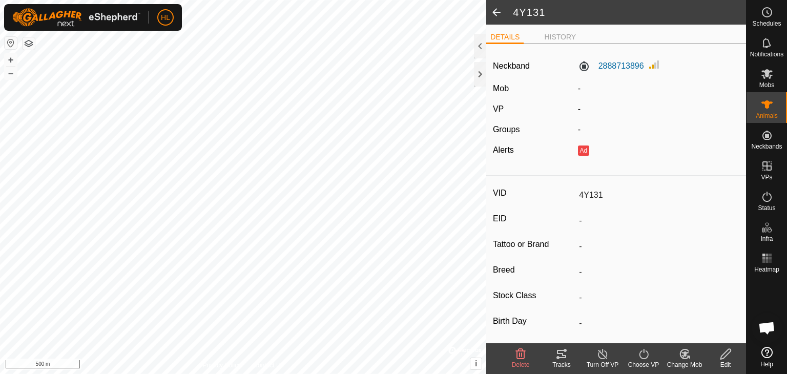
click at [491, 10] on span at bounding box center [496, 12] width 20 height 25
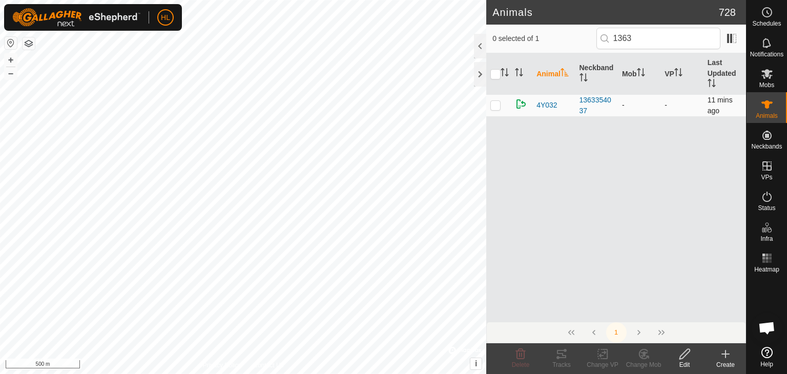
click at [496, 105] on p-checkbox at bounding box center [495, 105] width 10 height 8
click at [680, 357] on icon at bounding box center [684, 354] width 13 height 12
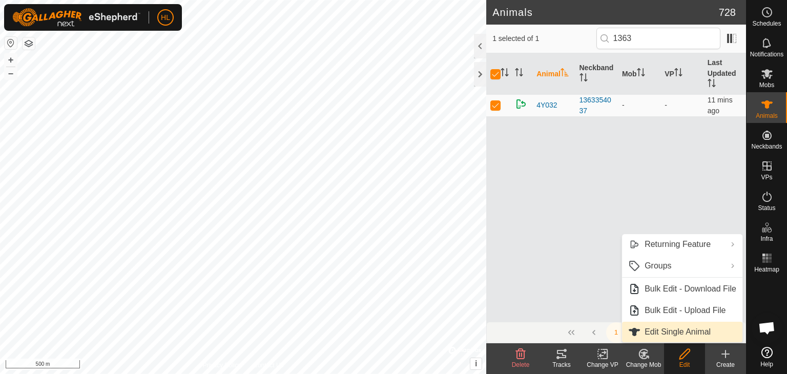
click at [667, 328] on link "Edit Single Animal" at bounding box center [682, 332] width 120 height 20
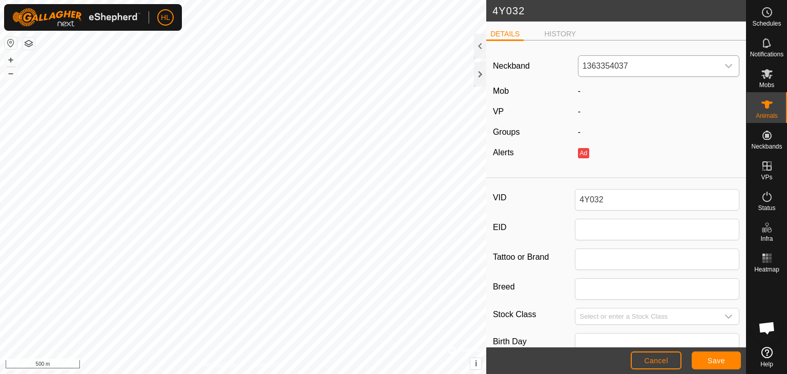
click at [623, 65] on span "1363354037" at bounding box center [648, 66] width 140 height 20
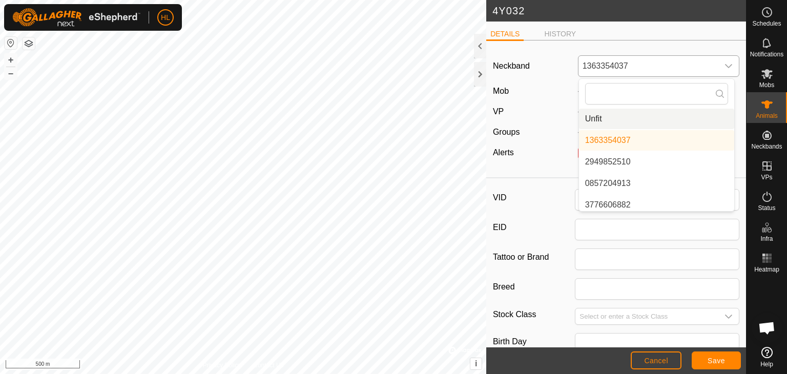
click at [612, 119] on li "Unfit" at bounding box center [656, 119] width 155 height 20
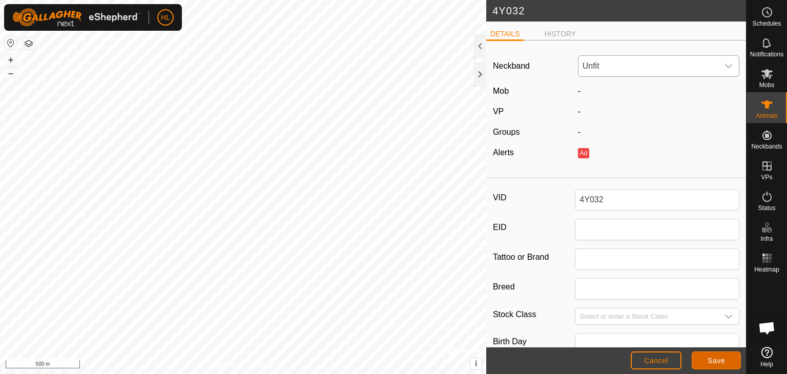
click at [713, 353] on button "Save" at bounding box center [715, 360] width 49 height 18
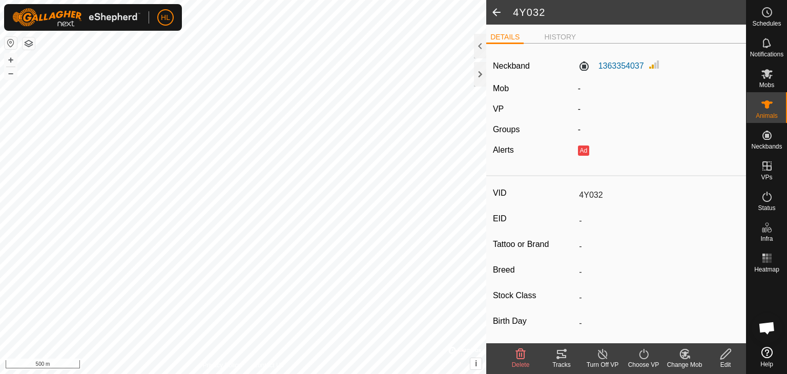
click at [498, 13] on span at bounding box center [496, 12] width 20 height 25
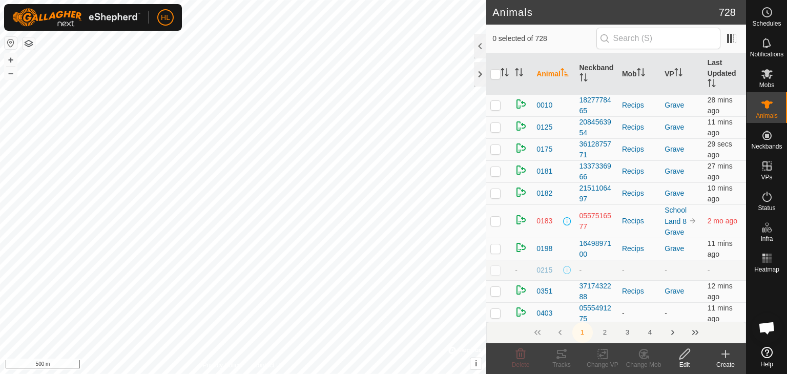
click at [645, 44] on input "text" at bounding box center [658, 39] width 124 height 22
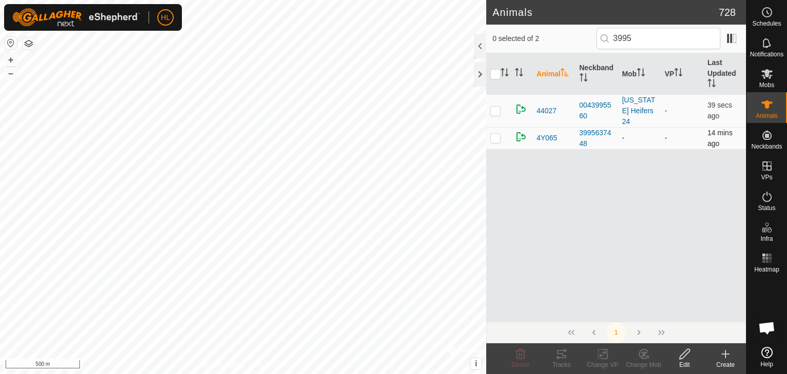
click at [492, 134] on p-checkbox at bounding box center [495, 138] width 10 height 8
click at [685, 360] on div "Edit" at bounding box center [684, 364] width 41 height 9
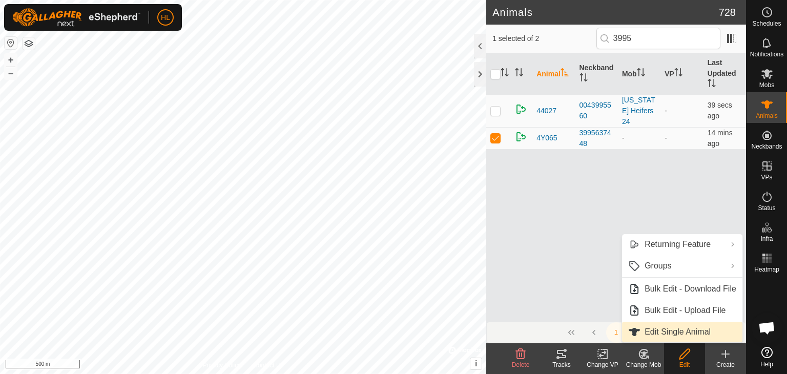
click at [676, 337] on link "Edit Single Animal" at bounding box center [682, 332] width 120 height 20
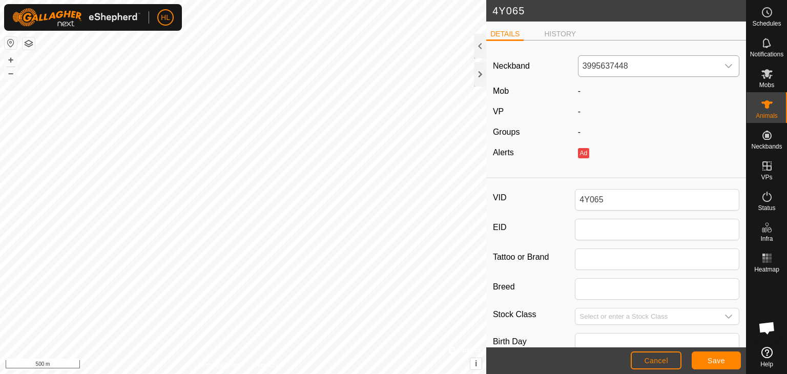
click at [653, 61] on span "3995637448" at bounding box center [648, 66] width 140 height 20
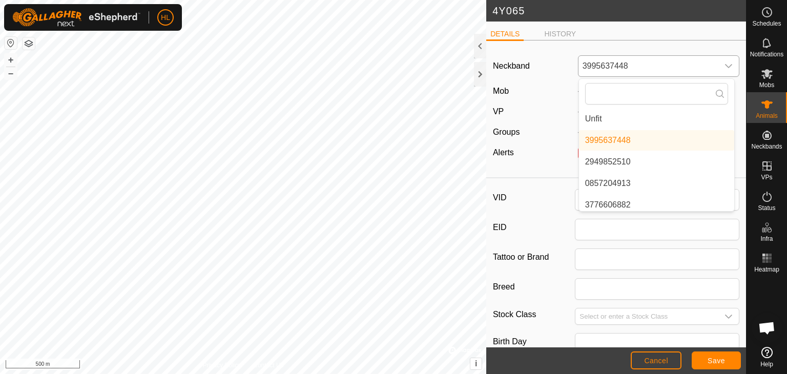
click at [614, 116] on li "Unfit" at bounding box center [656, 119] width 155 height 20
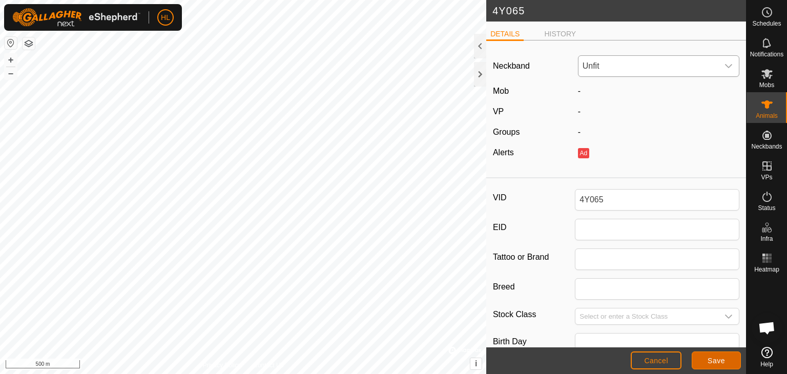
click at [701, 359] on button "Save" at bounding box center [715, 360] width 49 height 18
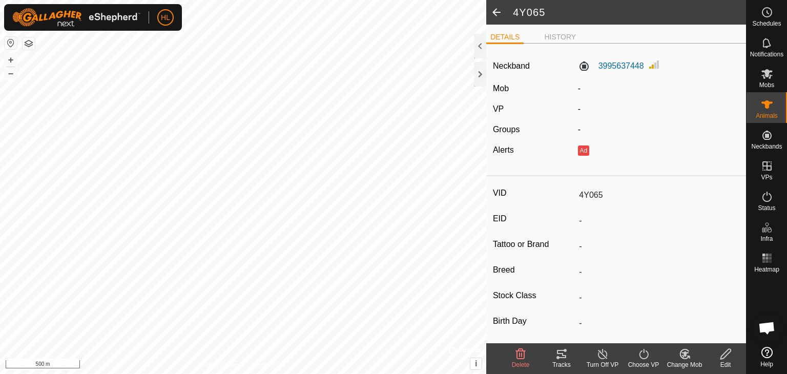
click at [499, 12] on span at bounding box center [496, 12] width 20 height 25
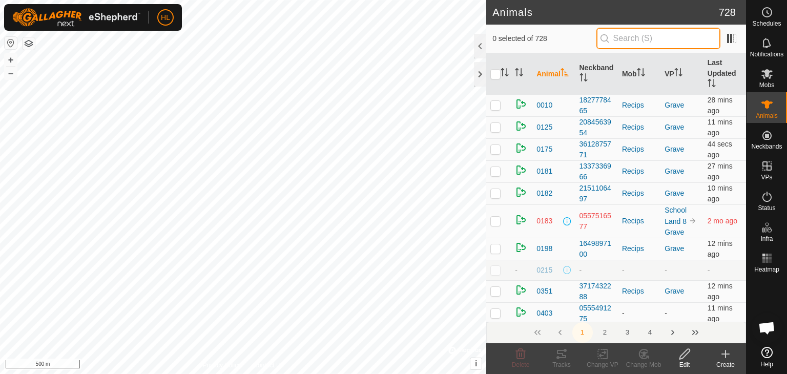
click at [682, 36] on input "text" at bounding box center [658, 39] width 124 height 22
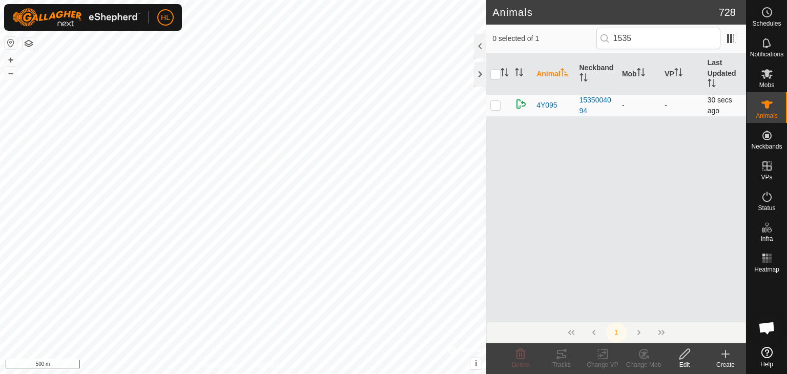
click at [501, 108] on td at bounding box center [498, 105] width 25 height 22
click at [686, 359] on icon at bounding box center [684, 354] width 13 height 12
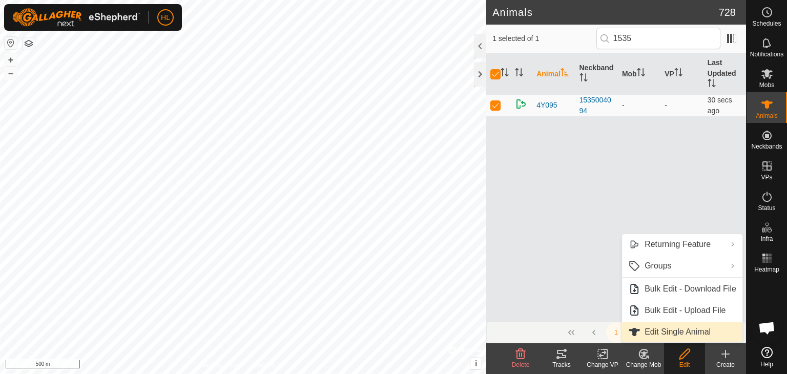
click at [660, 324] on link "Edit Single Animal" at bounding box center [682, 332] width 120 height 20
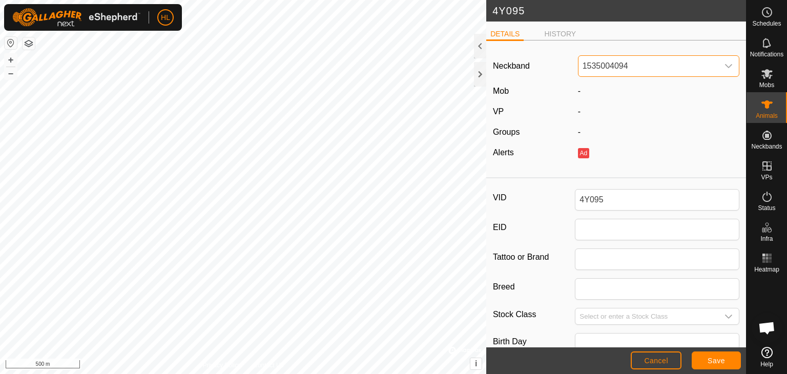
click at [630, 63] on span "1535004094" at bounding box center [648, 66] width 140 height 20
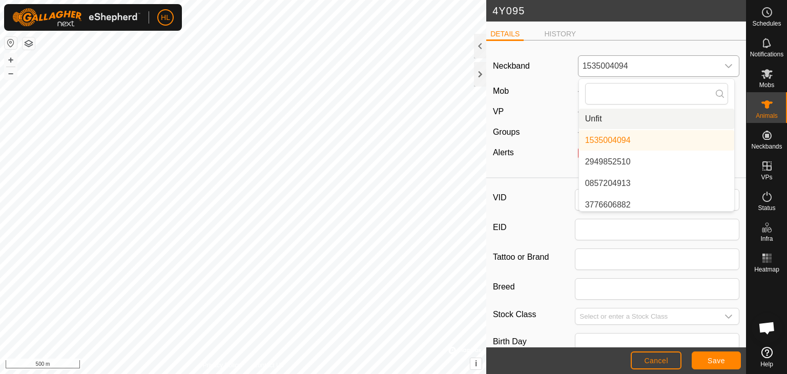
click at [600, 115] on li "Unfit" at bounding box center [656, 119] width 155 height 20
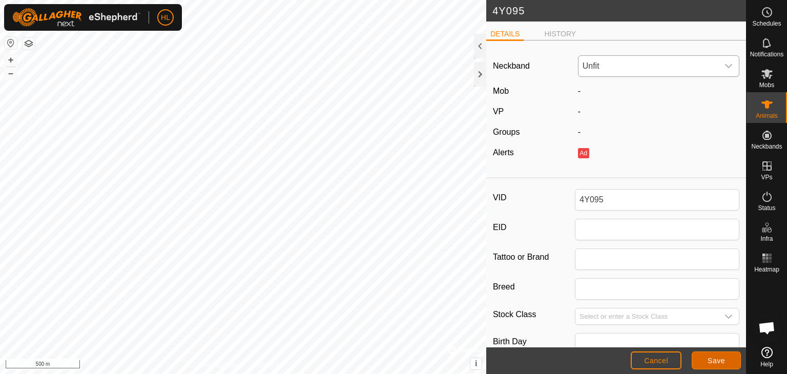
click at [709, 358] on span "Save" at bounding box center [715, 360] width 17 height 8
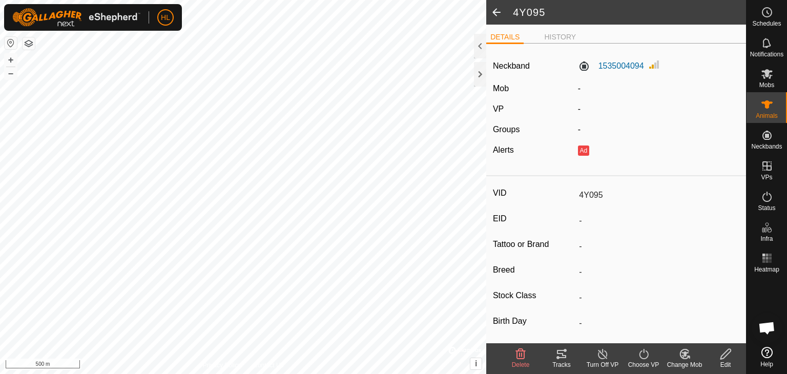
click at [498, 8] on span at bounding box center [496, 12] width 20 height 25
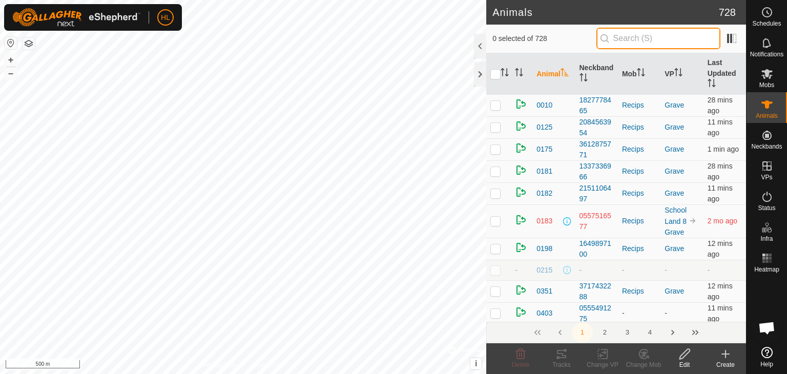
click at [625, 33] on input "text" at bounding box center [658, 39] width 124 height 22
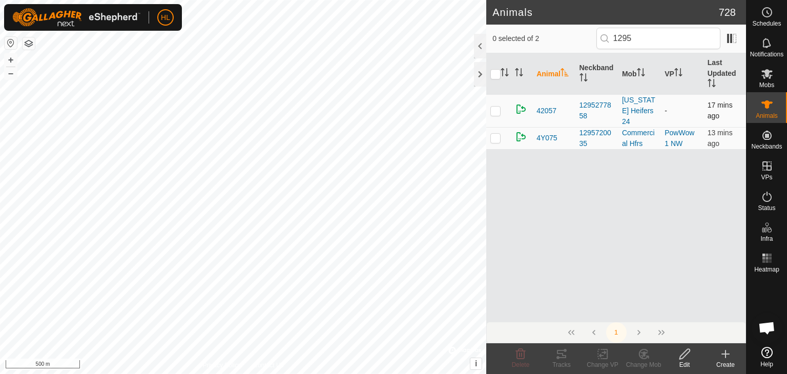
click at [496, 107] on p-checkbox at bounding box center [495, 111] width 10 height 8
click at [685, 365] on div "Edit" at bounding box center [684, 364] width 41 height 9
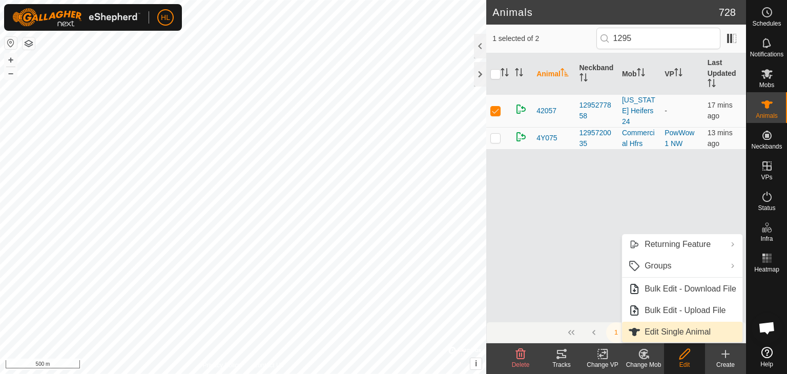
click at [644, 325] on link "Edit Single Animal" at bounding box center [682, 332] width 120 height 20
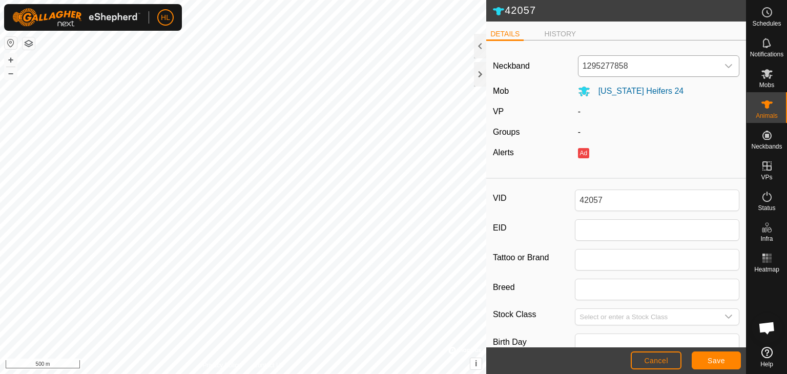
click at [625, 69] on span "1295277858" at bounding box center [648, 66] width 140 height 20
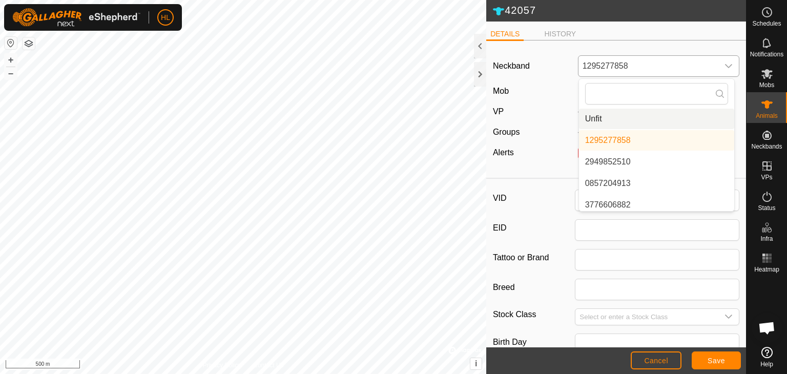
click at [617, 119] on li "Unfit" at bounding box center [656, 119] width 155 height 20
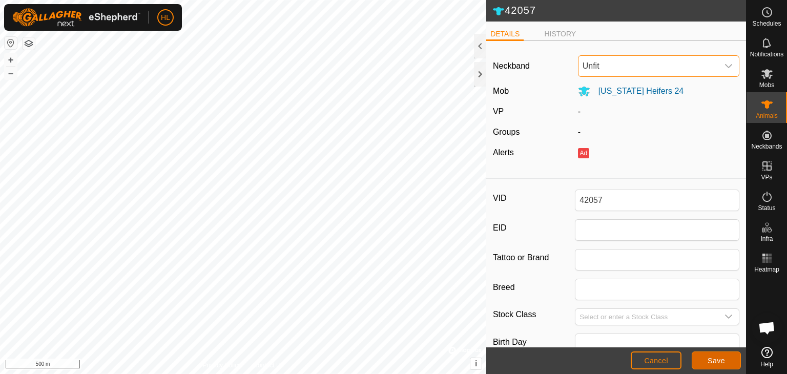
click at [719, 363] on span "Save" at bounding box center [715, 360] width 17 height 8
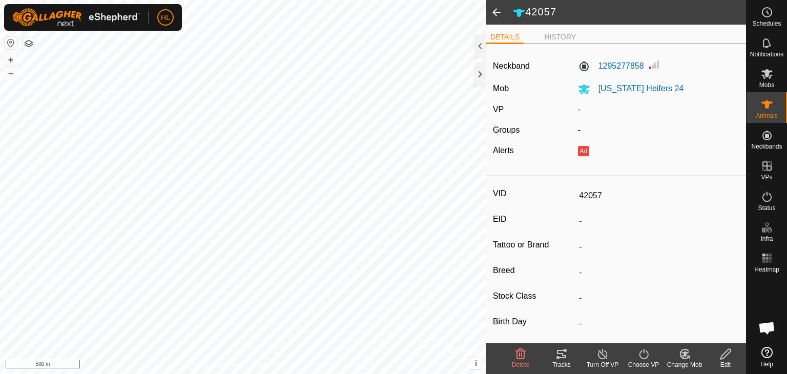
click at [496, 7] on span at bounding box center [496, 12] width 20 height 25
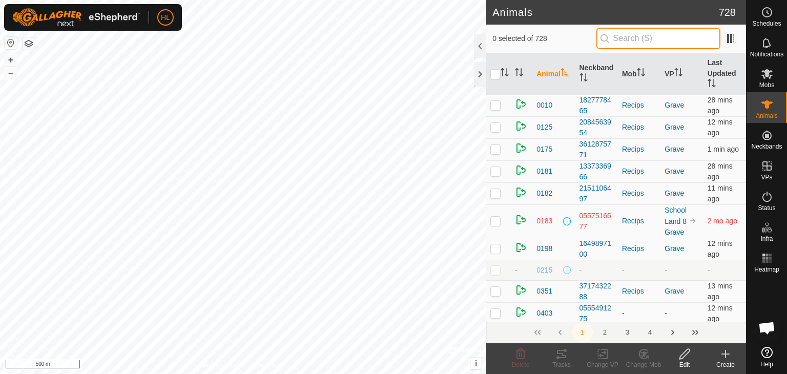
click at [667, 44] on input "text" at bounding box center [658, 39] width 124 height 22
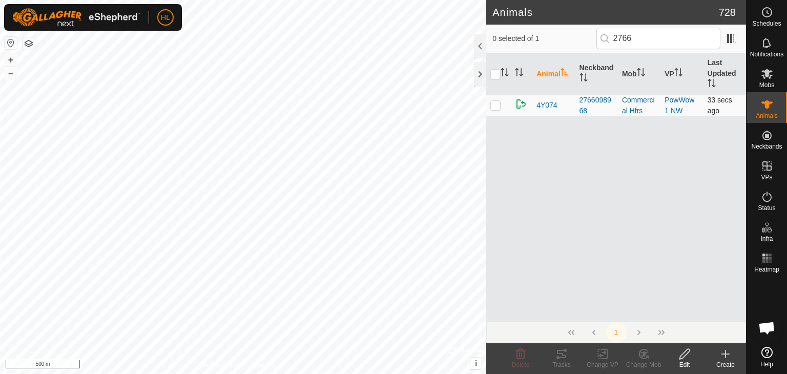
click at [498, 104] on p-checkbox at bounding box center [495, 105] width 10 height 8
click at [676, 352] on edit-svg-icon at bounding box center [684, 354] width 41 height 12
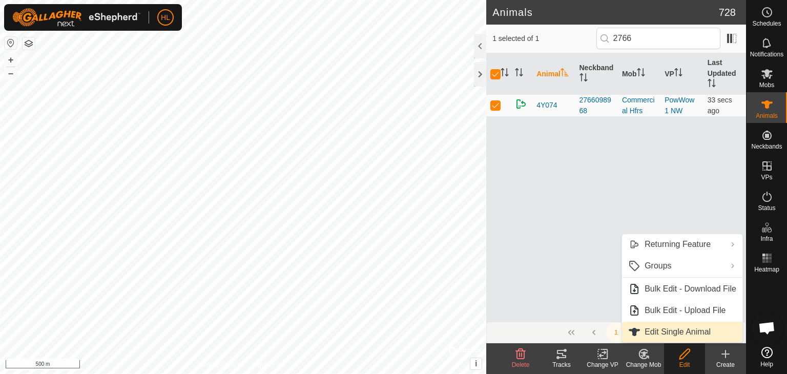
click at [648, 328] on link "Edit Single Animal" at bounding box center [682, 332] width 120 height 20
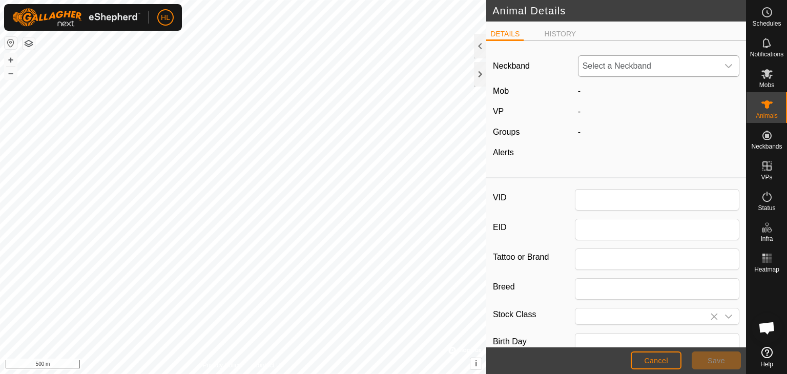
click at [641, 65] on span "Select a Neckband" at bounding box center [648, 66] width 140 height 20
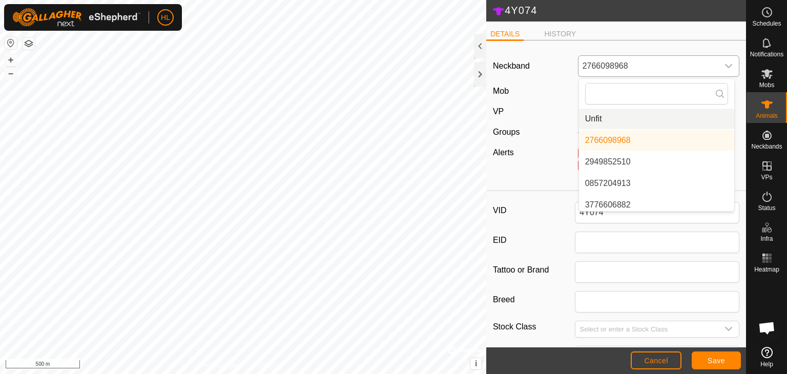
click at [609, 113] on li "Unfit" at bounding box center [656, 119] width 155 height 20
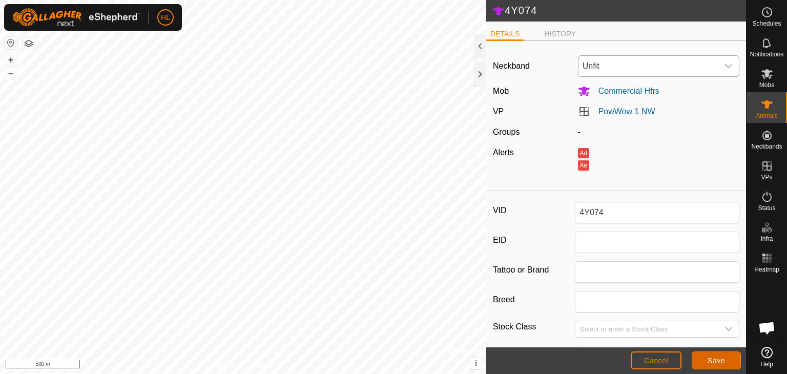
click at [709, 358] on span "Save" at bounding box center [715, 360] width 17 height 8
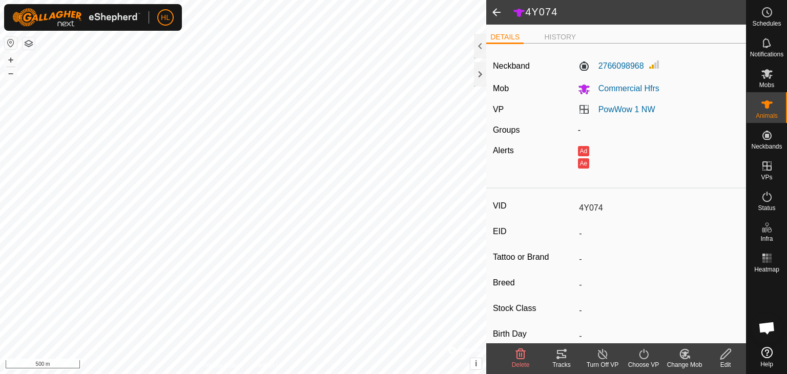
click at [493, 14] on span at bounding box center [496, 12] width 20 height 25
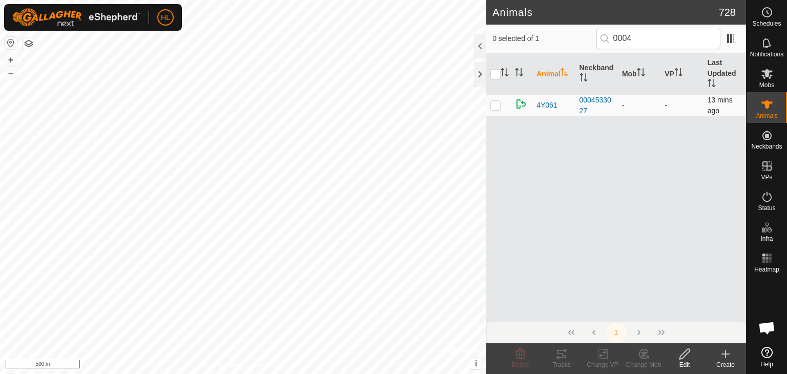
click at [497, 109] on p-checkbox at bounding box center [495, 105] width 10 height 8
click at [685, 354] on icon at bounding box center [684, 354] width 10 height 10
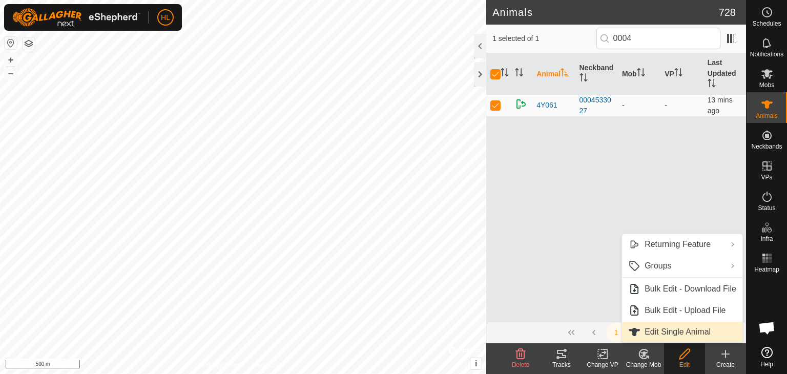
click at [656, 327] on link "Edit Single Animal" at bounding box center [682, 332] width 120 height 20
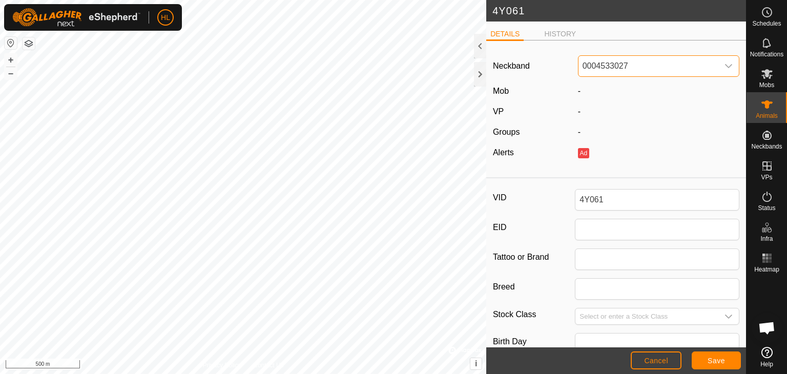
click at [619, 61] on span "0004533027" at bounding box center [648, 66] width 140 height 20
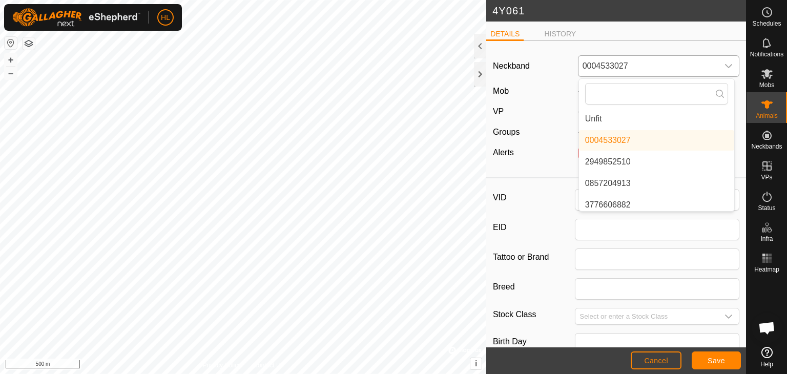
click at [635, 123] on li "Unfit" at bounding box center [656, 119] width 155 height 20
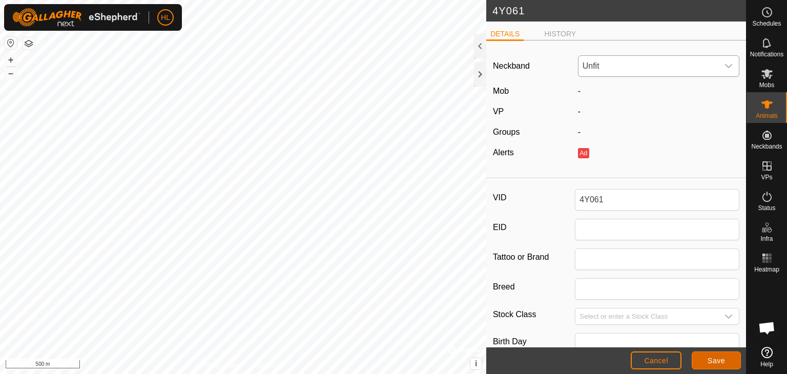
click at [720, 355] on button "Save" at bounding box center [715, 360] width 49 height 18
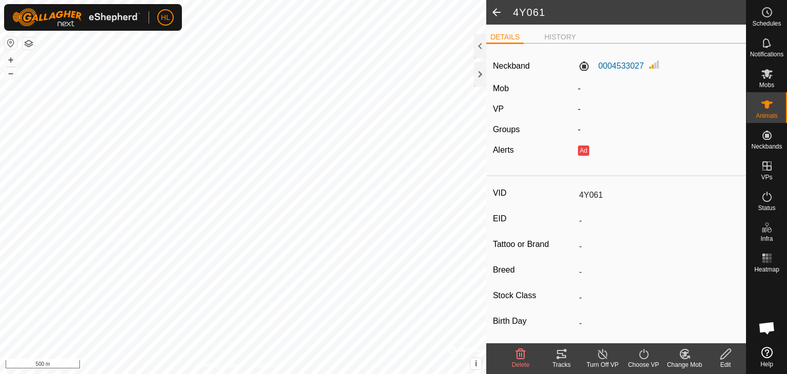
click at [490, 11] on span at bounding box center [496, 12] width 20 height 25
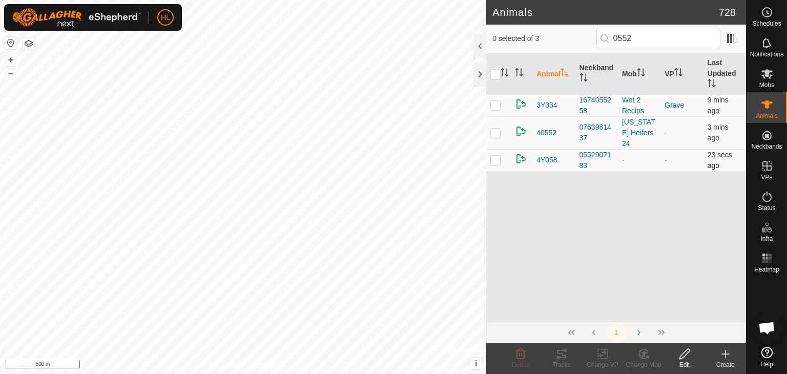
click at [496, 154] on td at bounding box center [498, 160] width 25 height 22
click at [682, 362] on div "Edit" at bounding box center [684, 364] width 41 height 9
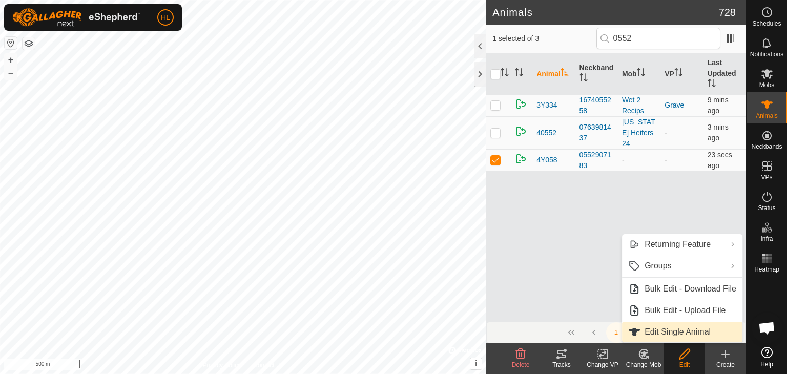
click at [669, 336] on link "Edit Single Animal" at bounding box center [682, 332] width 120 height 20
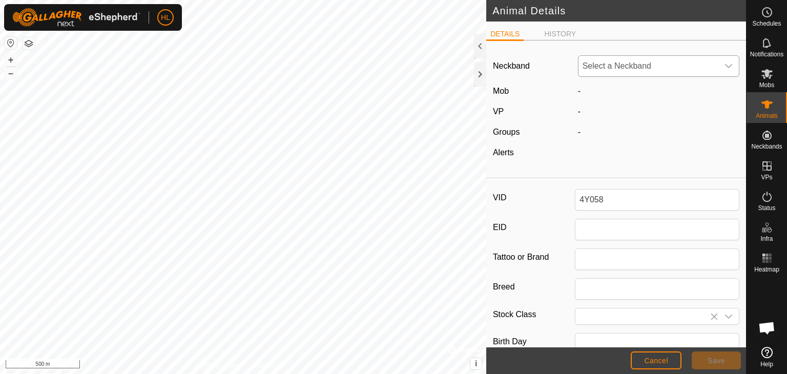
click at [683, 58] on span "Select a Neckband" at bounding box center [648, 66] width 140 height 20
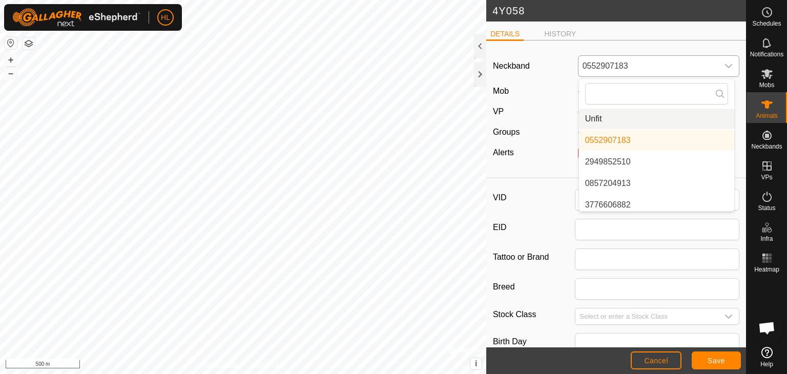
click at [648, 117] on li "Unfit" at bounding box center [656, 119] width 155 height 20
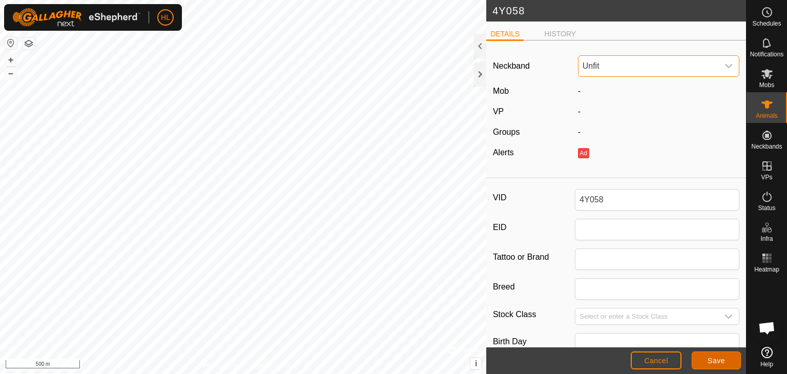
click at [708, 364] on span "Save" at bounding box center [715, 360] width 17 height 8
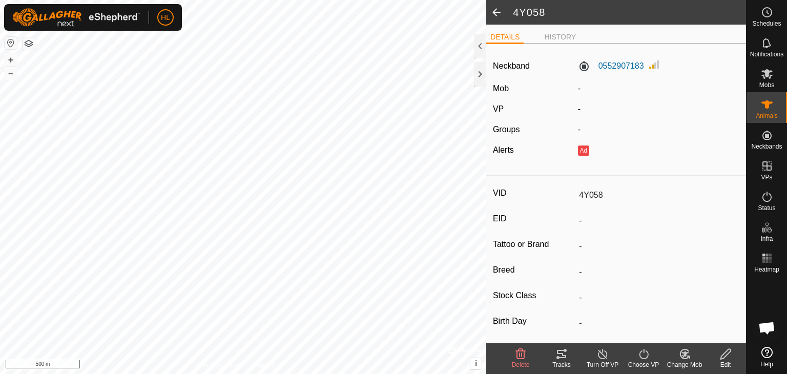
click at [498, 13] on span at bounding box center [496, 12] width 20 height 25
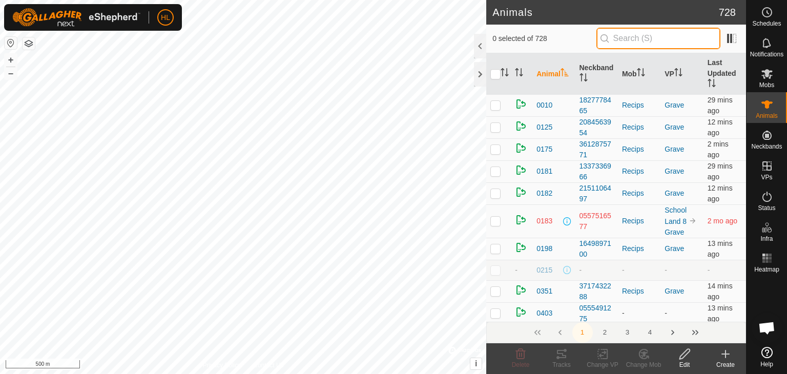
click at [627, 38] on input "text" at bounding box center [658, 39] width 124 height 22
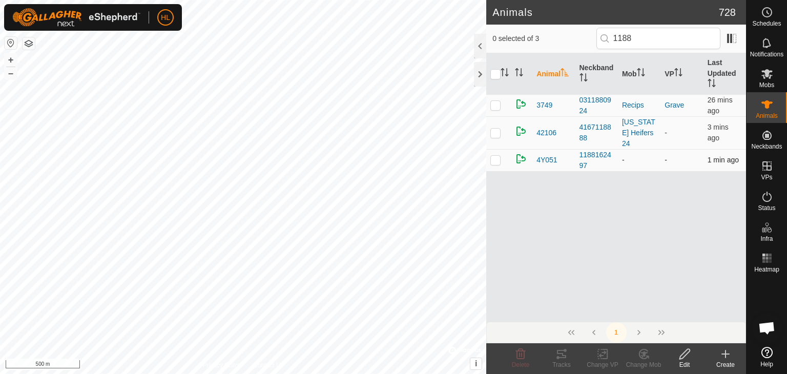
click at [496, 156] on p-checkbox at bounding box center [495, 160] width 10 height 8
click at [686, 362] on div "Edit" at bounding box center [684, 364] width 41 height 9
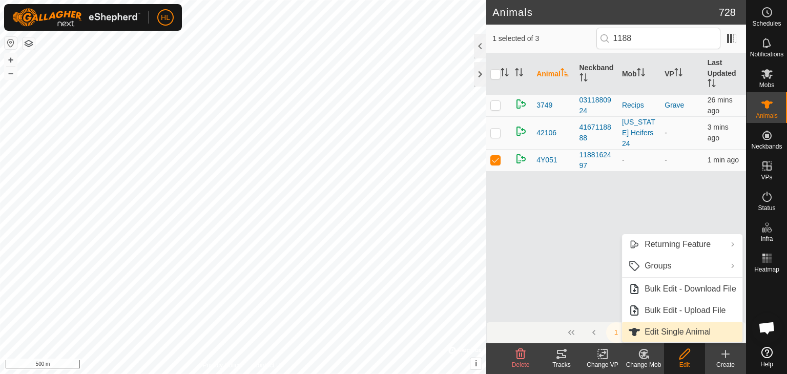
click at [660, 333] on link "Edit Single Animal" at bounding box center [682, 332] width 120 height 20
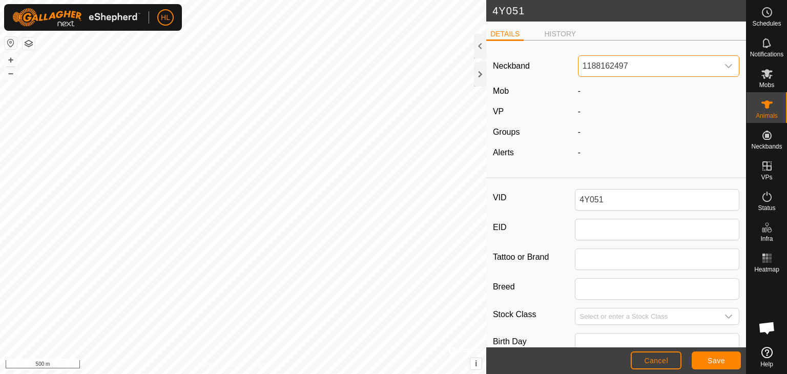
click at [664, 67] on span "1188162497" at bounding box center [648, 66] width 140 height 20
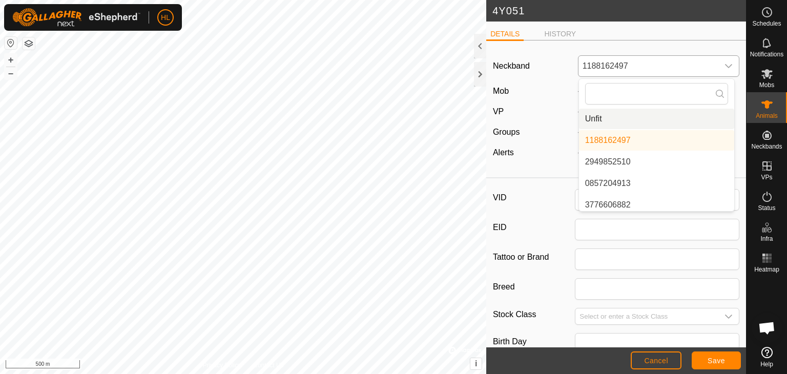
click at [614, 117] on li "Unfit" at bounding box center [656, 119] width 155 height 20
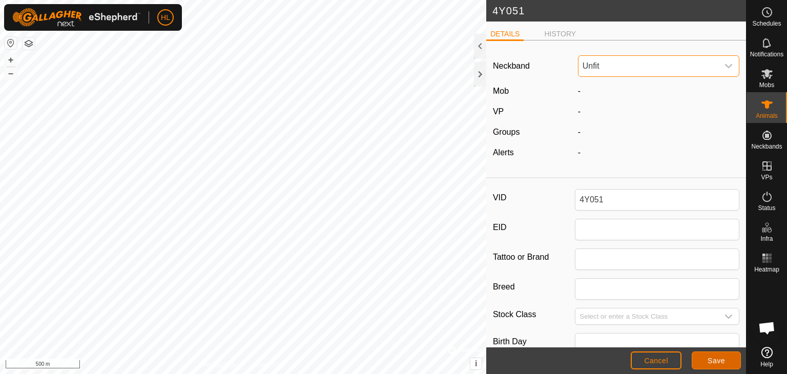
click at [718, 359] on span "Save" at bounding box center [715, 360] width 17 height 8
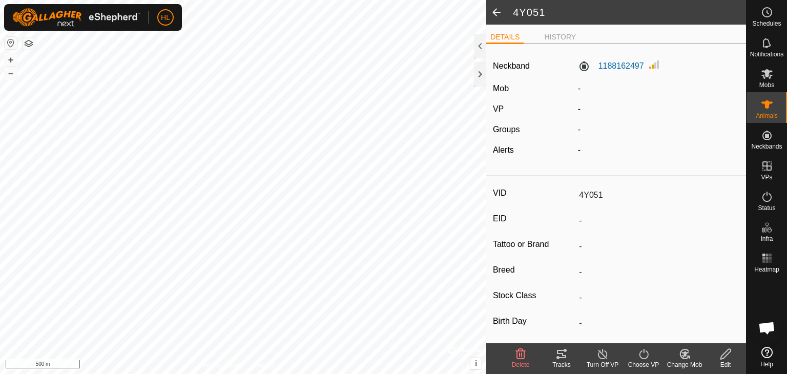
click at [498, 12] on span at bounding box center [496, 12] width 20 height 25
